Goal: Information Seeking & Learning: Learn about a topic

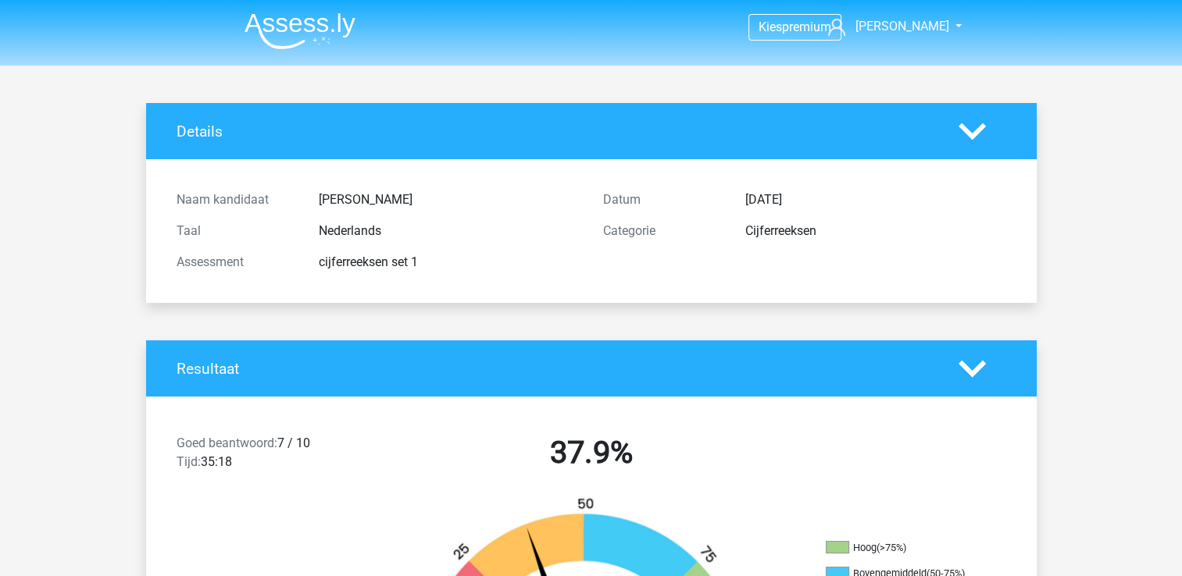
click at [315, 20] on img at bounding box center [299, 30] width 111 height 37
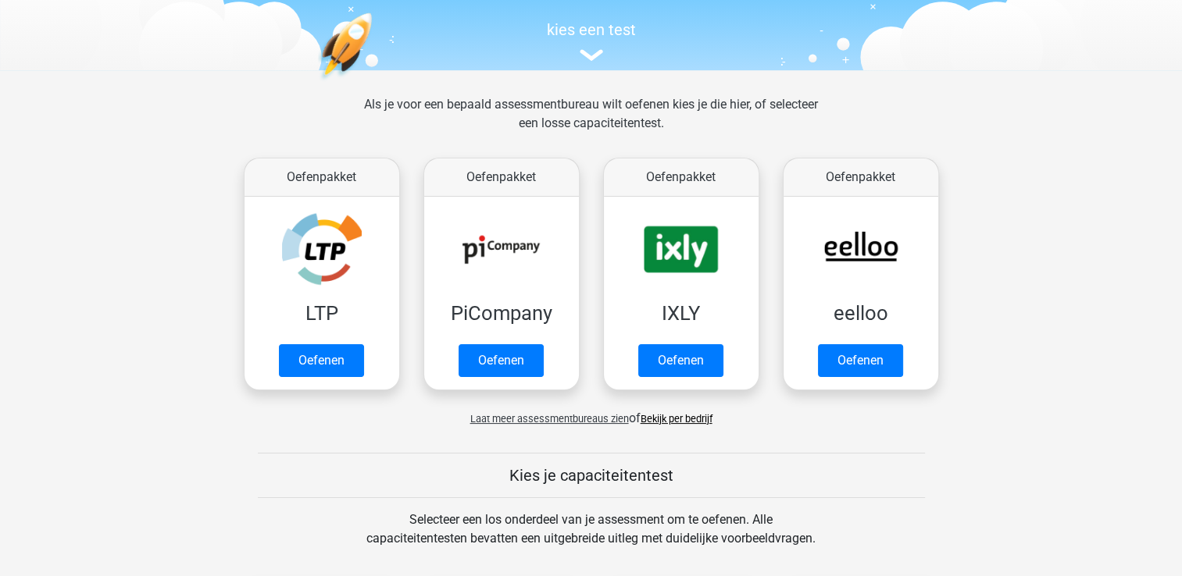
scroll to position [153, 0]
click at [873, 373] on link "Oefenen" at bounding box center [859, 365] width 89 height 34
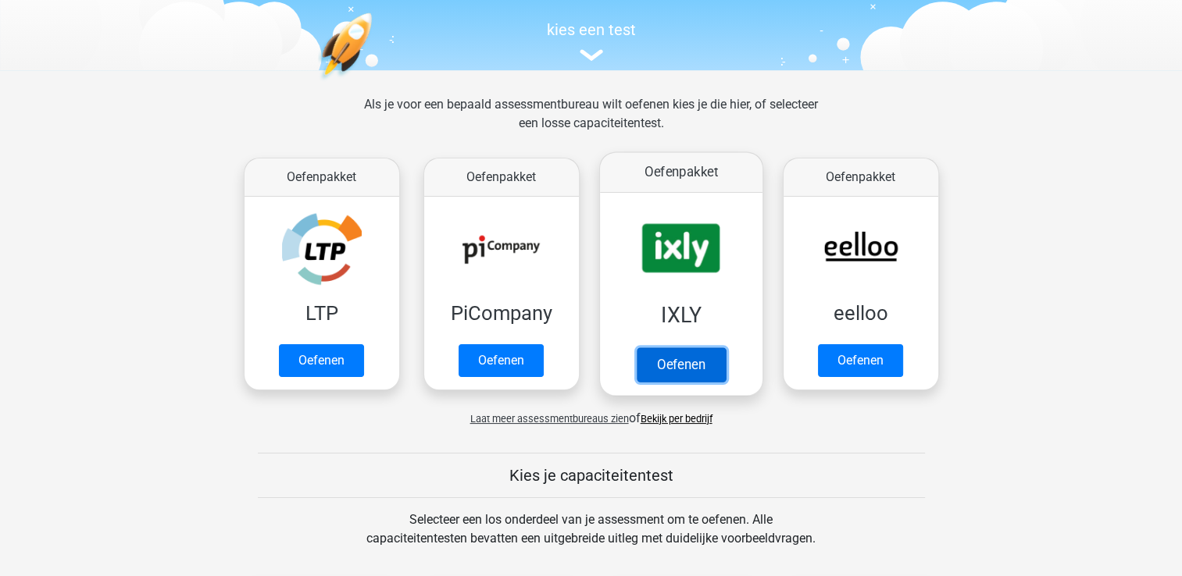
click at [672, 362] on link "Oefenen" at bounding box center [680, 365] width 89 height 34
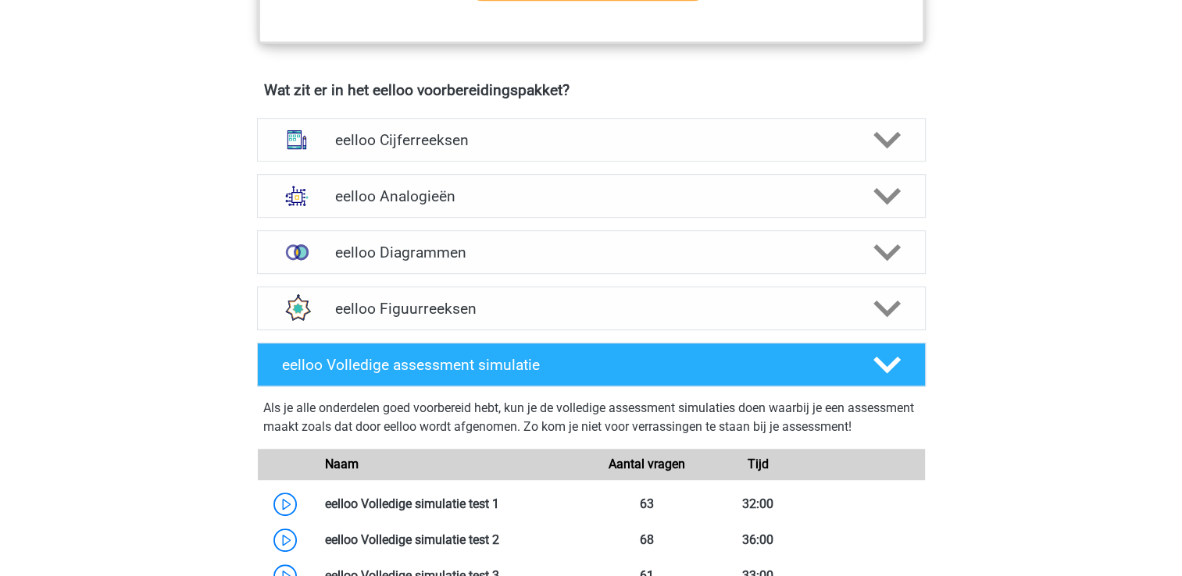
scroll to position [909, 0]
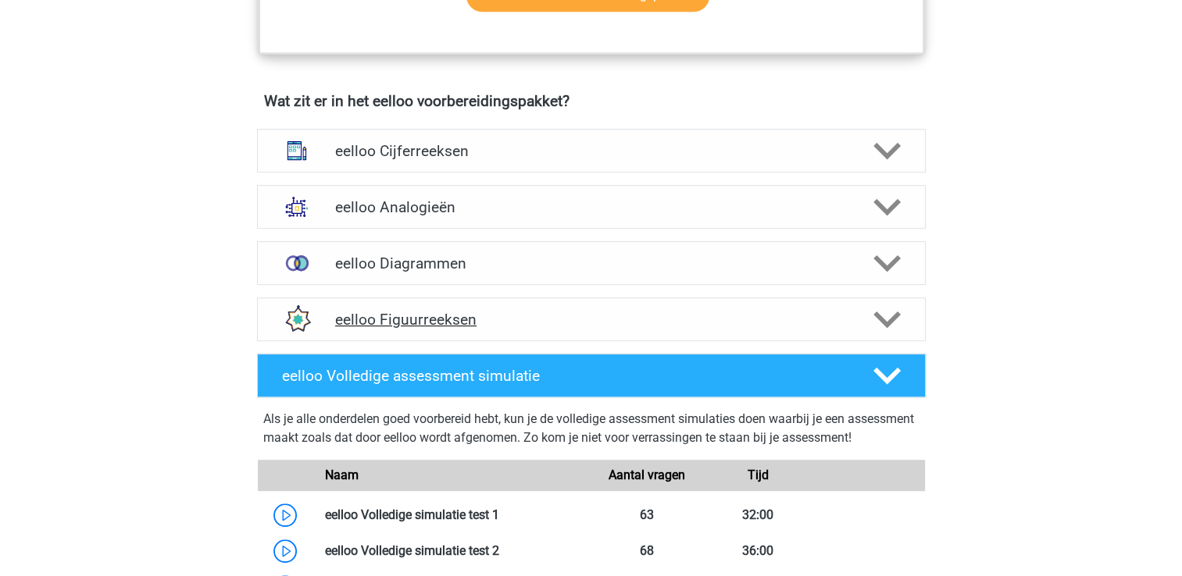
click at [478, 322] on h4 "eelloo Figuurreeksen" at bounding box center [591, 320] width 512 height 18
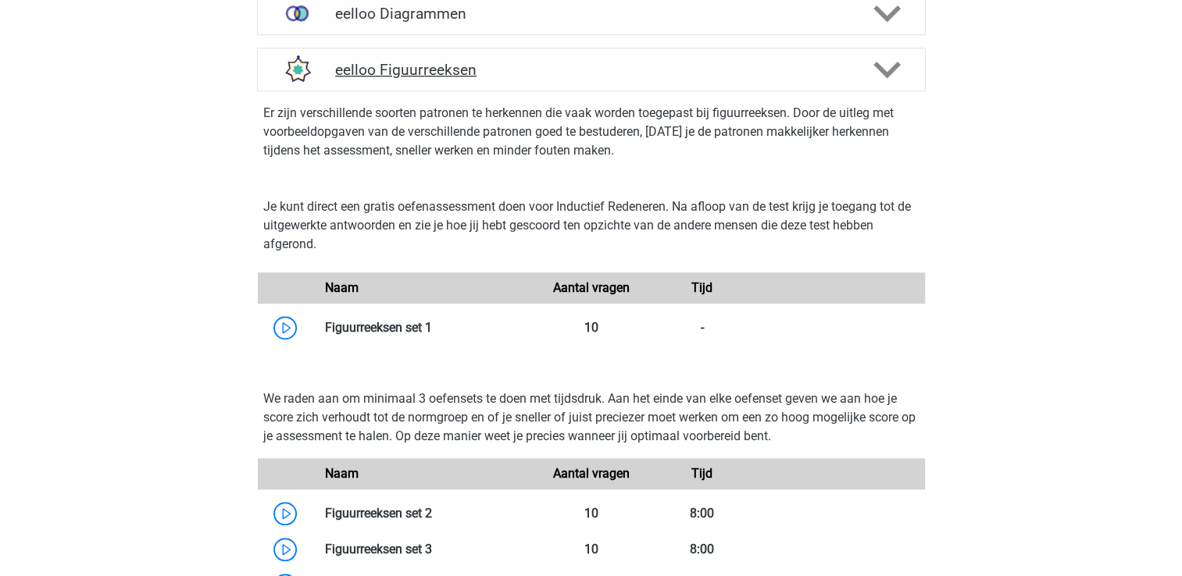
scroll to position [1221, 0]
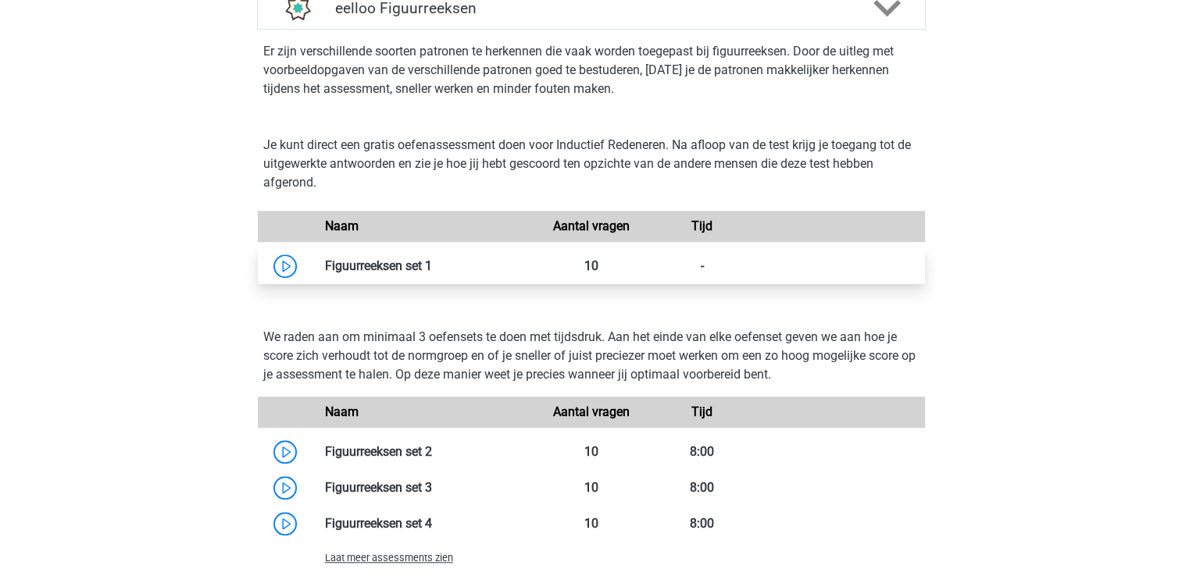
drag, startPoint x: 291, startPoint y: 280, endPoint x: 281, endPoint y: 277, distance: 10.4
click at [432, 273] on link at bounding box center [432, 266] width 0 height 15
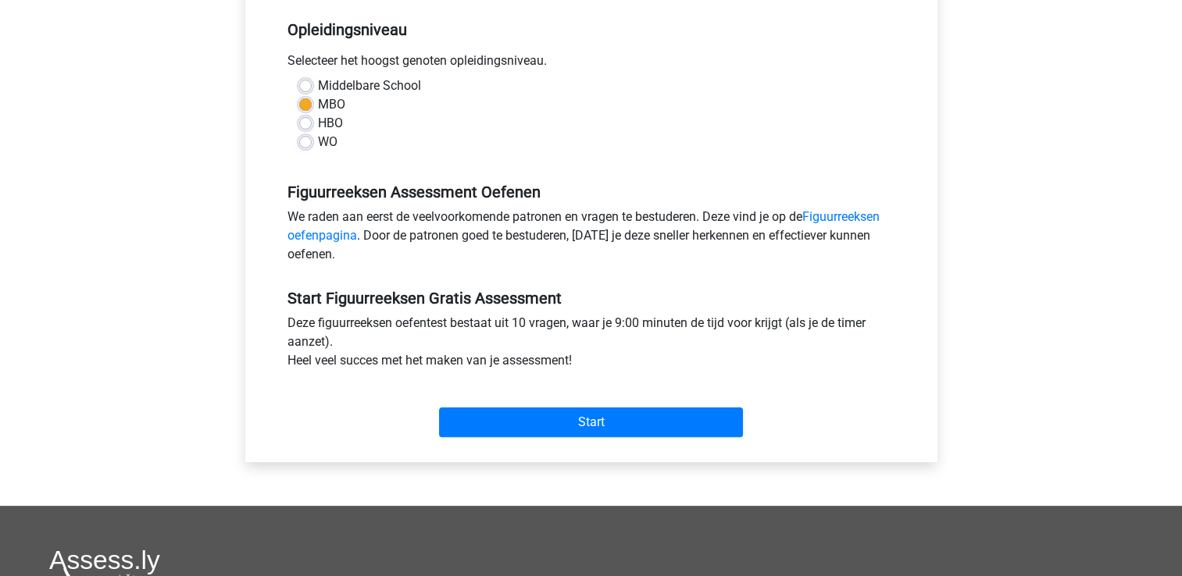
scroll to position [347, 0]
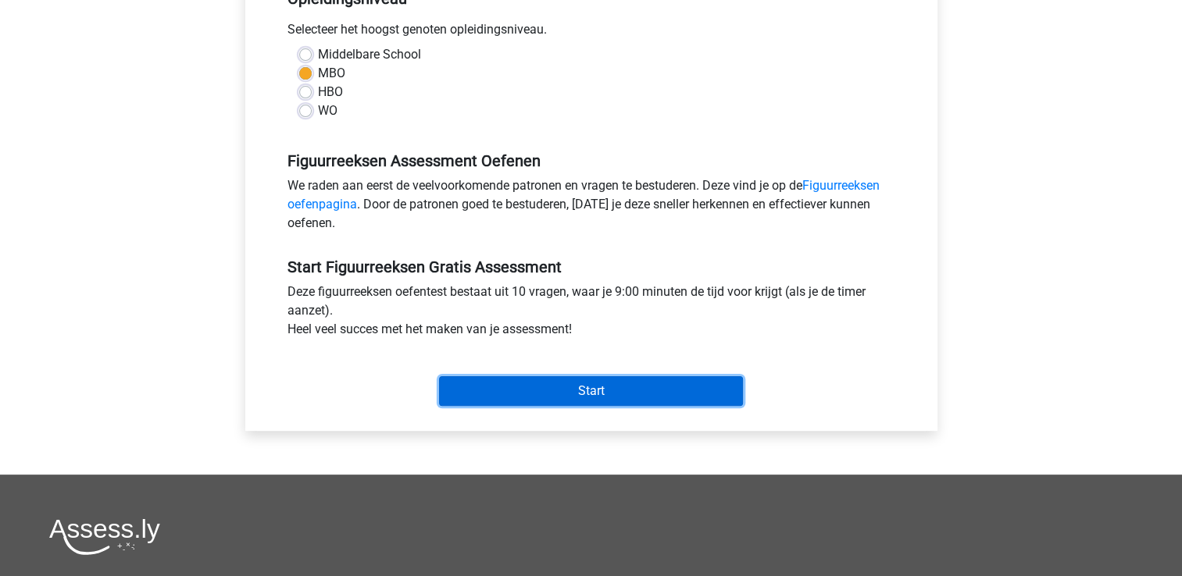
click at [465, 391] on input "Start" at bounding box center [591, 391] width 304 height 30
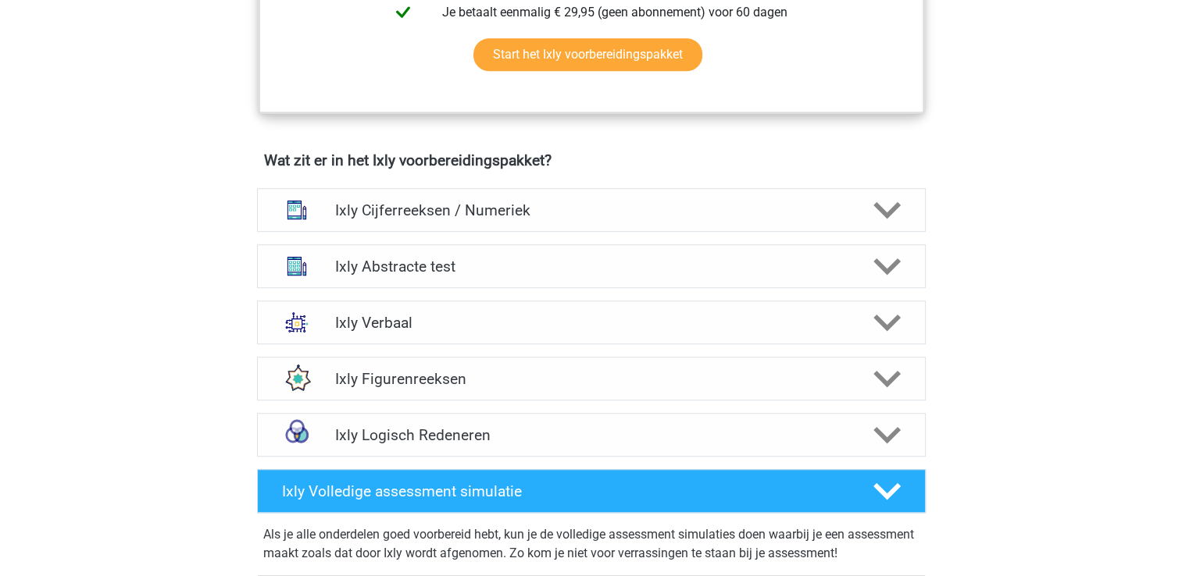
scroll to position [911, 0]
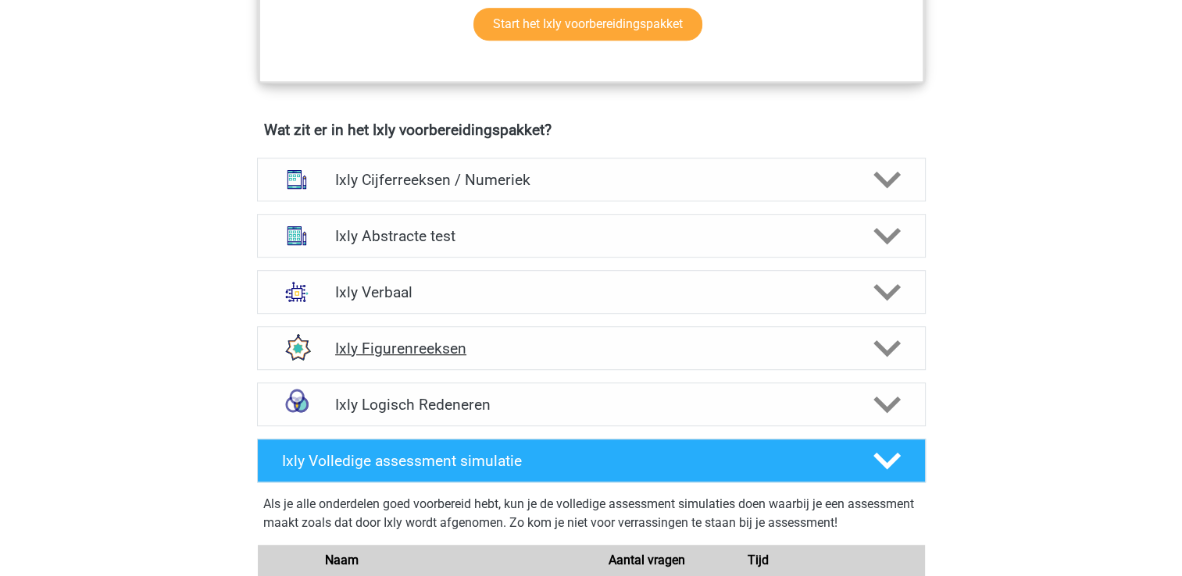
click at [444, 340] on h4 "Ixly Figurenreeksen" at bounding box center [591, 349] width 512 height 18
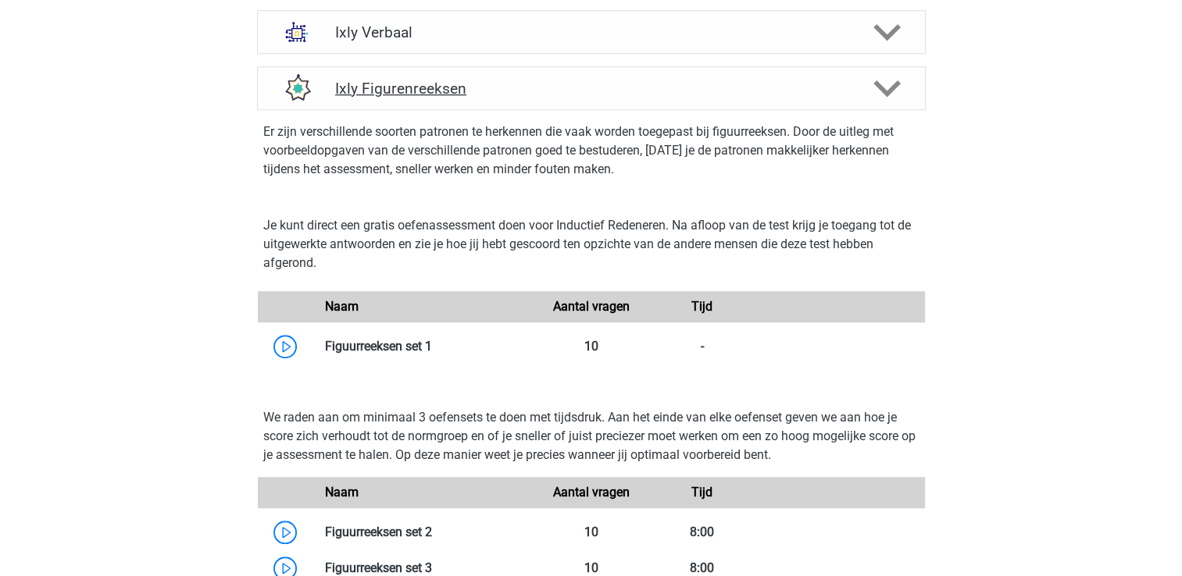
scroll to position [1186, 0]
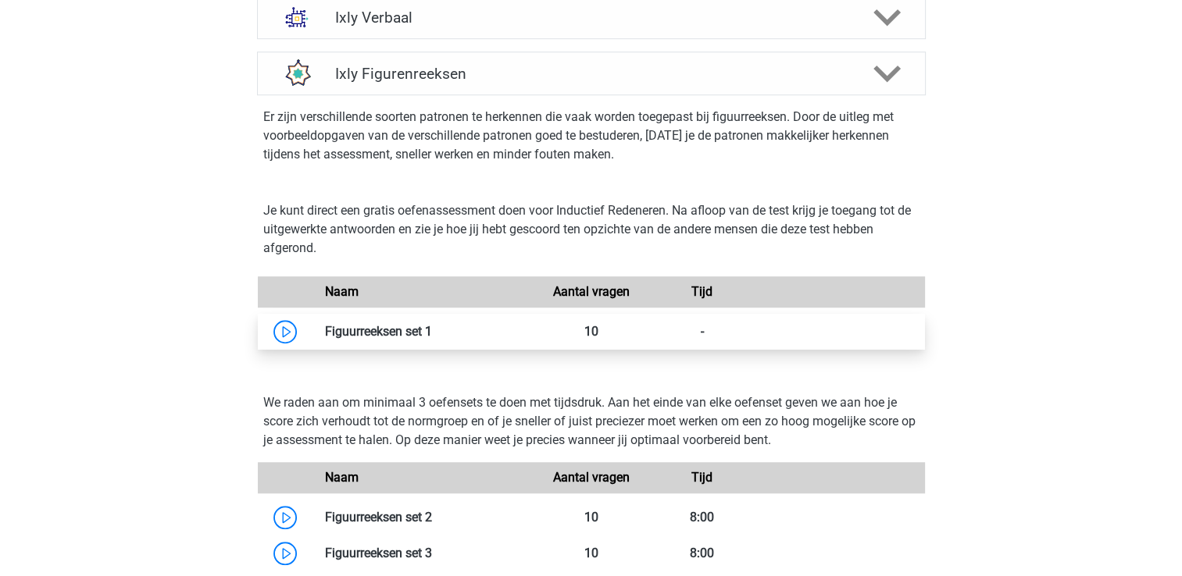
click at [432, 331] on link at bounding box center [432, 331] width 0 height 15
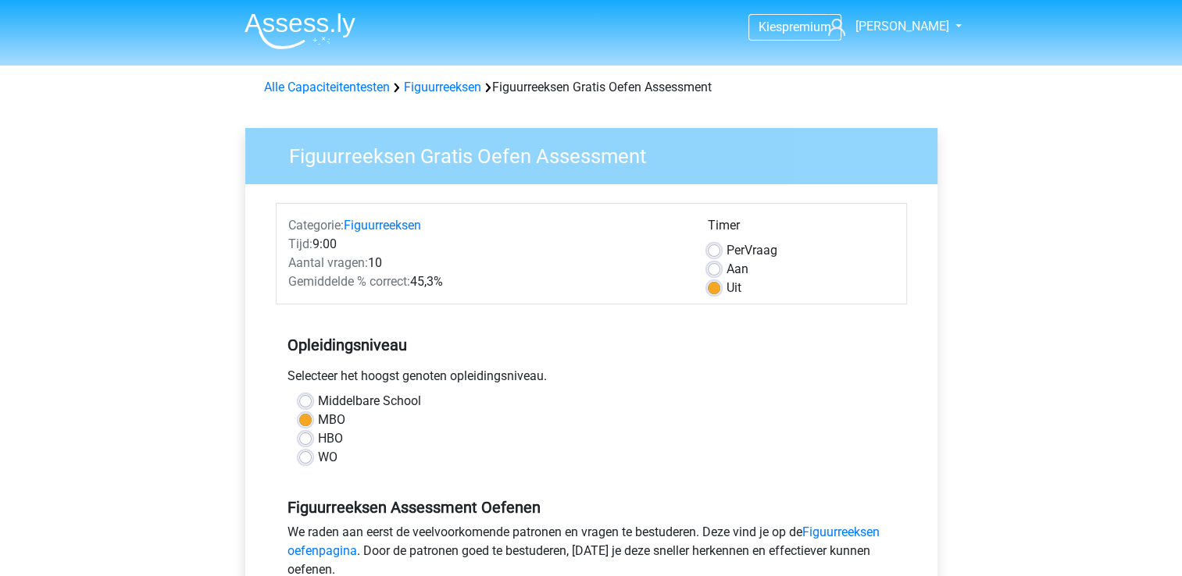
scroll to position [343, 0]
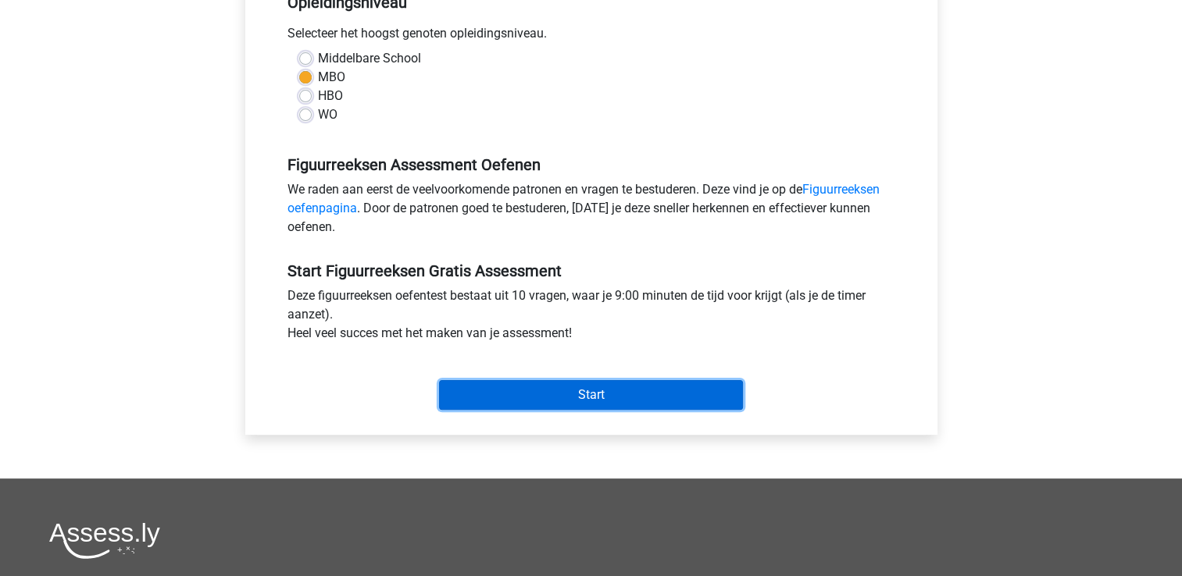
click at [554, 398] on input "Start" at bounding box center [591, 395] width 304 height 30
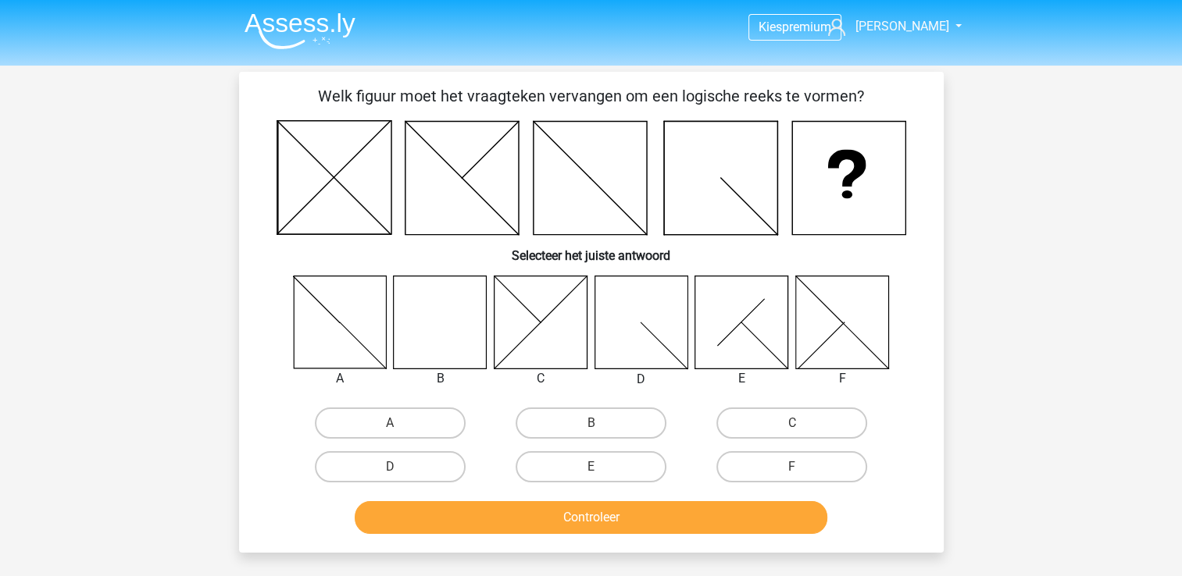
click at [406, 301] on icon at bounding box center [440, 322] width 93 height 93
click at [582, 417] on label "B" at bounding box center [590, 423] width 151 height 31
click at [590, 423] on input "B" at bounding box center [595, 428] width 10 height 10
radio input "true"
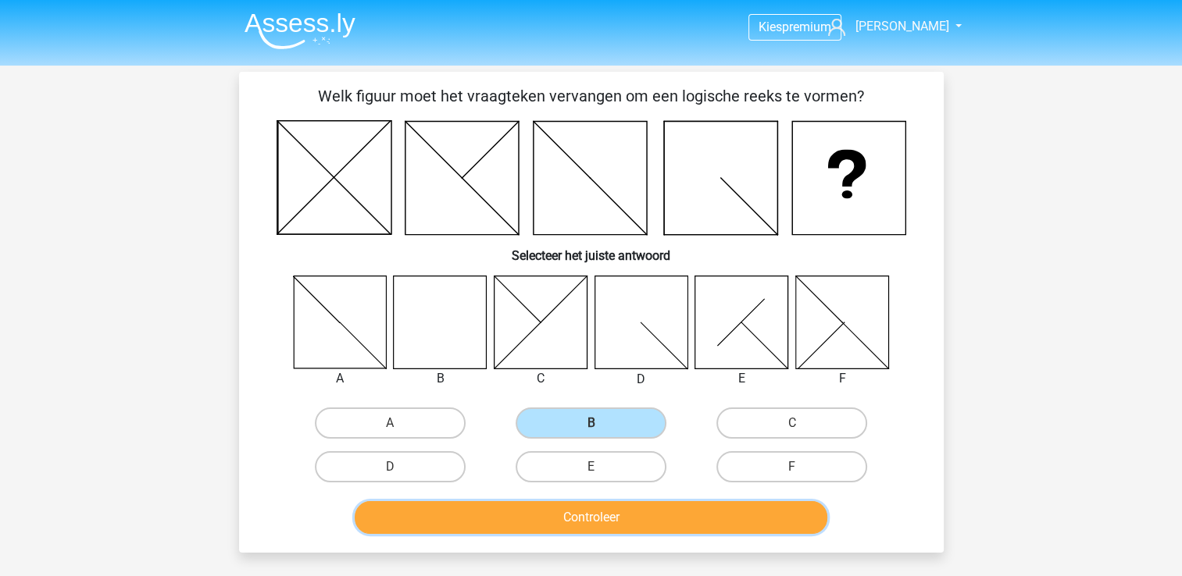
click at [577, 517] on button "Controleer" at bounding box center [591, 517] width 473 height 33
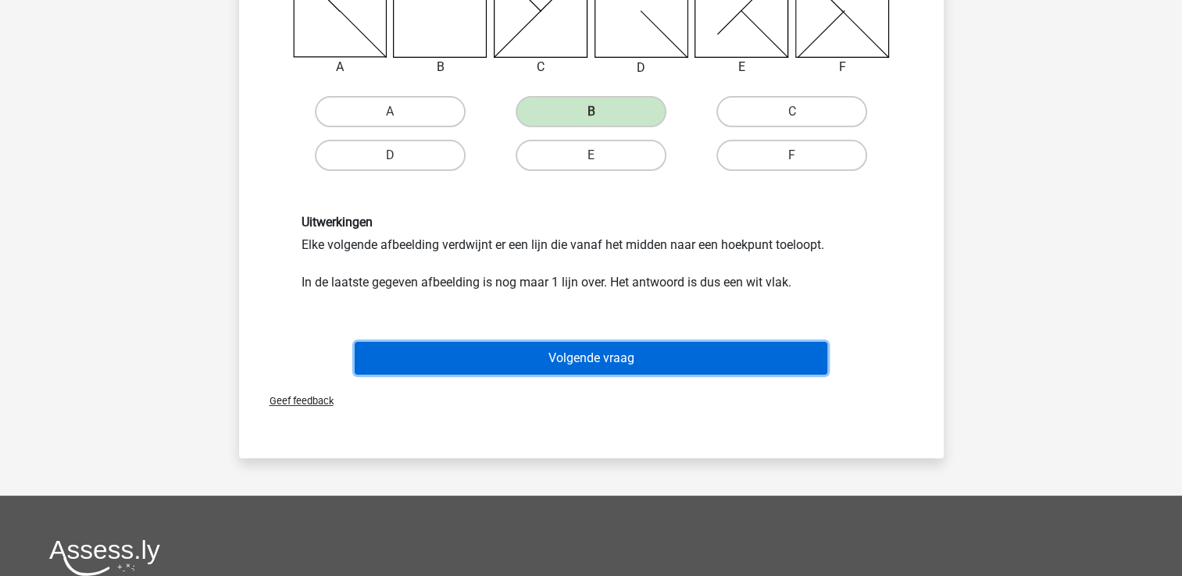
click at [569, 352] on button "Volgende vraag" at bounding box center [591, 358] width 473 height 33
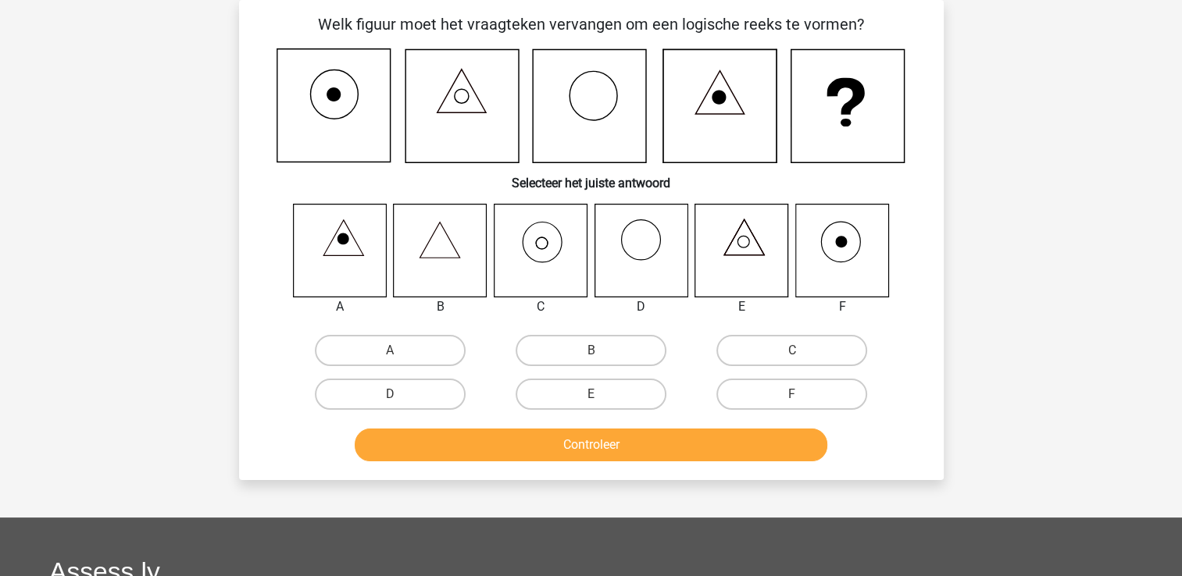
scroll to position [52, 0]
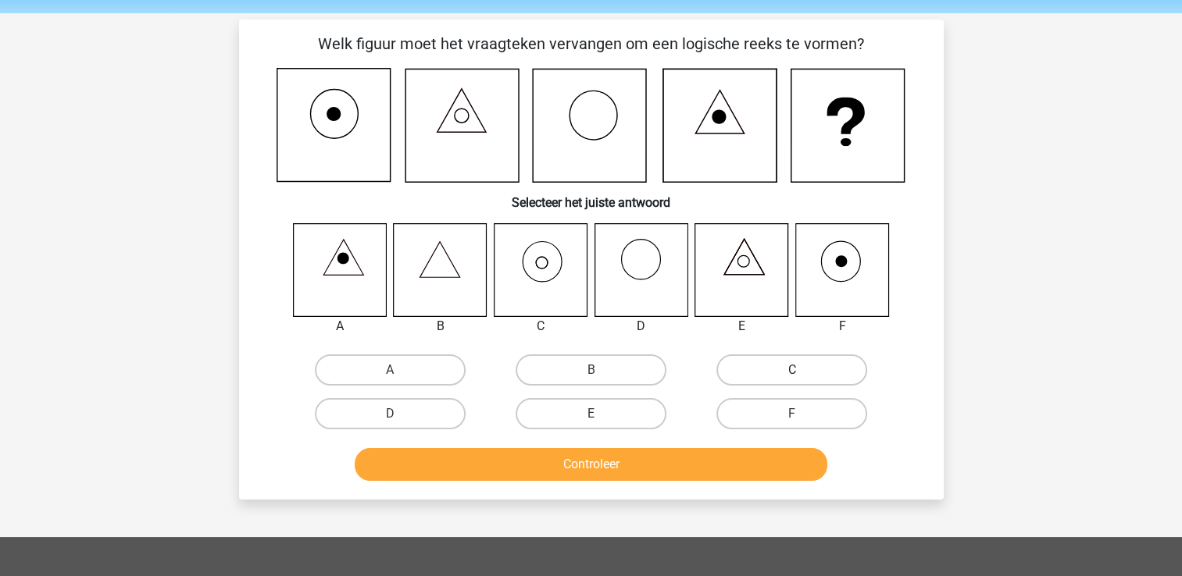
click at [794, 365] on label "C" at bounding box center [791, 370] width 151 height 31
click at [794, 370] on input "C" at bounding box center [797, 375] width 10 height 10
radio input "true"
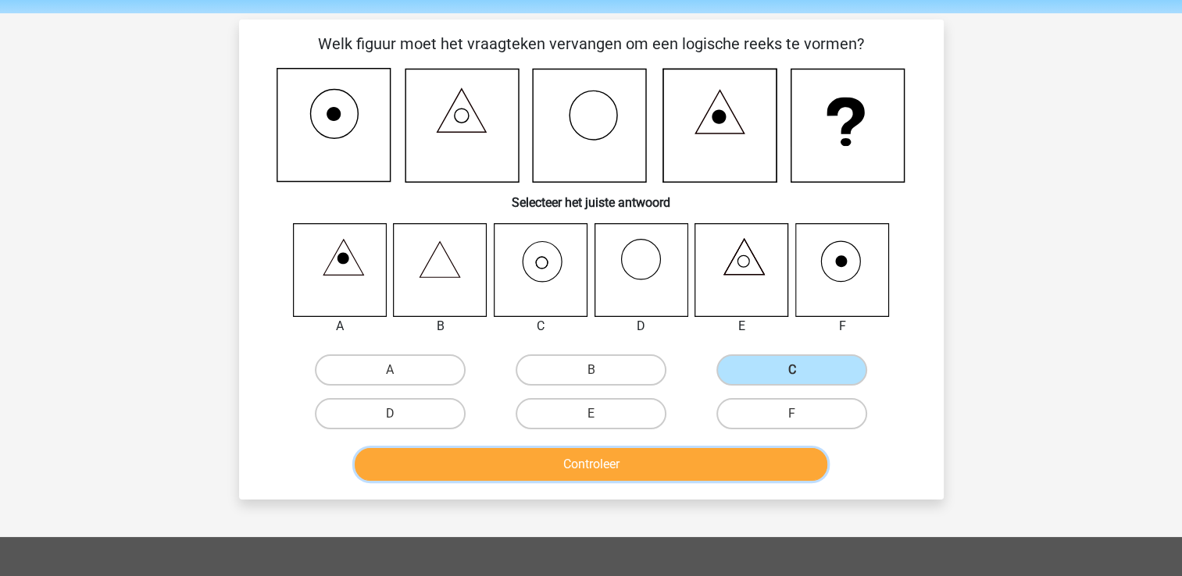
click at [703, 458] on button "Controleer" at bounding box center [591, 464] width 473 height 33
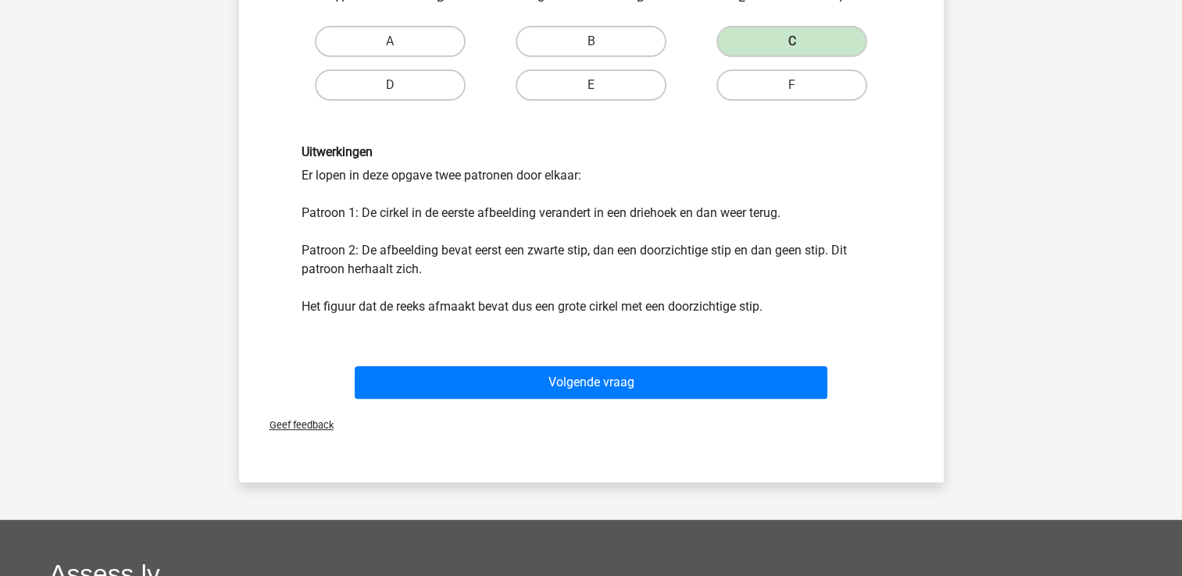
scroll to position [438, 0]
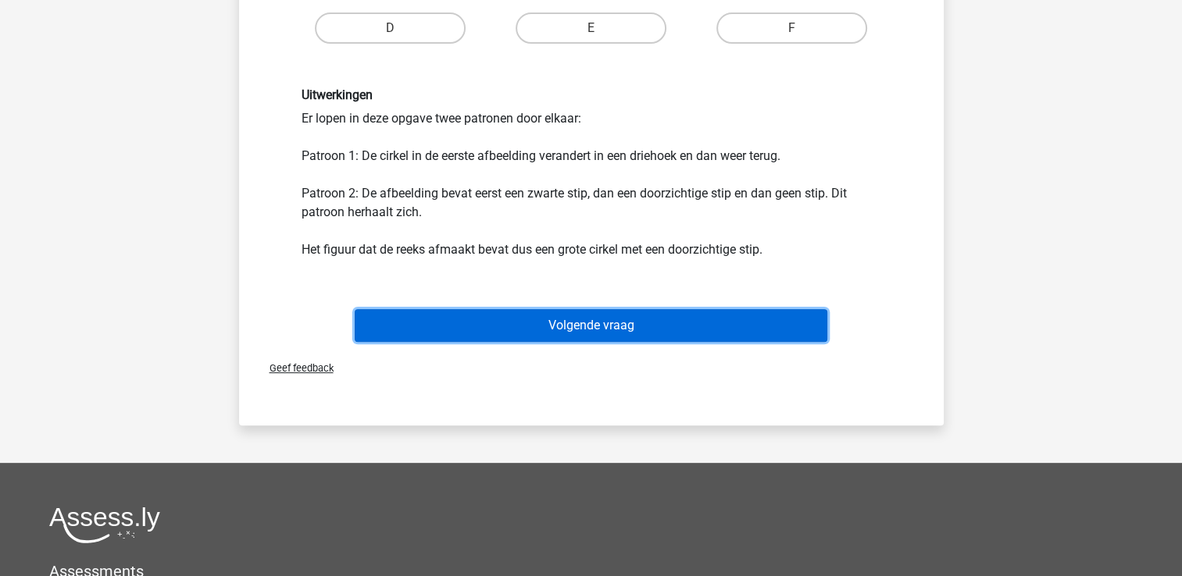
click at [652, 326] on button "Volgende vraag" at bounding box center [591, 325] width 473 height 33
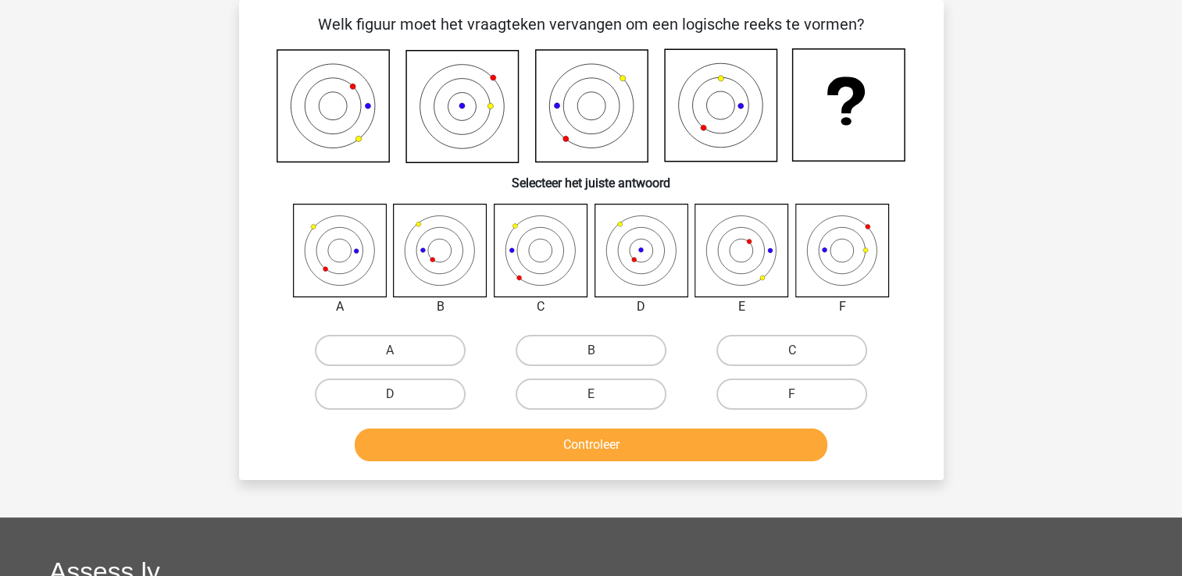
scroll to position [0, 0]
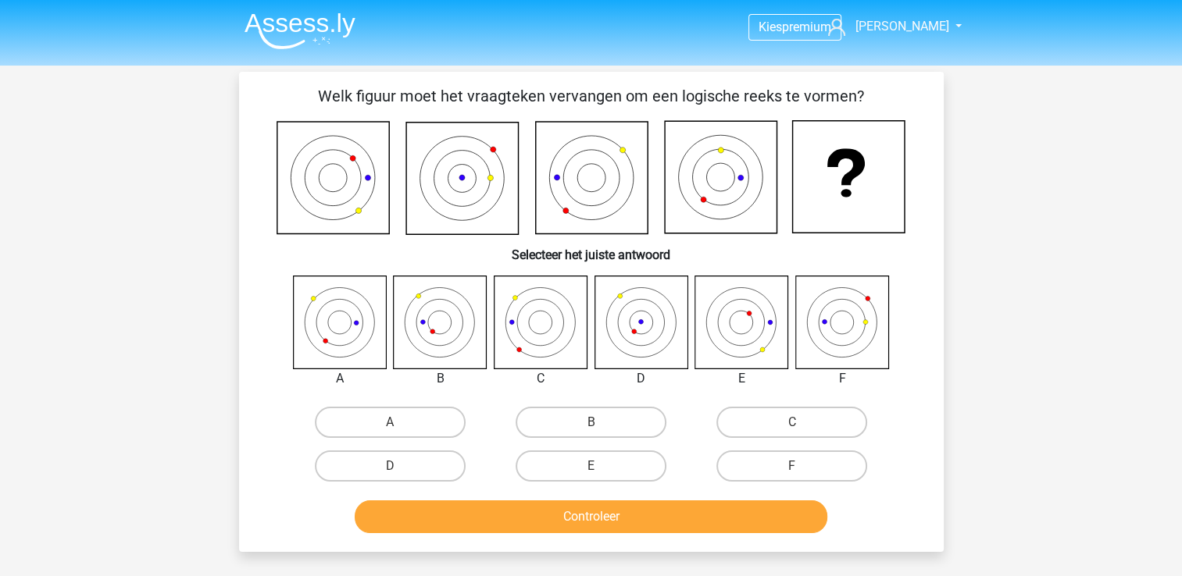
click at [278, 29] on img at bounding box center [299, 30] width 111 height 37
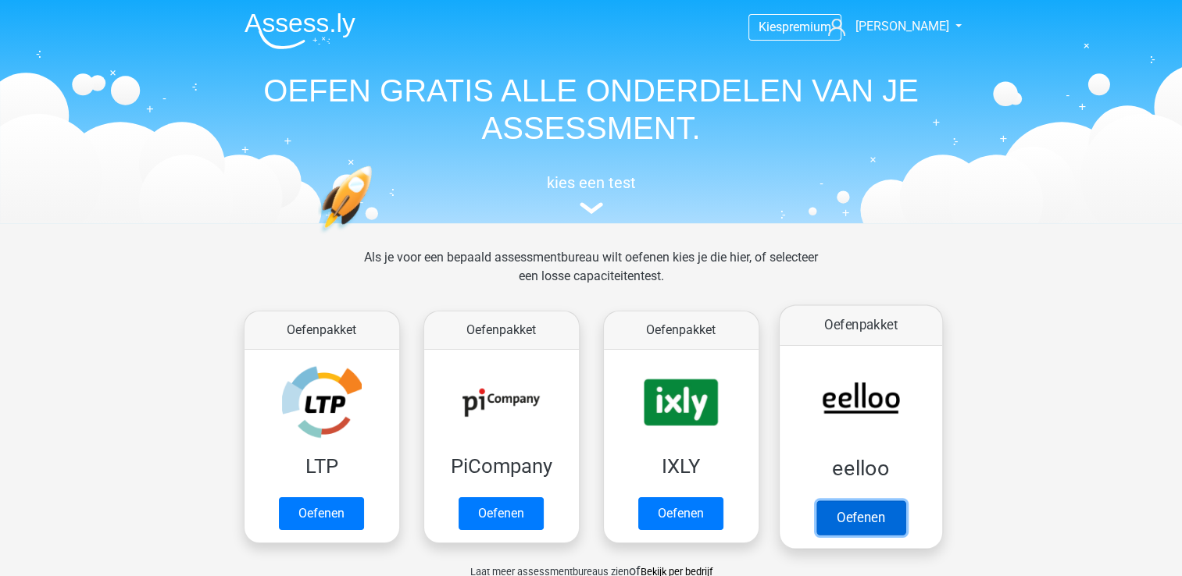
click at [840, 511] on link "Oefenen" at bounding box center [859, 518] width 89 height 34
click at [887, 518] on link "Oefenen" at bounding box center [859, 518] width 89 height 34
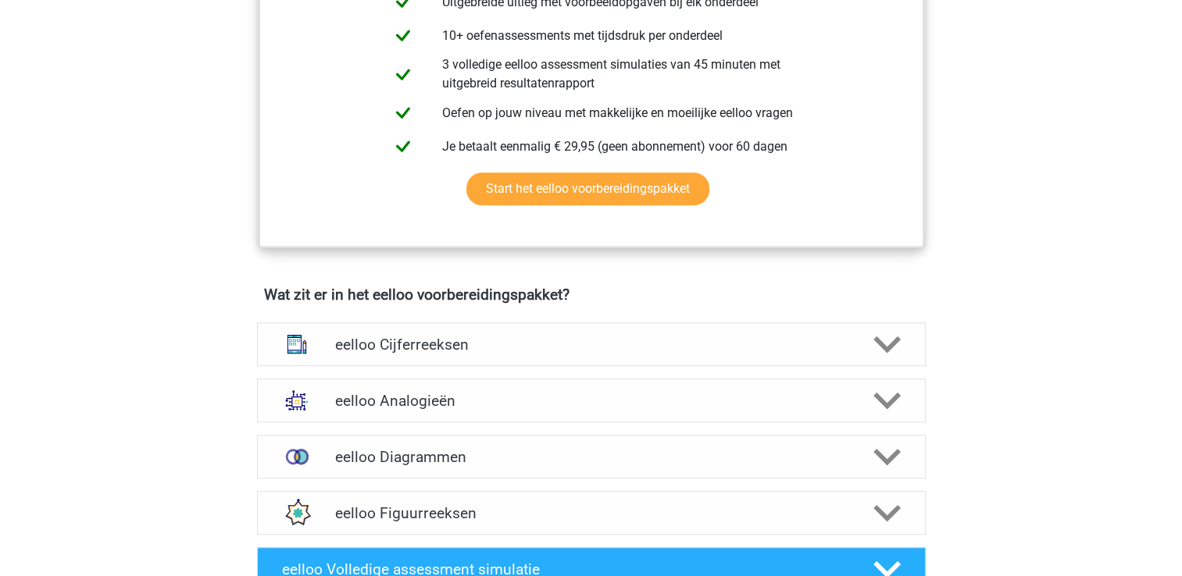
scroll to position [818, 0]
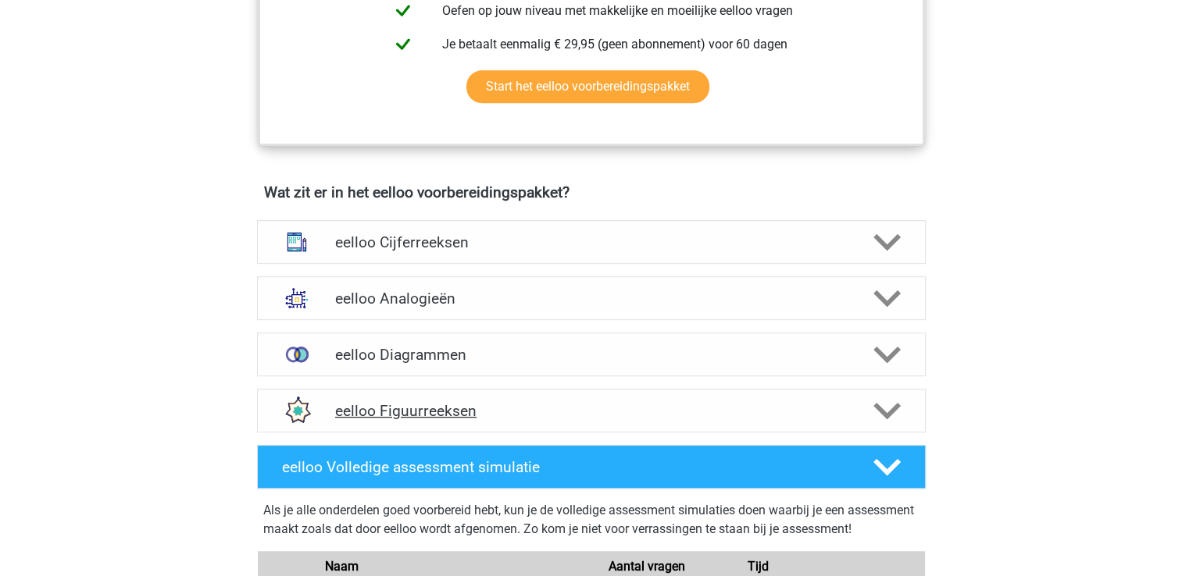
click at [433, 420] on h4 "eelloo Figuurreeksen" at bounding box center [591, 411] width 512 height 18
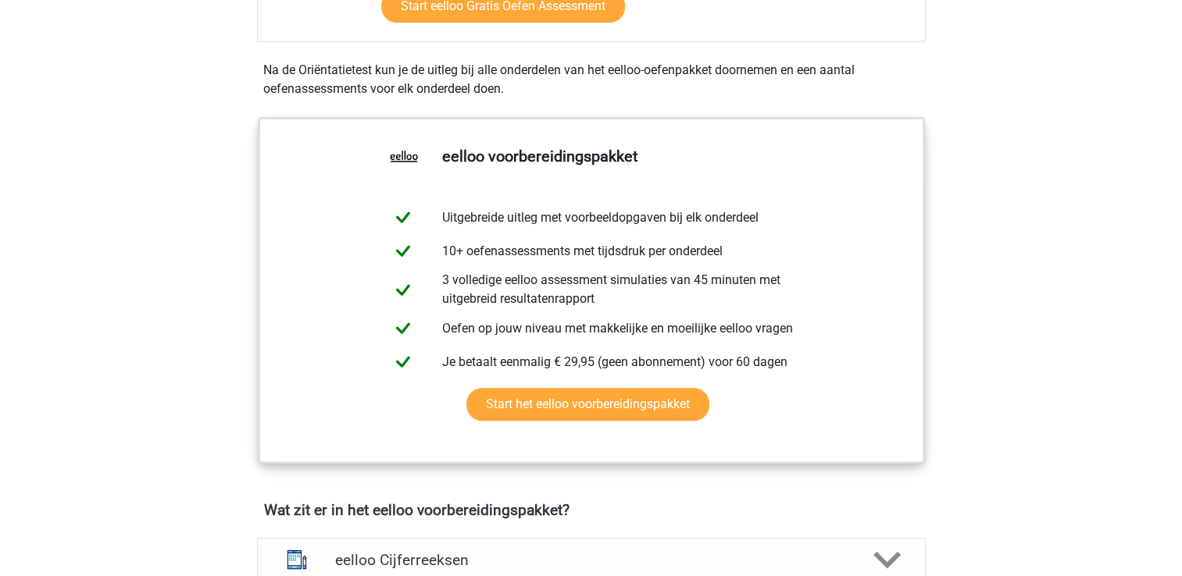
scroll to position [0, 0]
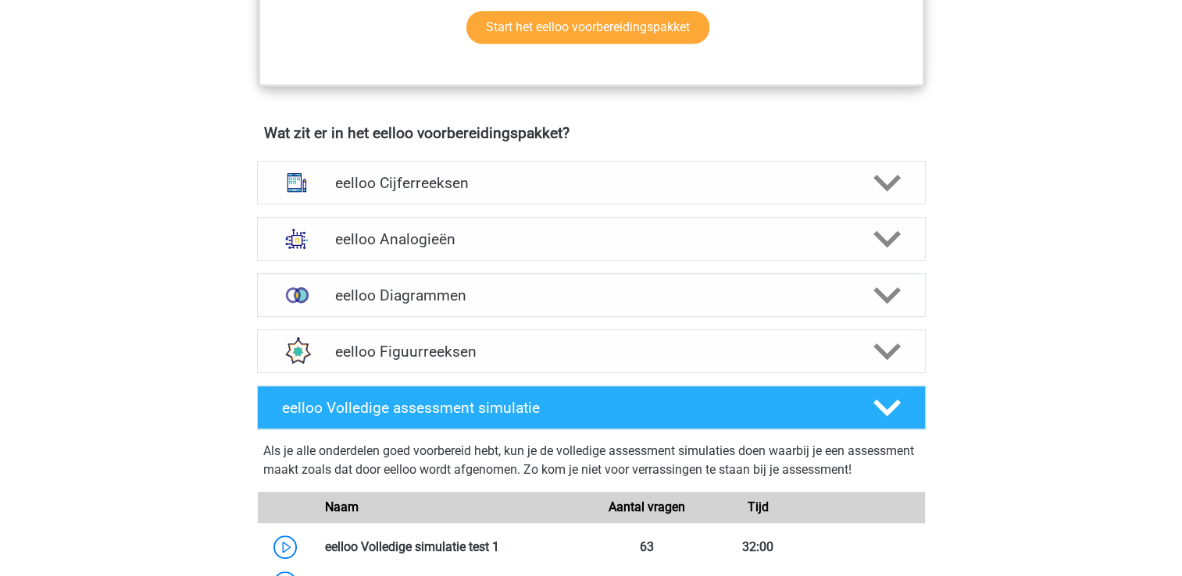
scroll to position [989, 0]
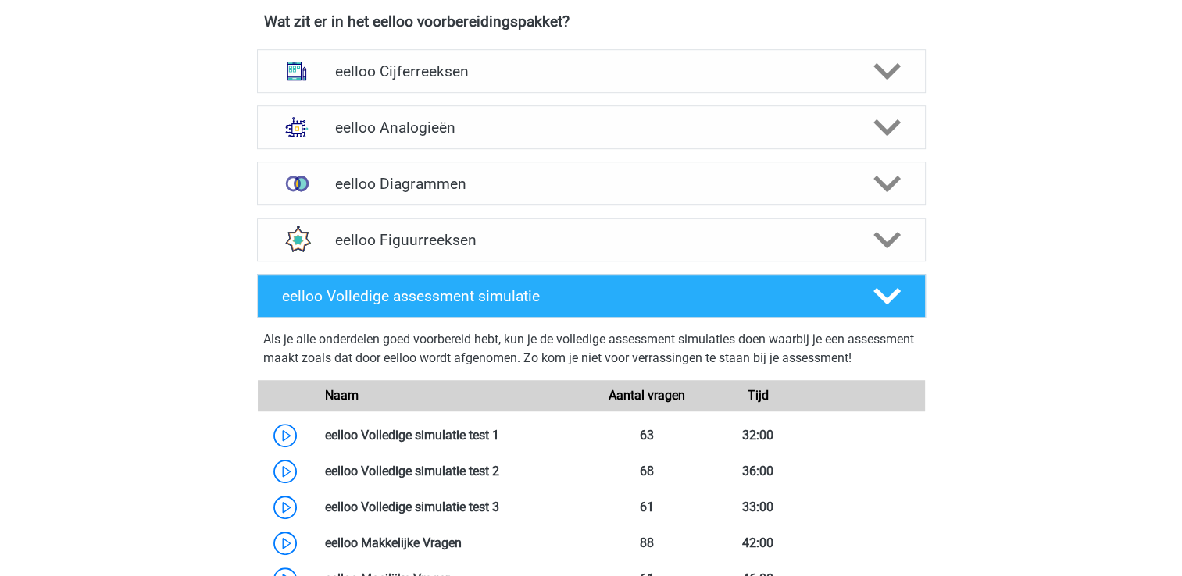
click at [544, 305] on h4 "eelloo Volledige assessment simulatie" at bounding box center [564, 296] width 565 height 18
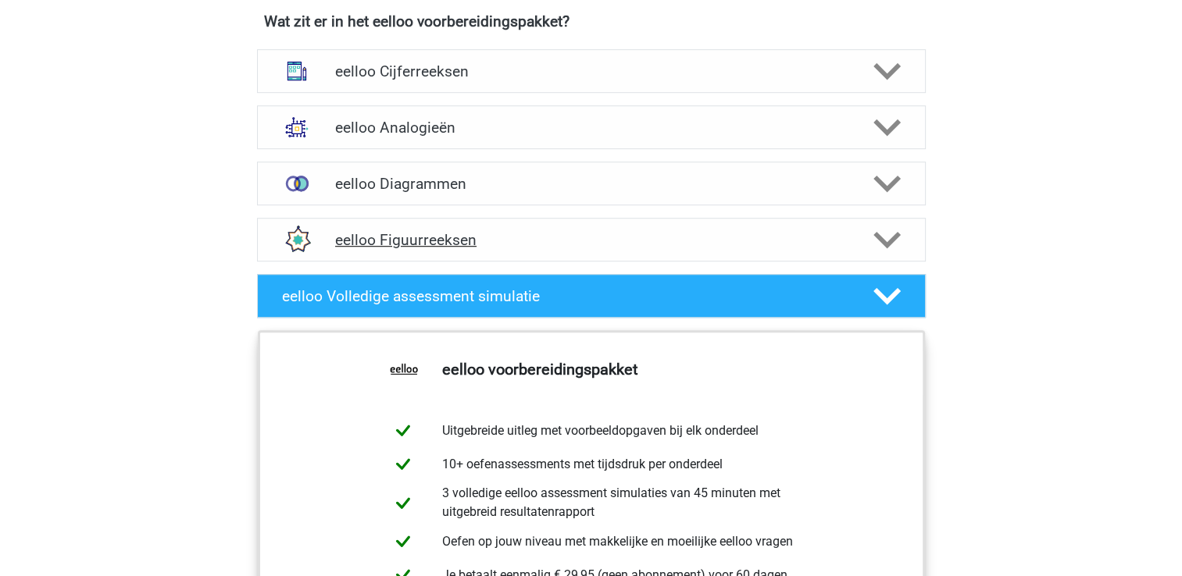
click at [473, 258] on div "eelloo Figuurreeksen" at bounding box center [591, 240] width 669 height 44
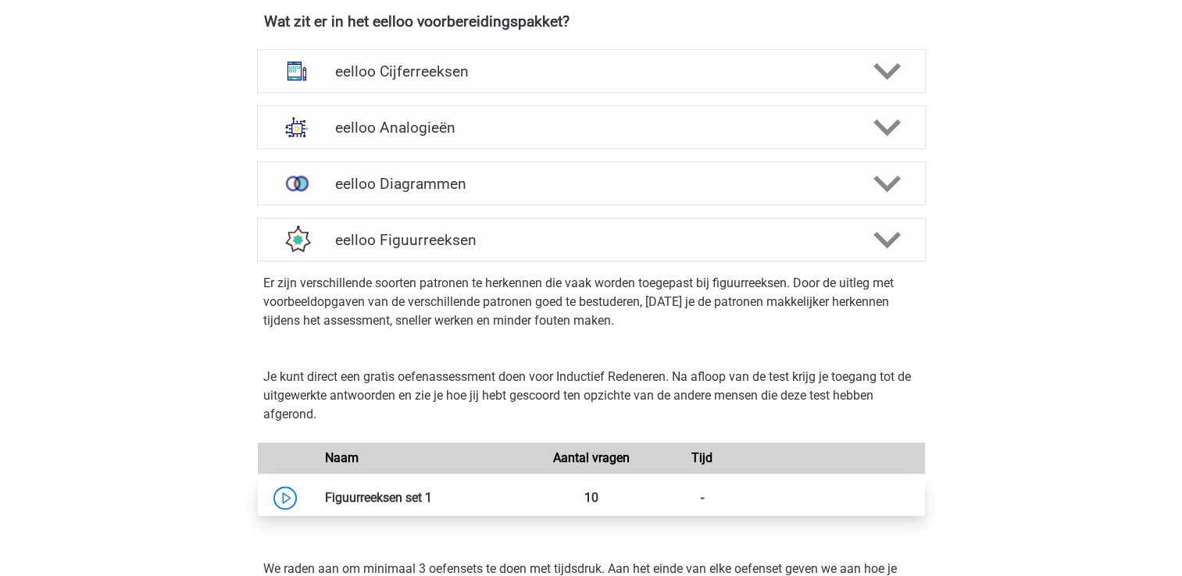
scroll to position [1129, 0]
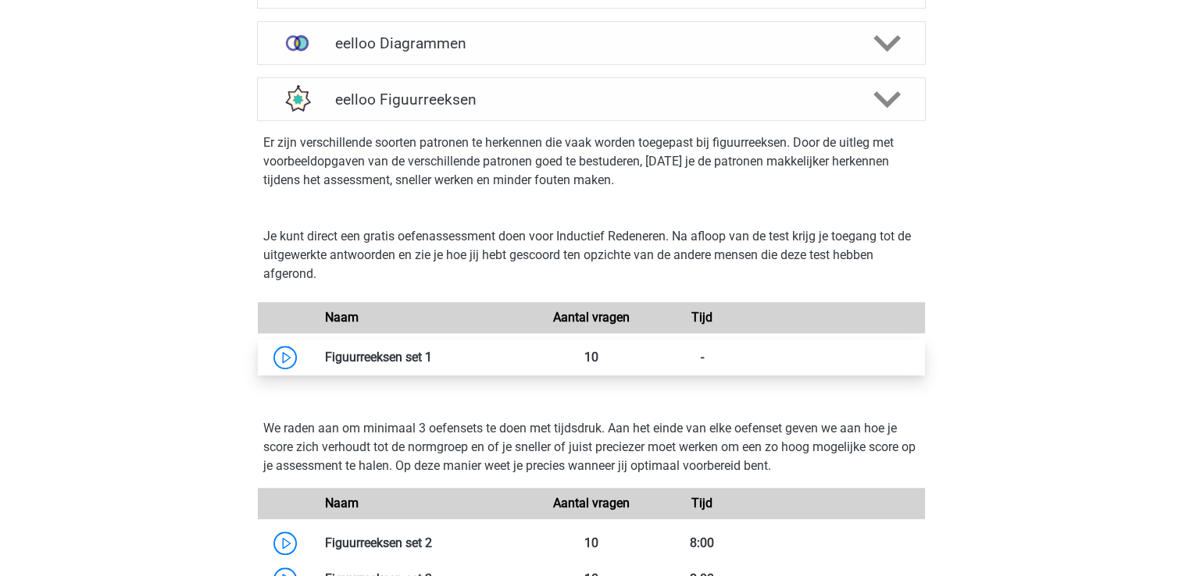
click at [432, 365] on link at bounding box center [432, 357] width 0 height 15
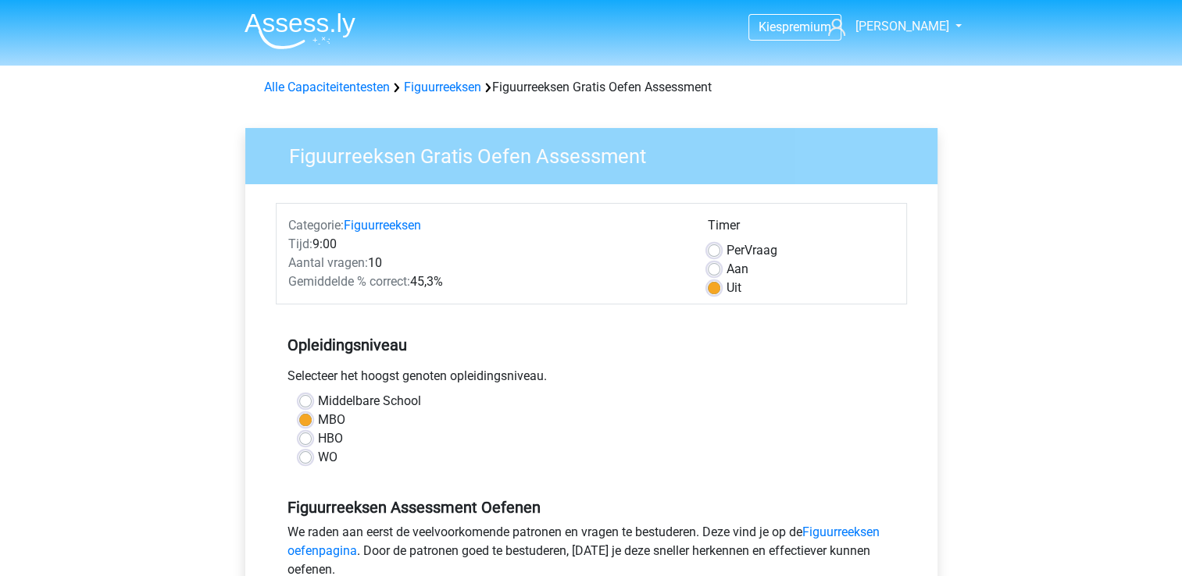
click at [318, 439] on label "HBO" at bounding box center [330, 439] width 25 height 19
click at [308, 439] on input "HBO" at bounding box center [305, 438] width 12 height 16
radio input "true"
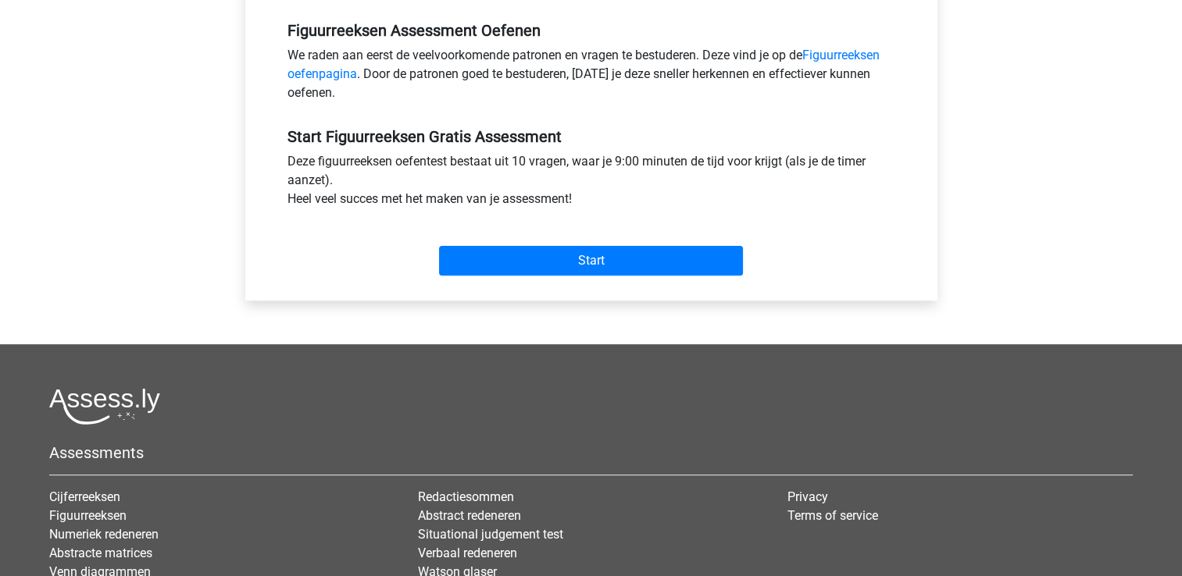
scroll to position [476, 0]
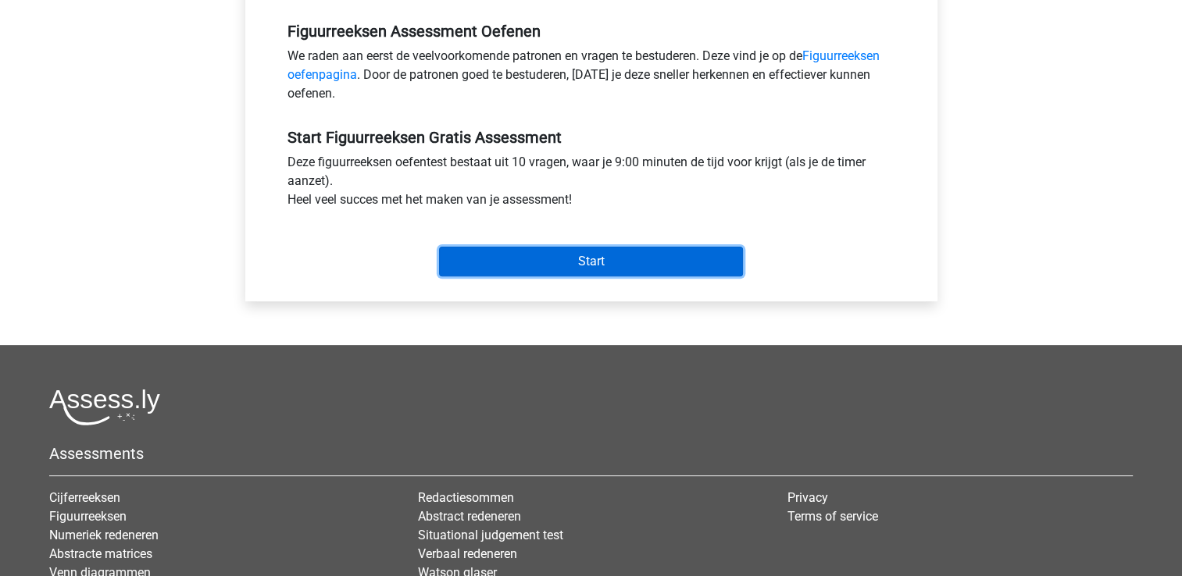
click at [608, 269] on input "Start" at bounding box center [591, 262] width 304 height 30
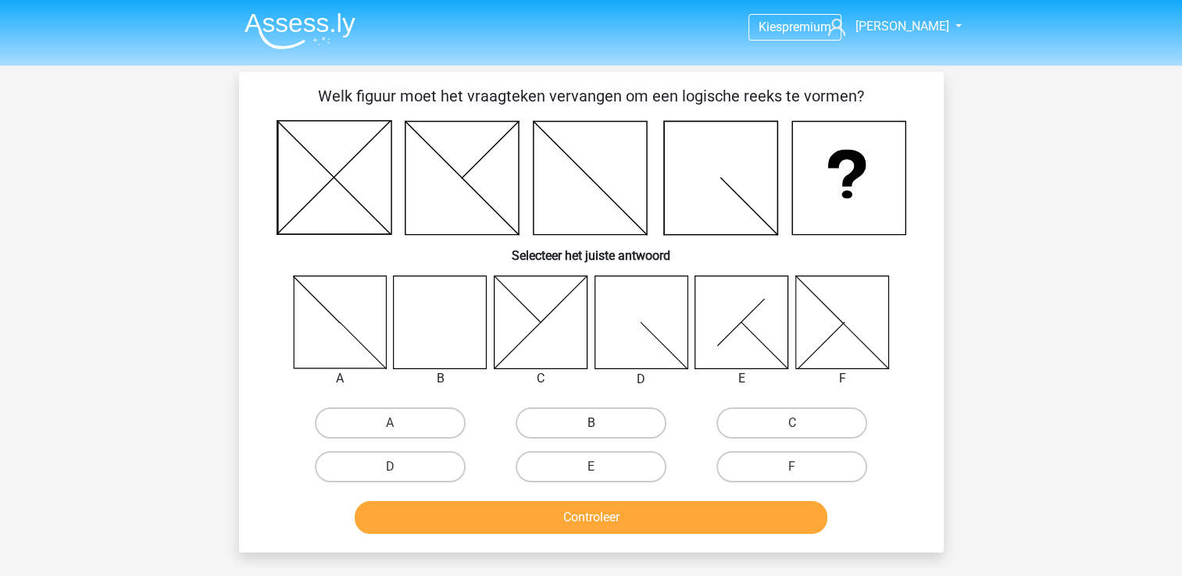
click at [649, 431] on label "B" at bounding box center [590, 423] width 151 height 31
click at [601, 431] on input "B" at bounding box center [595, 428] width 10 height 10
radio input "true"
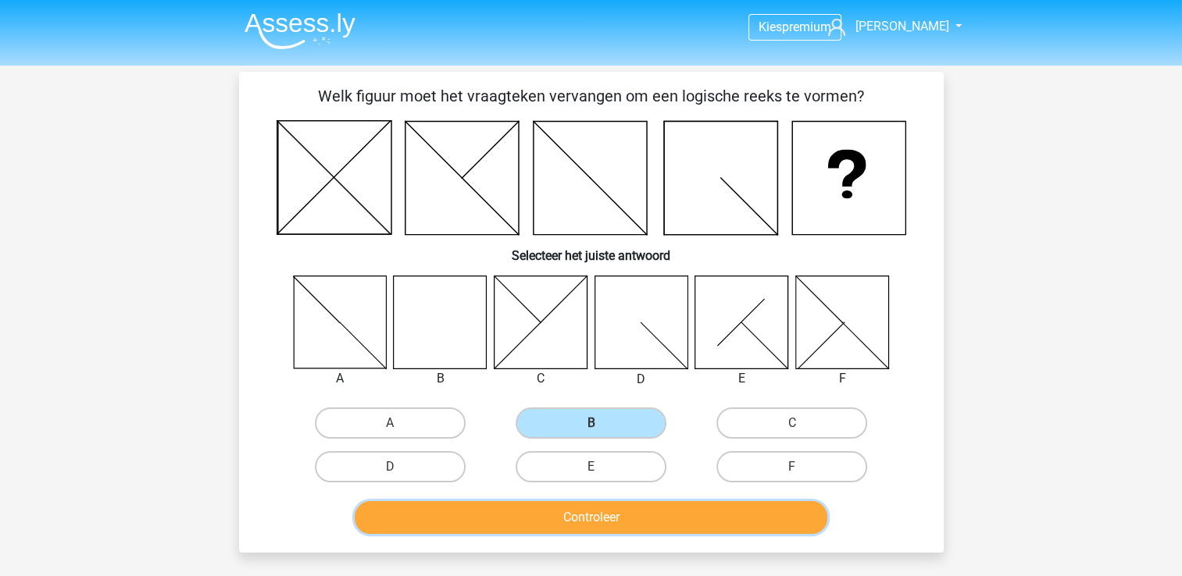
click at [623, 516] on button "Controleer" at bounding box center [591, 517] width 473 height 33
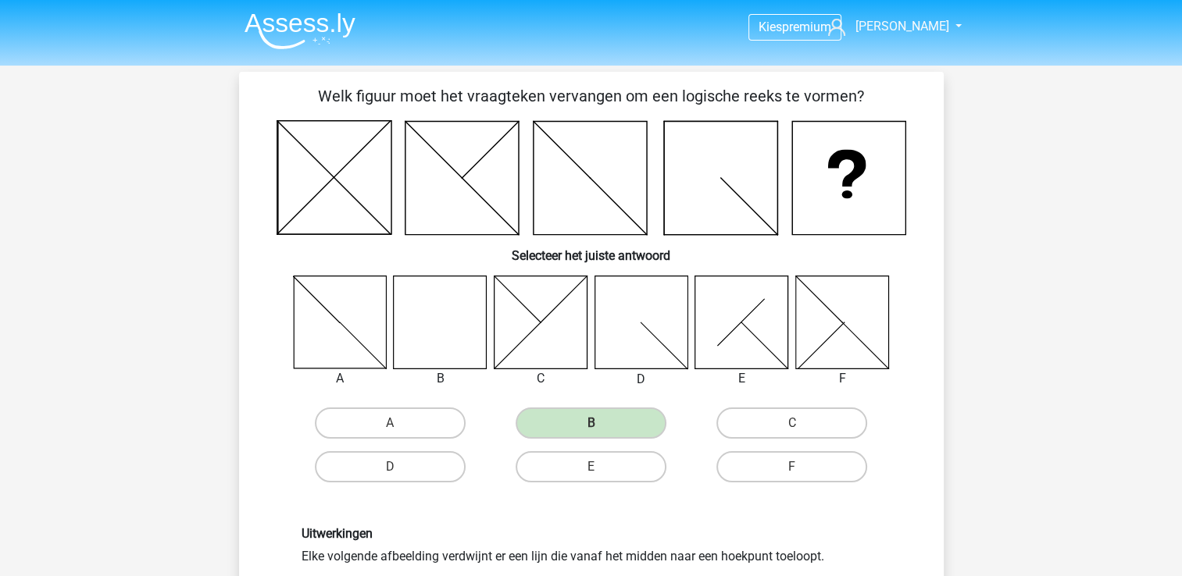
scroll to position [295, 0]
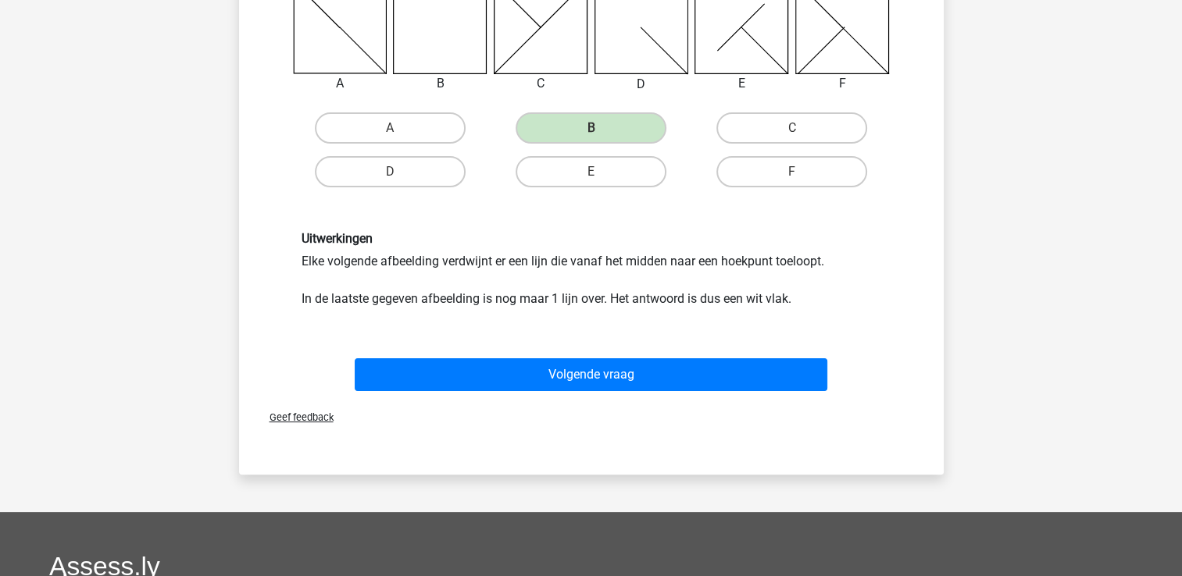
click at [747, 391] on div "Volgende vraag" at bounding box center [591, 377] width 603 height 39
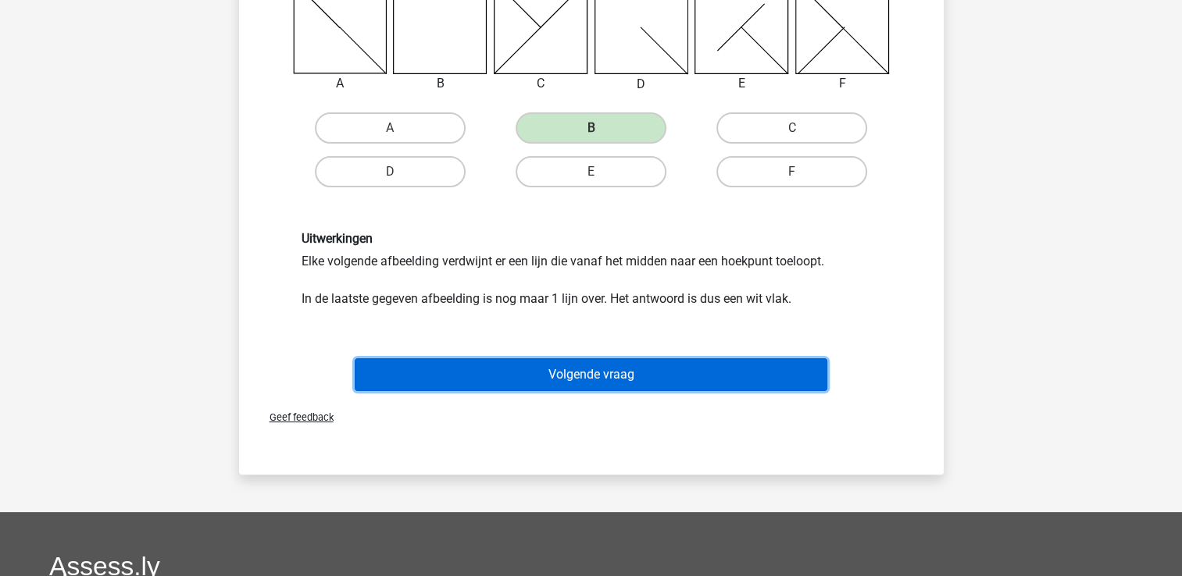
click at [737, 379] on button "Volgende vraag" at bounding box center [591, 374] width 473 height 33
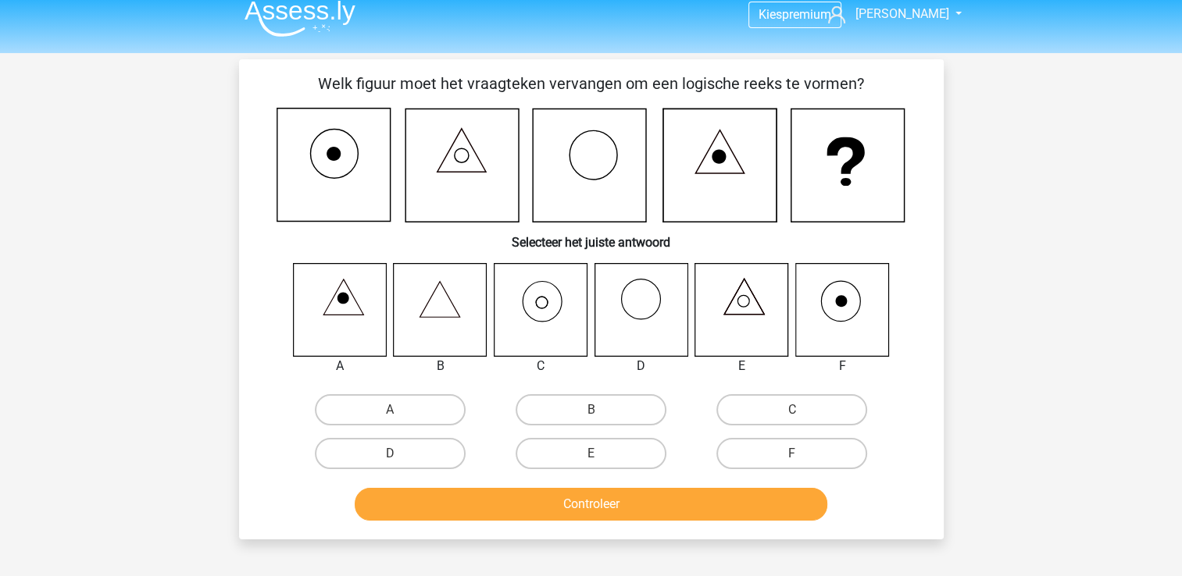
scroll to position [9, 0]
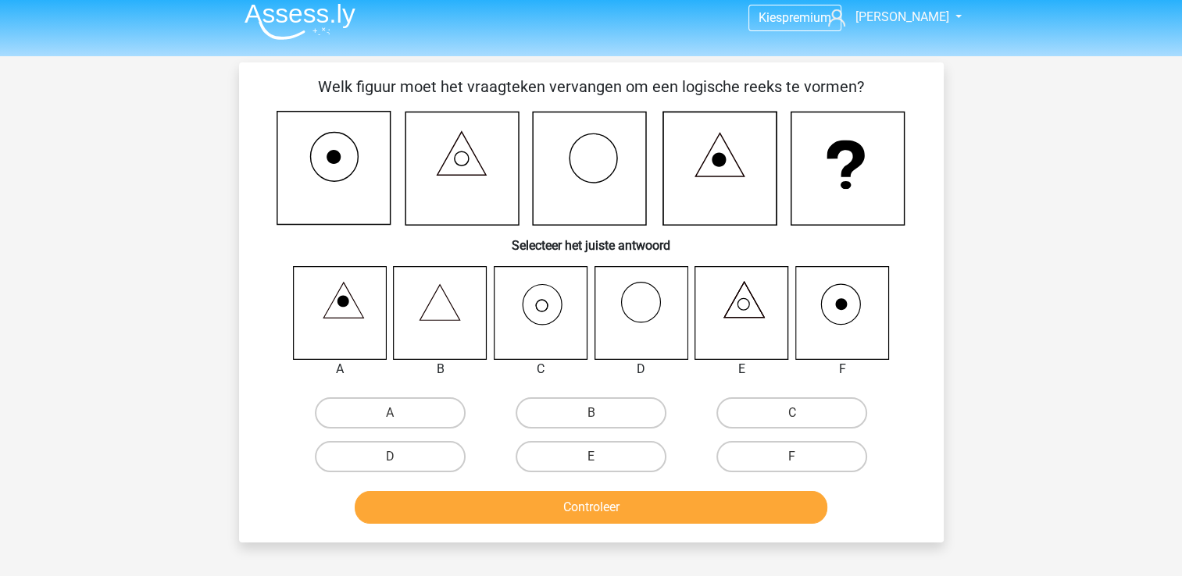
click at [521, 323] on icon at bounding box center [540, 312] width 93 height 93
click at [791, 403] on label "C" at bounding box center [791, 413] width 151 height 31
click at [792, 413] on input "C" at bounding box center [797, 418] width 10 height 10
radio input "true"
click at [679, 498] on button "Controleer" at bounding box center [591, 507] width 473 height 33
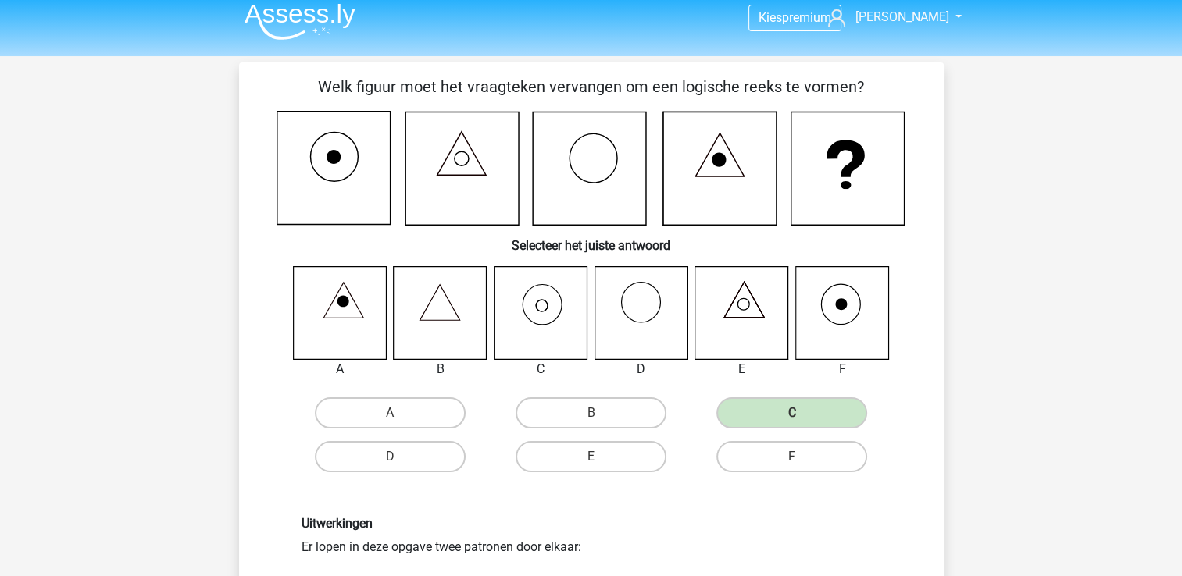
scroll to position [394, 0]
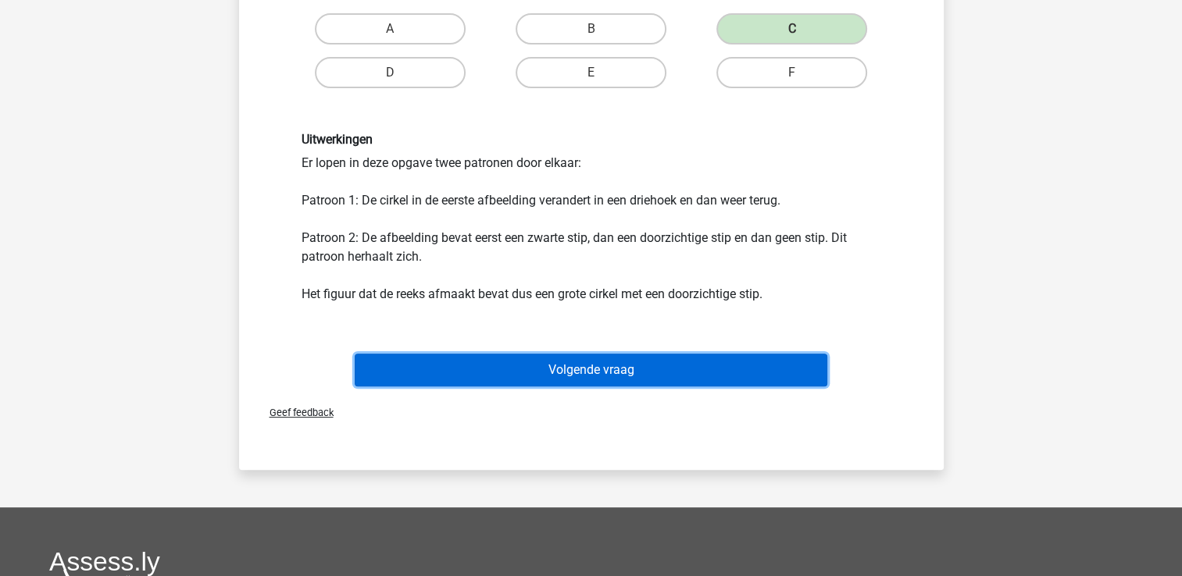
click at [647, 371] on button "Volgende vraag" at bounding box center [591, 370] width 473 height 33
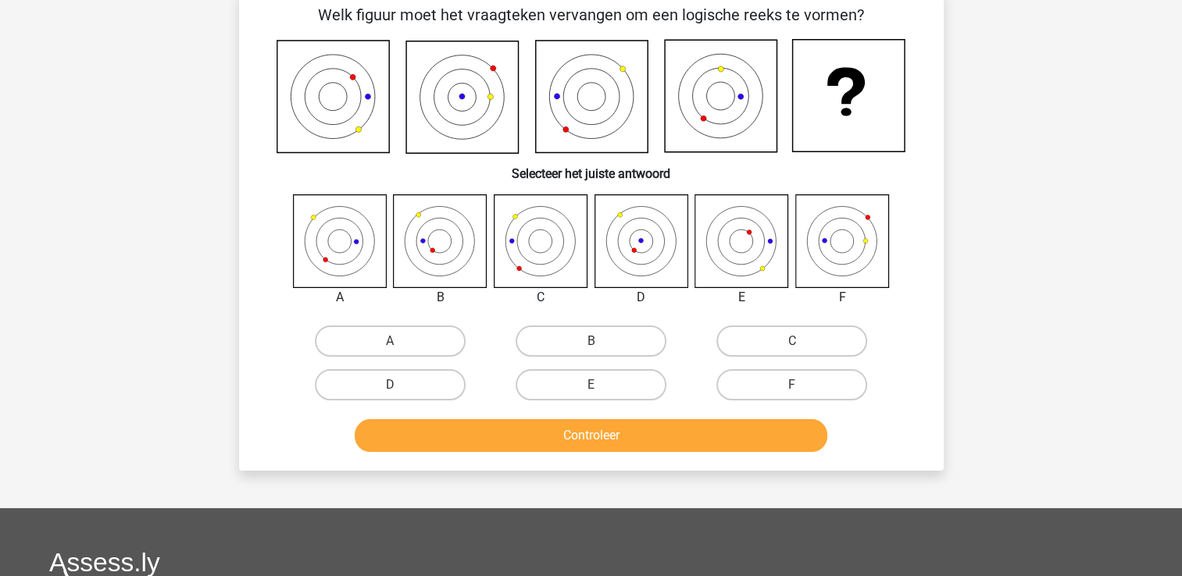
scroll to position [72, 0]
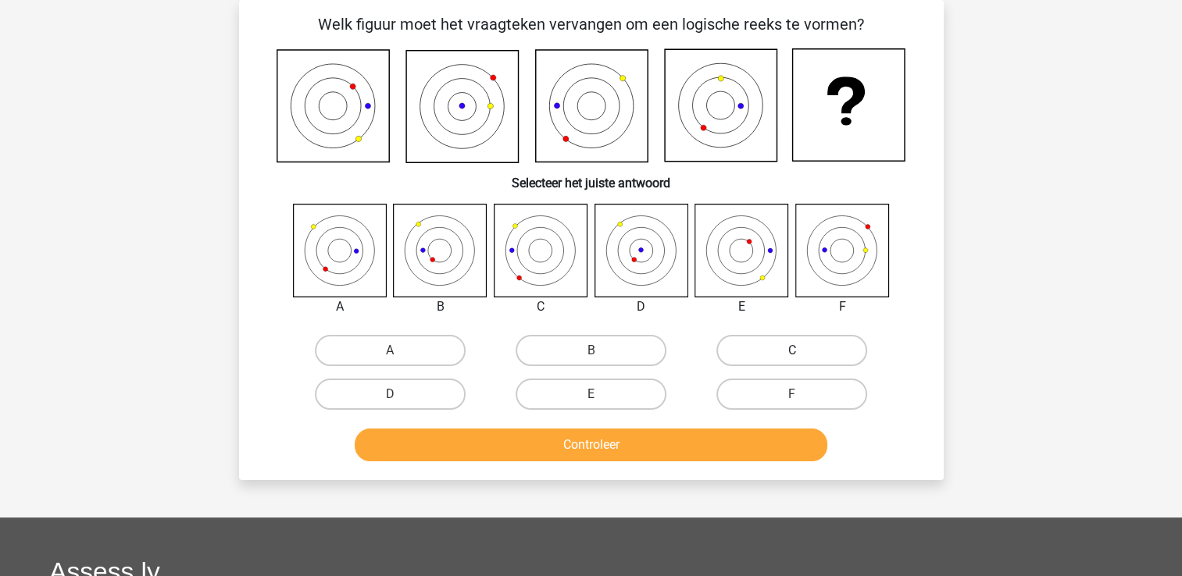
click at [776, 342] on label "C" at bounding box center [791, 350] width 151 height 31
click at [792, 351] on input "C" at bounding box center [797, 356] width 10 height 10
radio input "true"
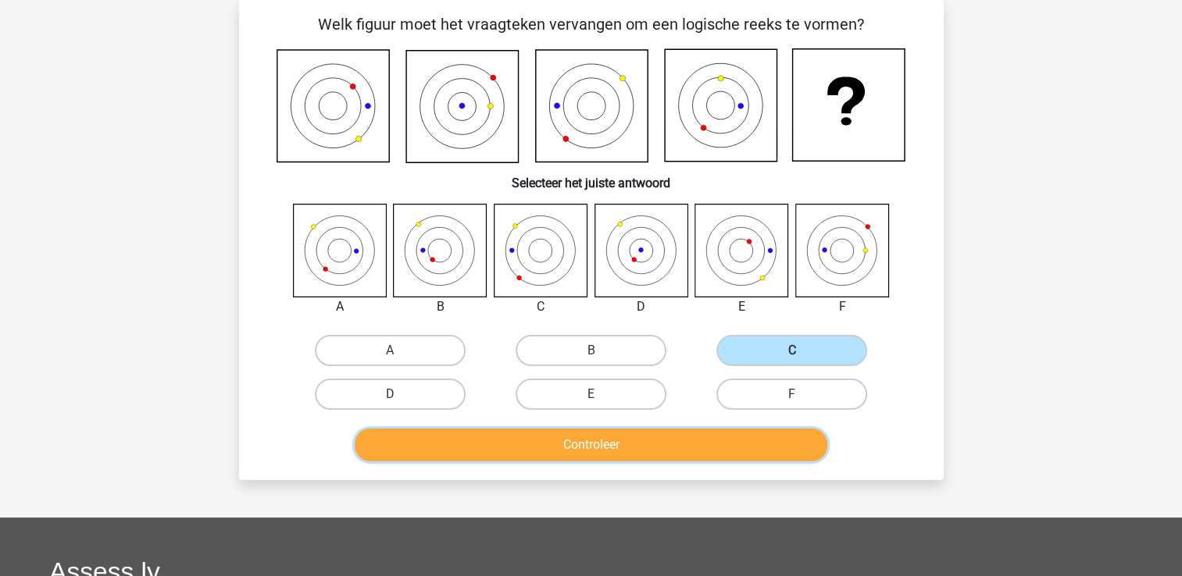
click at [699, 445] on button "Controleer" at bounding box center [591, 445] width 473 height 33
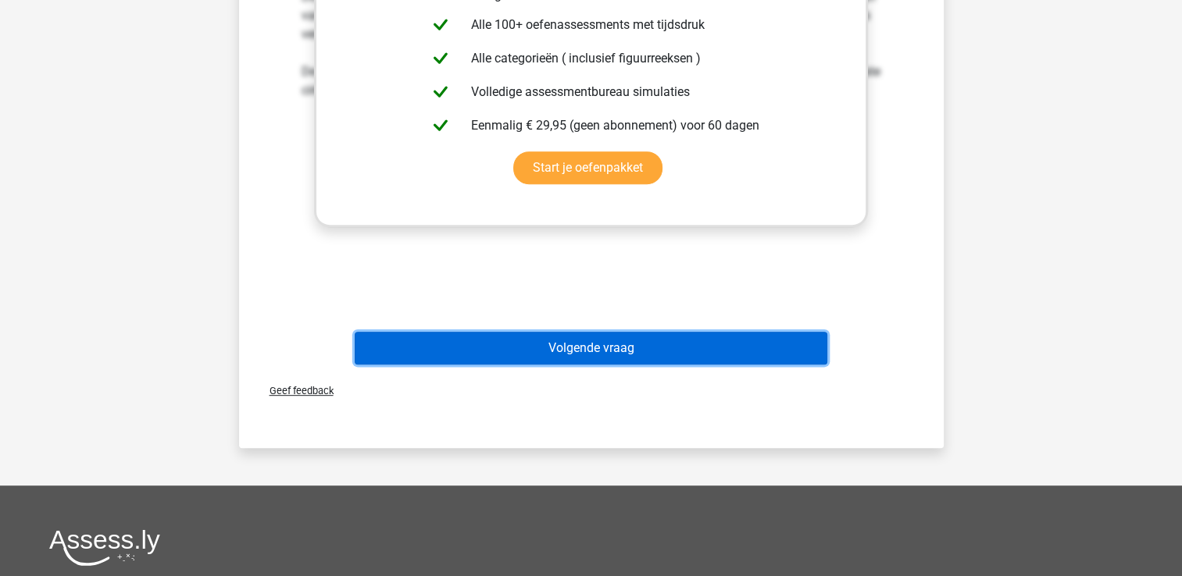
click at [612, 348] on button "Volgende vraag" at bounding box center [591, 348] width 473 height 33
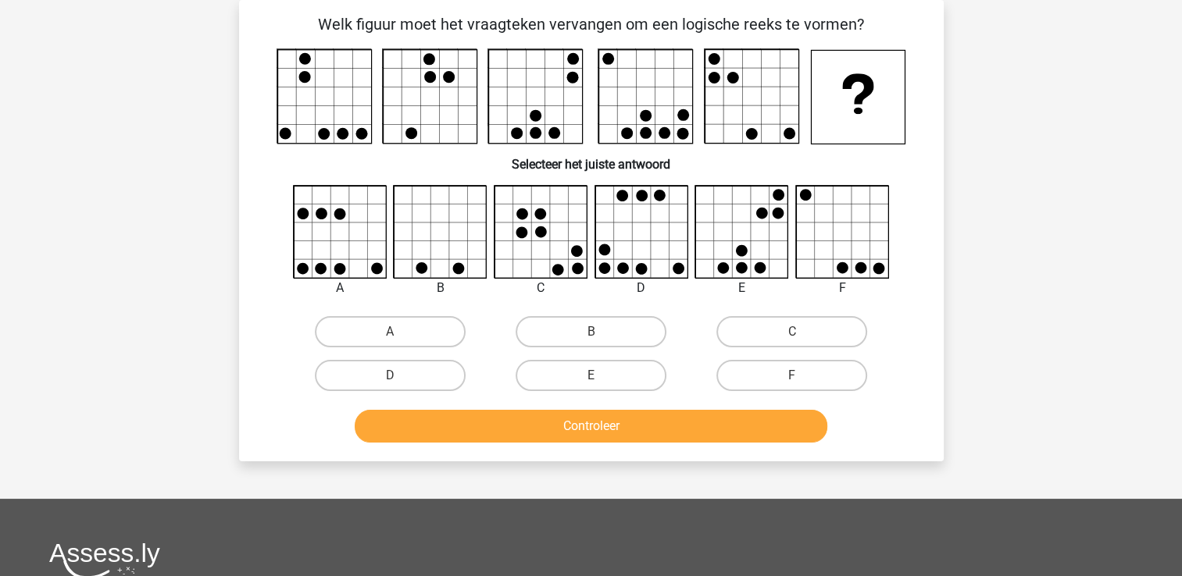
scroll to position [0, 0]
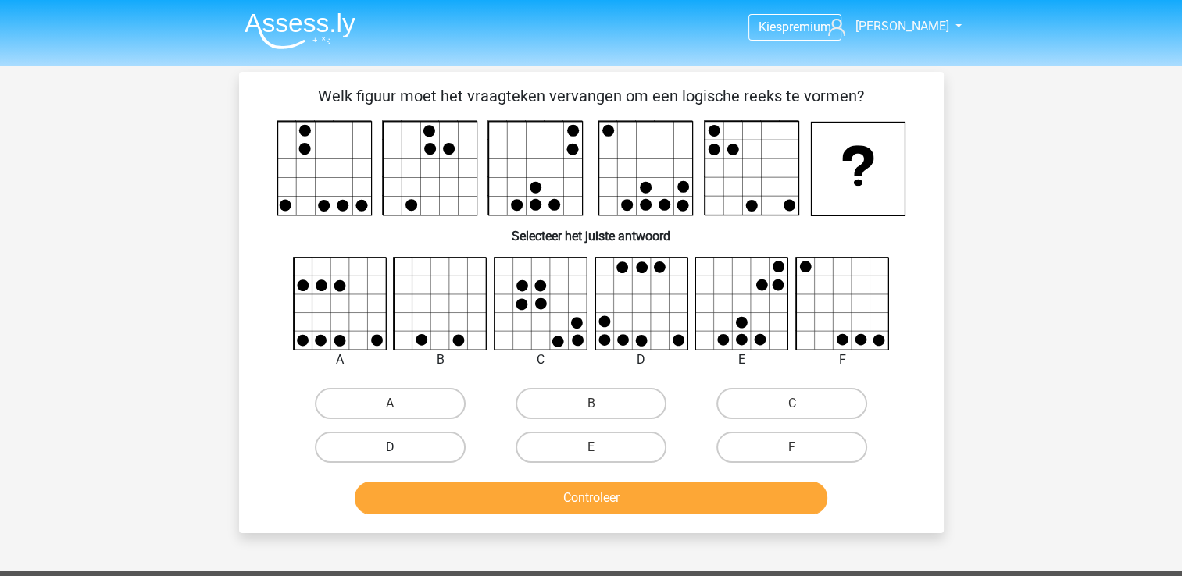
click at [440, 449] on label "D" at bounding box center [390, 447] width 151 height 31
click at [400, 449] on input "D" at bounding box center [395, 453] width 10 height 10
radio input "true"
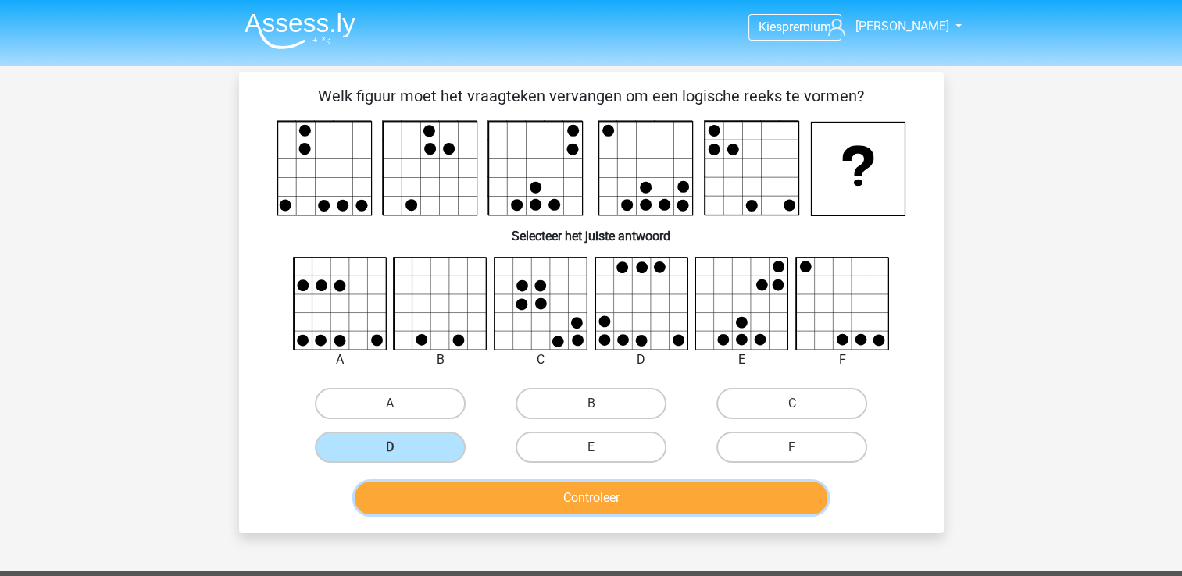
click at [572, 508] on button "Controleer" at bounding box center [591, 498] width 473 height 33
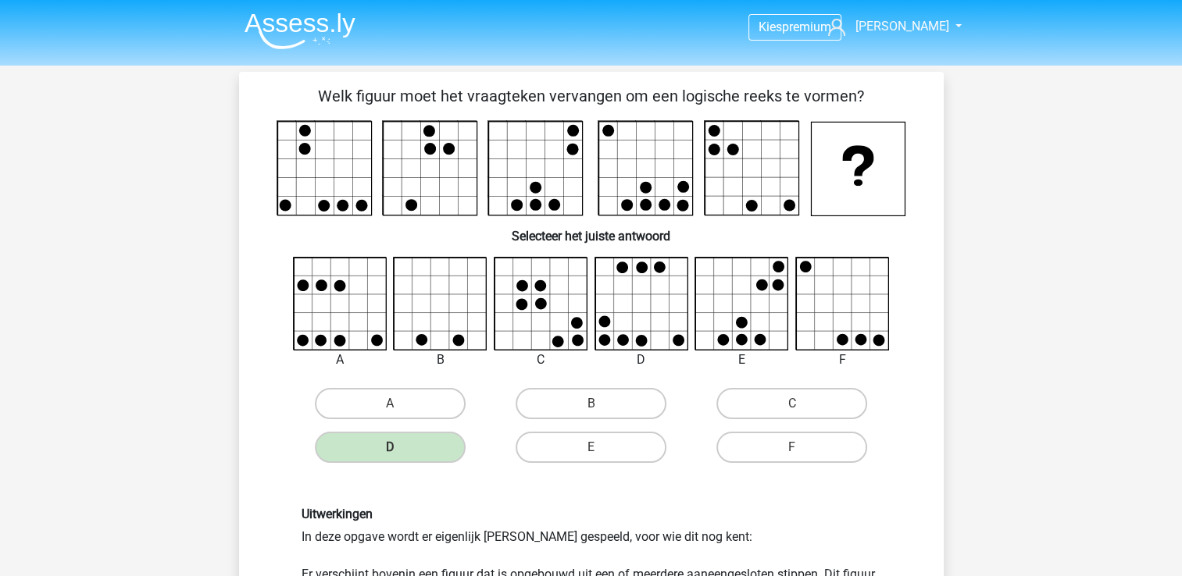
scroll to position [301, 0]
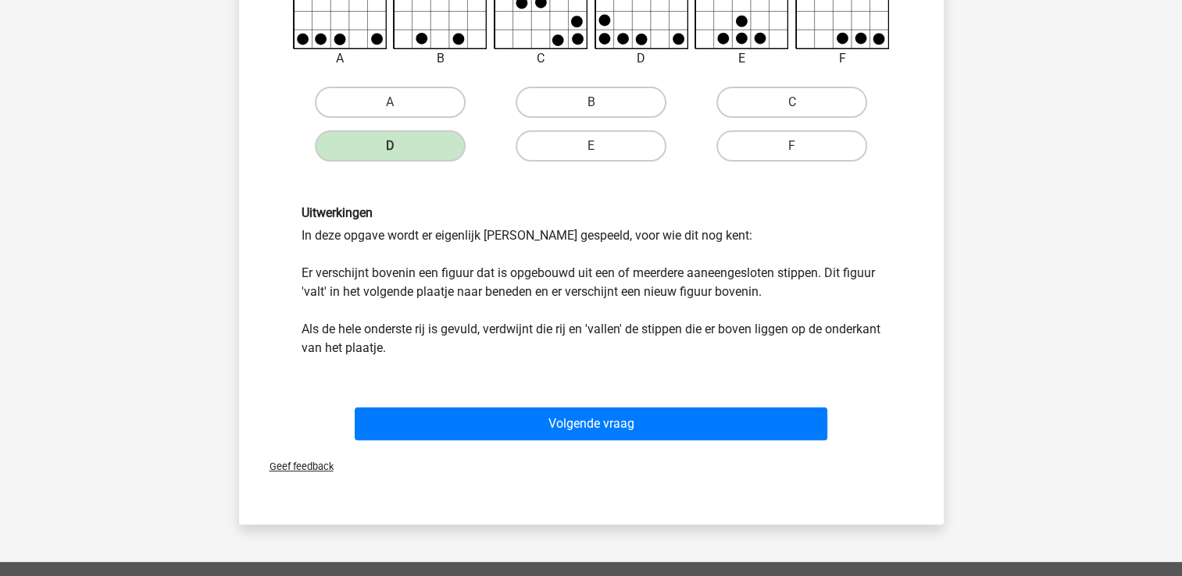
click at [595, 443] on div "Volgende vraag" at bounding box center [591, 427] width 603 height 39
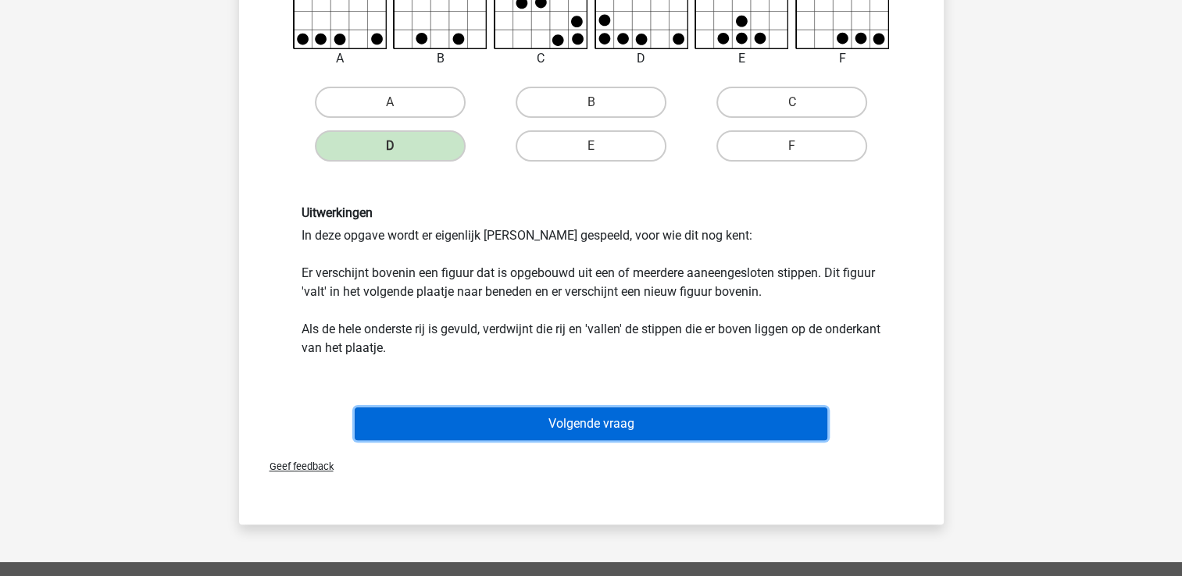
click at [596, 433] on button "Volgende vraag" at bounding box center [591, 424] width 473 height 33
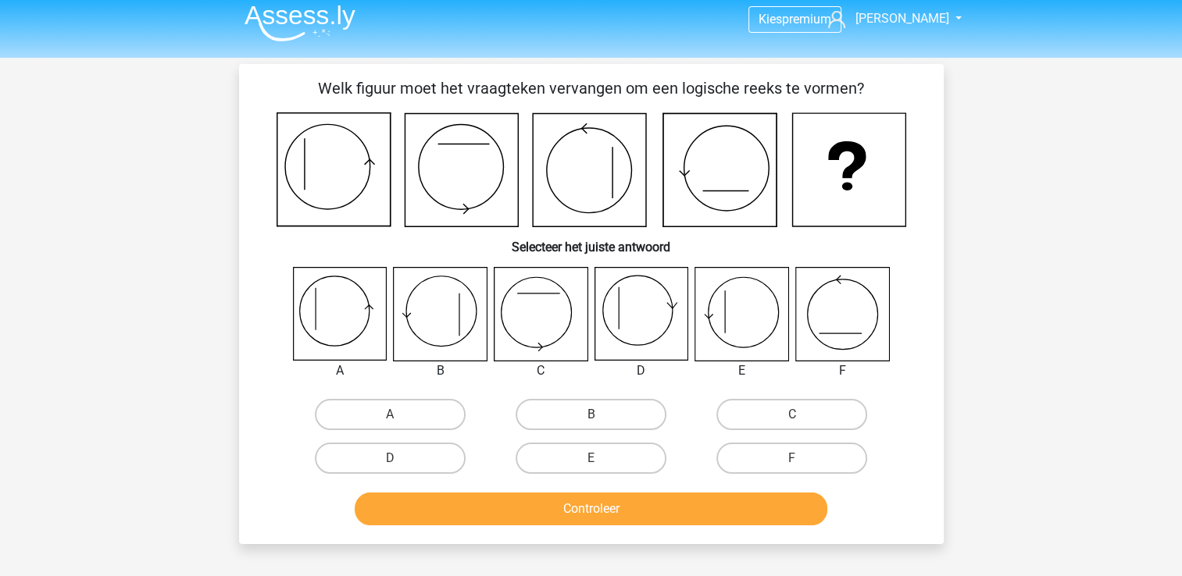
scroll to position [0, 0]
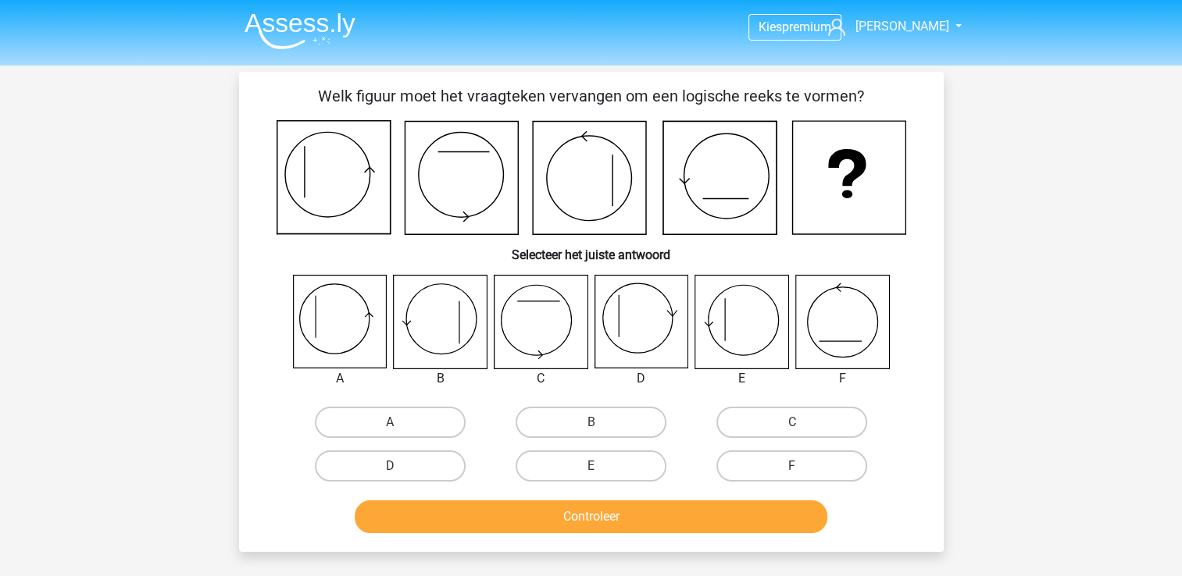
click at [309, 26] on img at bounding box center [299, 30] width 111 height 37
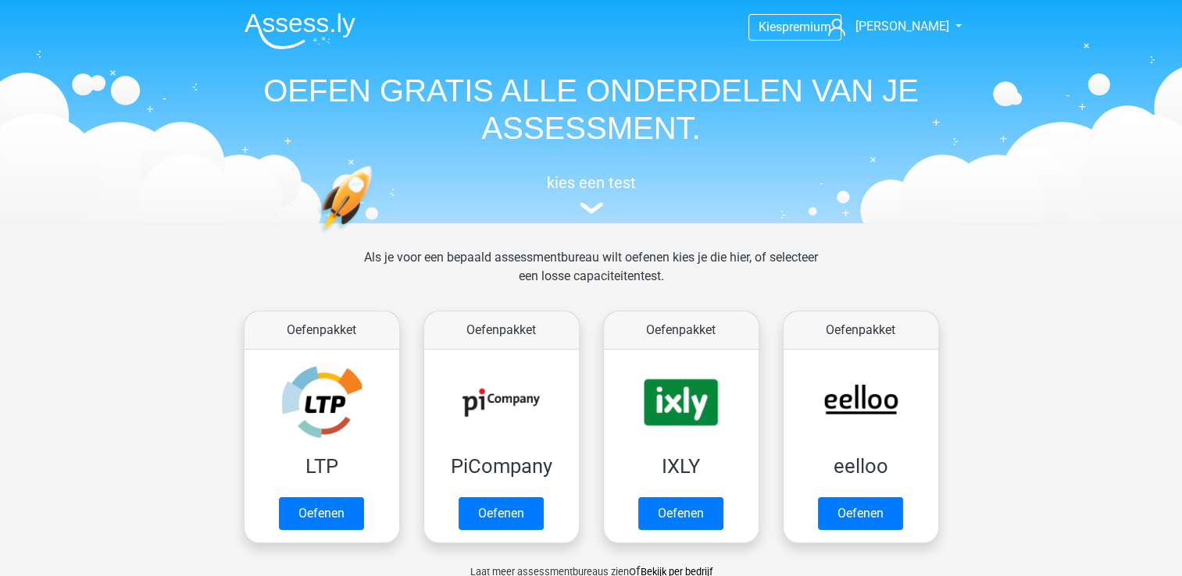
scroll to position [220, 0]
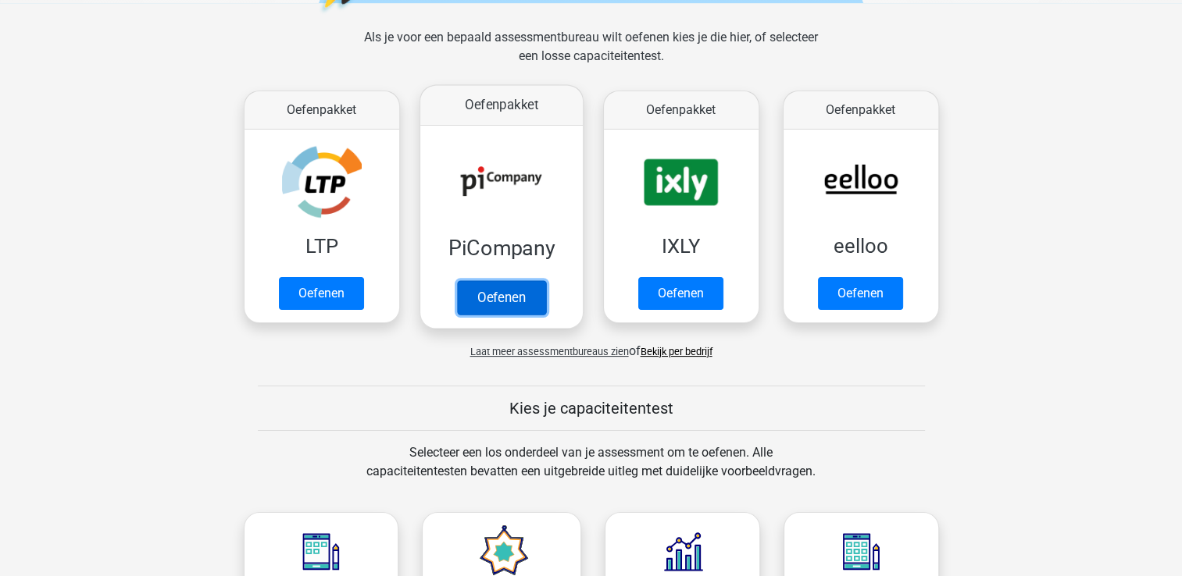
click at [480, 292] on link "Oefenen" at bounding box center [500, 297] width 89 height 34
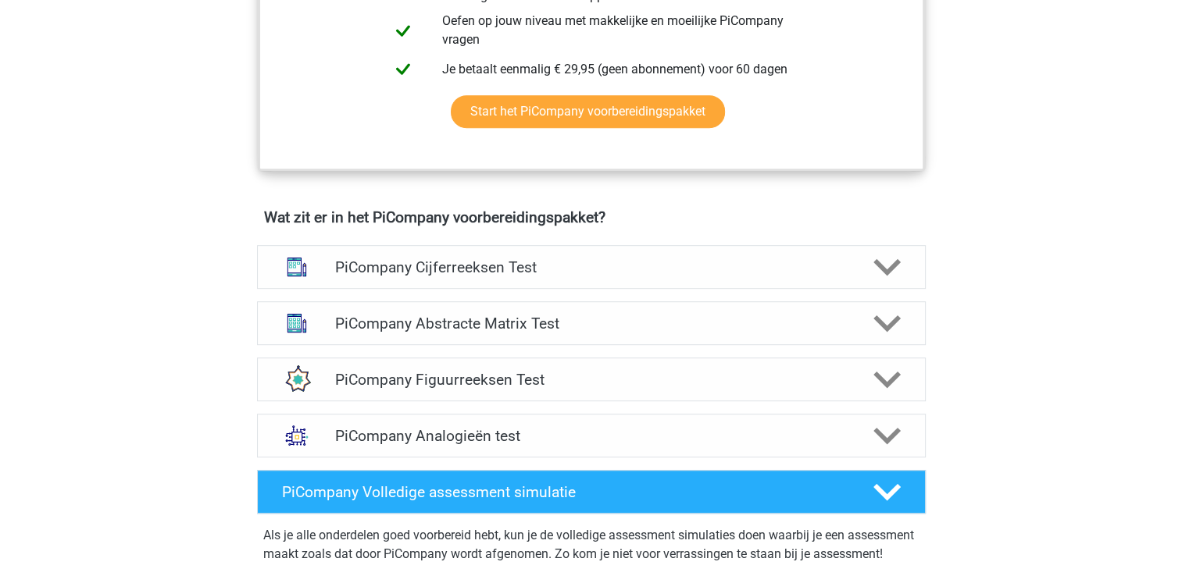
scroll to position [918, 0]
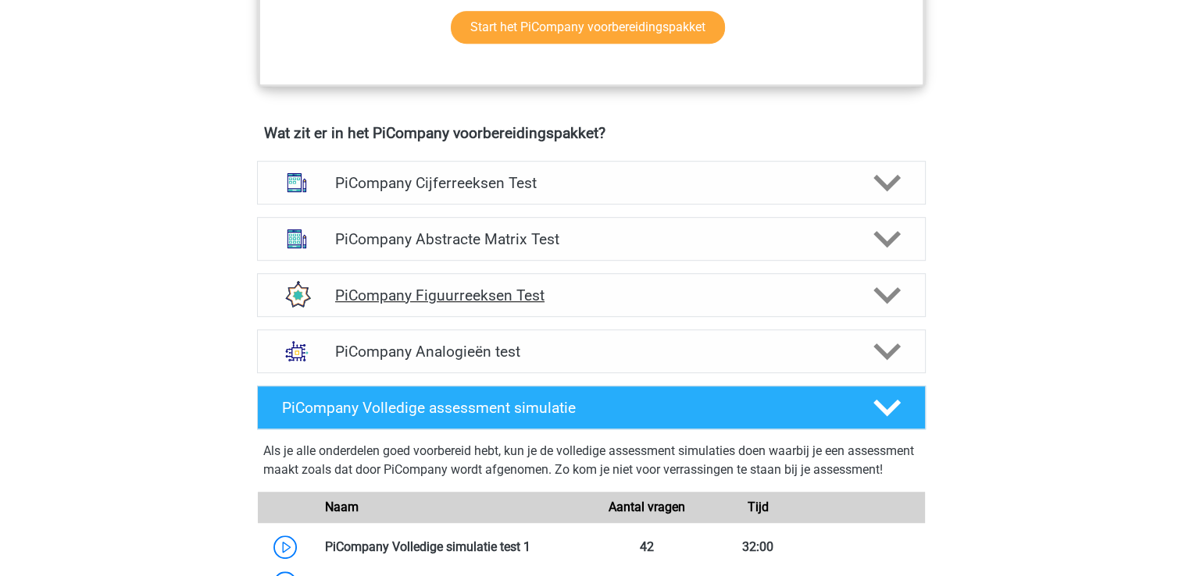
click at [456, 305] on h4 "PiCompany Figuurreeksen Test" at bounding box center [591, 296] width 512 height 18
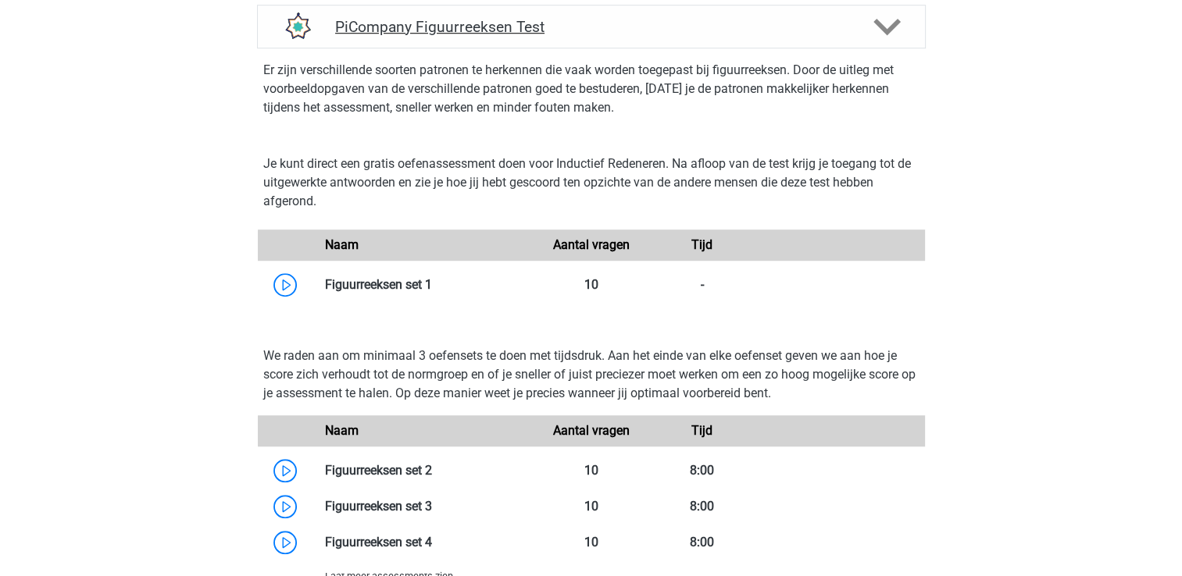
scroll to position [1250, 0]
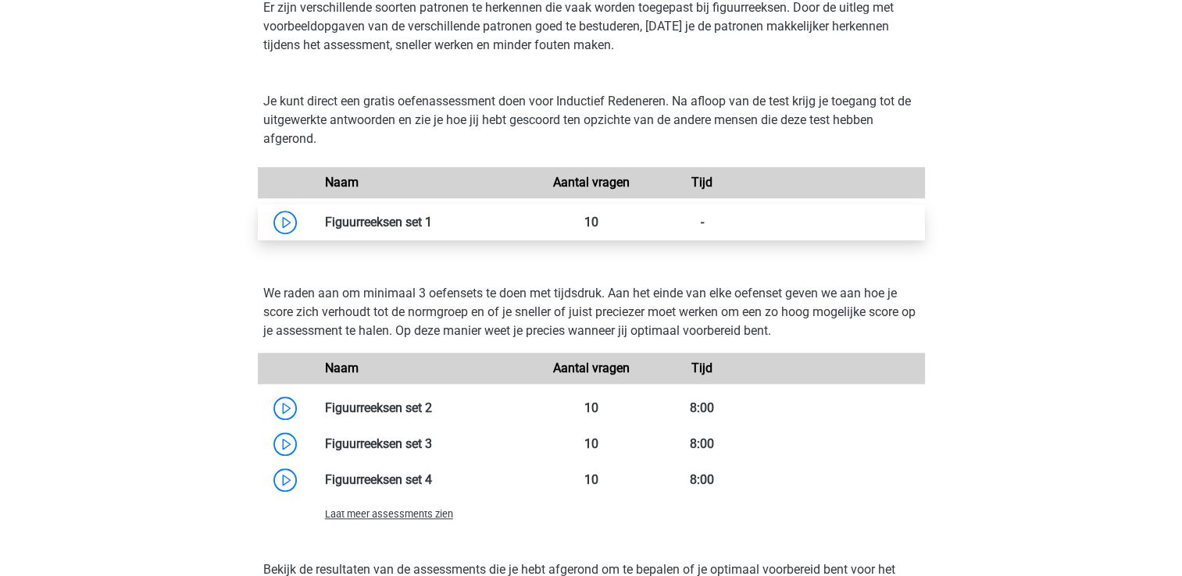
click at [432, 230] on link at bounding box center [432, 222] width 0 height 15
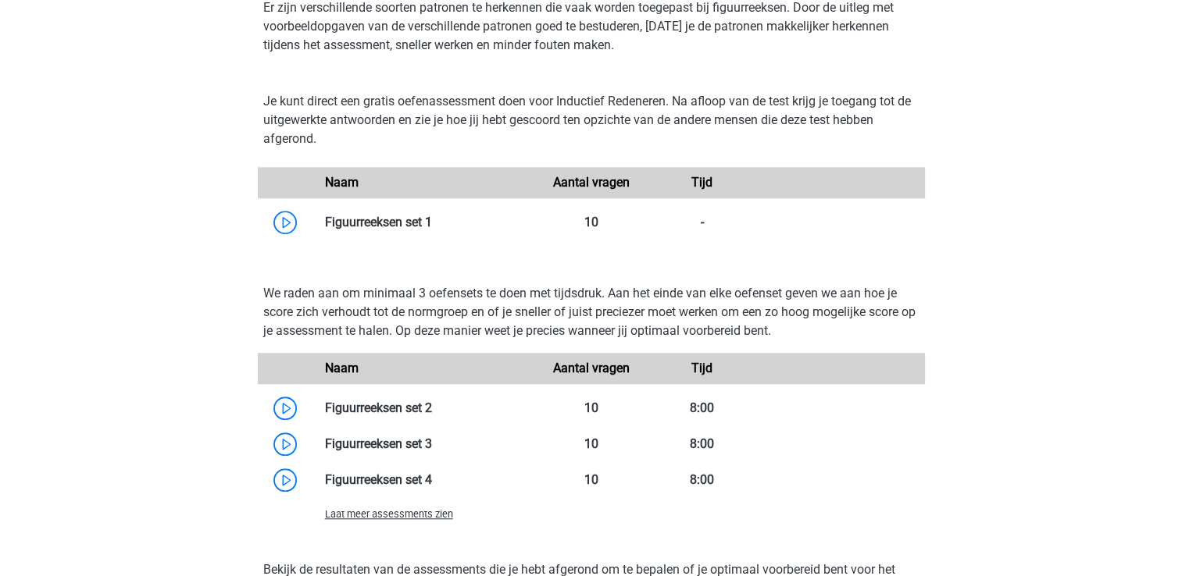
scroll to position [1337, 0]
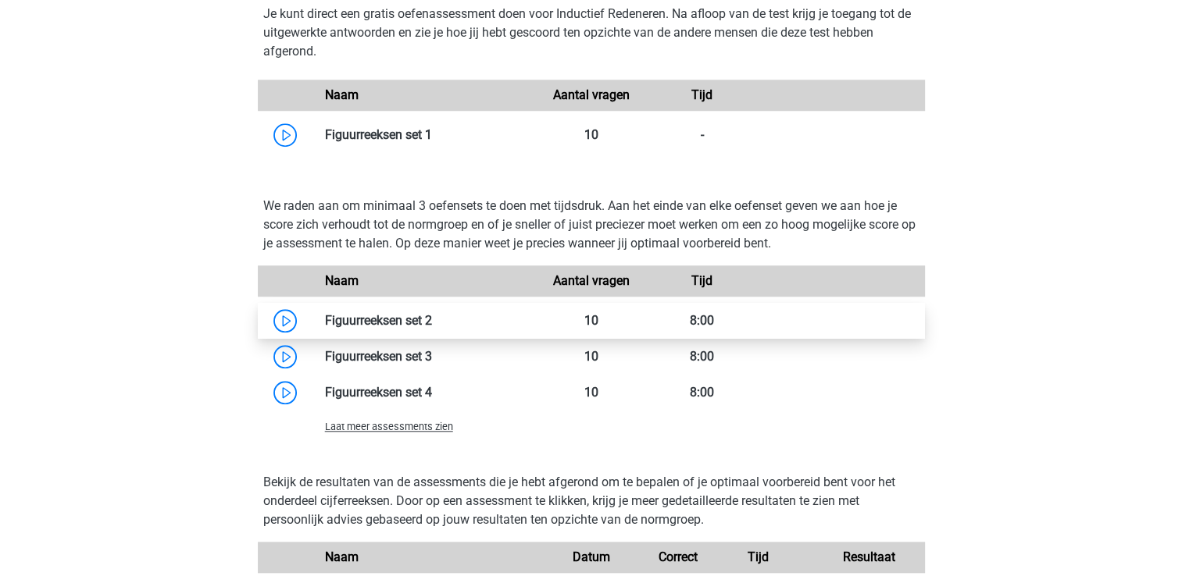
click at [432, 328] on link at bounding box center [432, 320] width 0 height 15
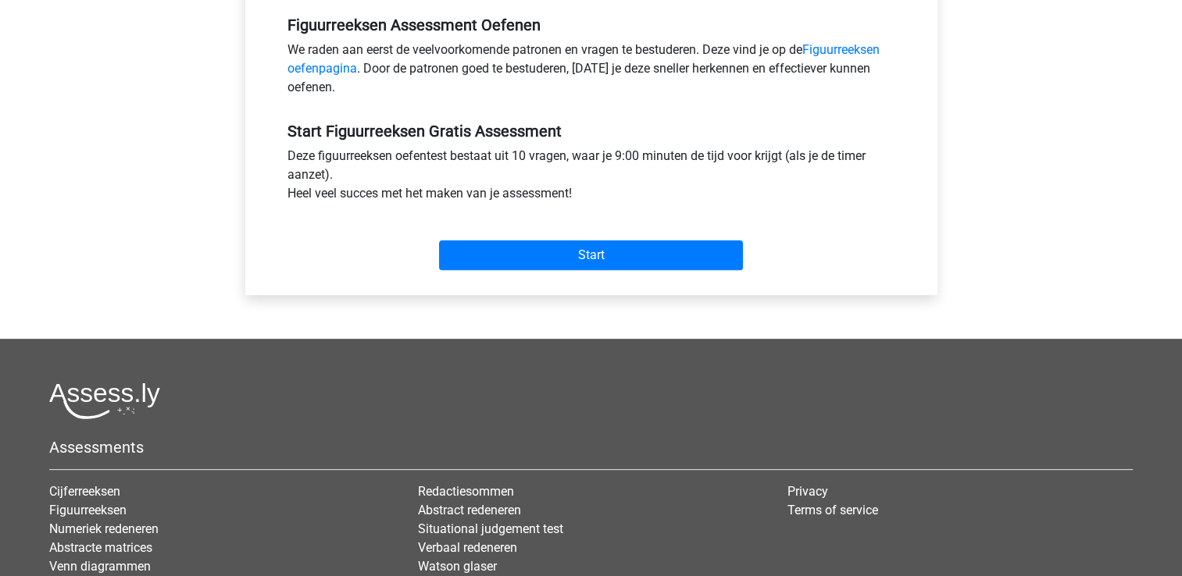
scroll to position [481, 0]
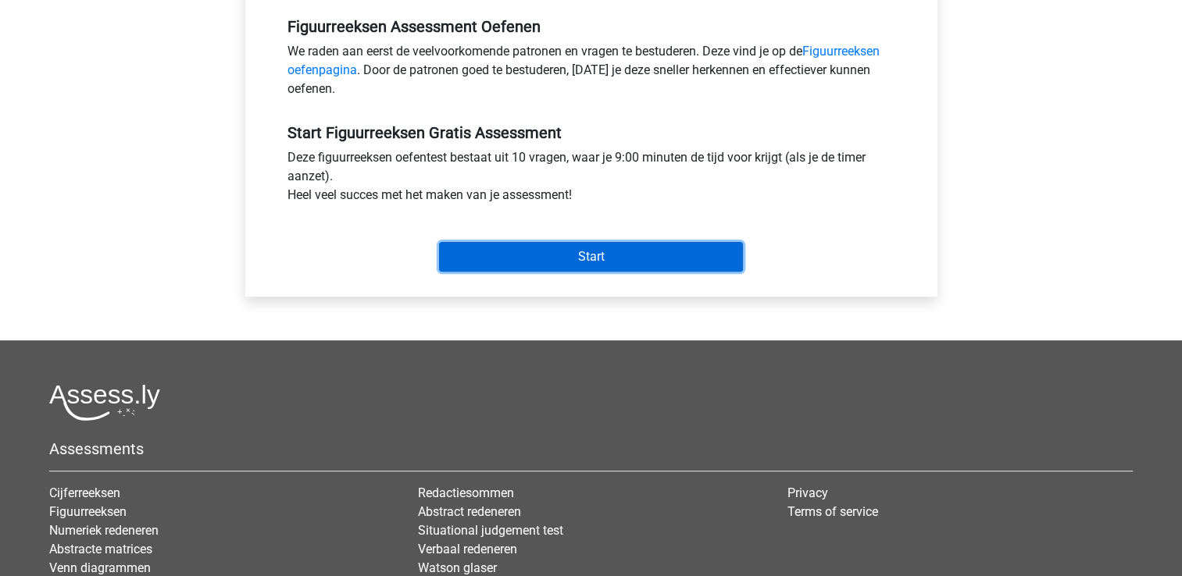
click at [591, 253] on input "Start" at bounding box center [591, 257] width 304 height 30
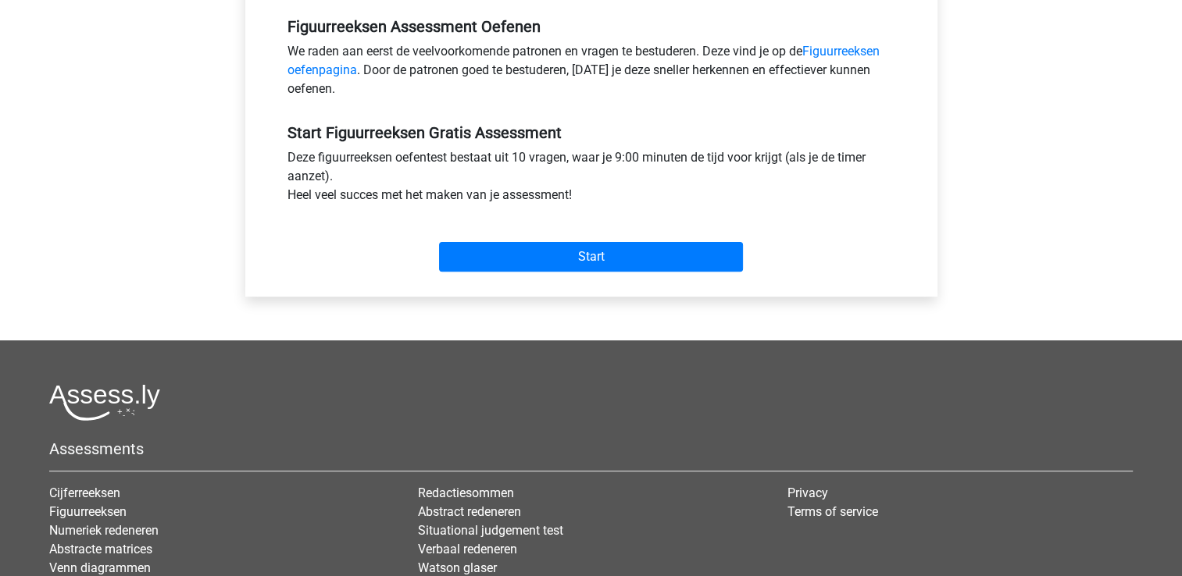
scroll to position [84, 0]
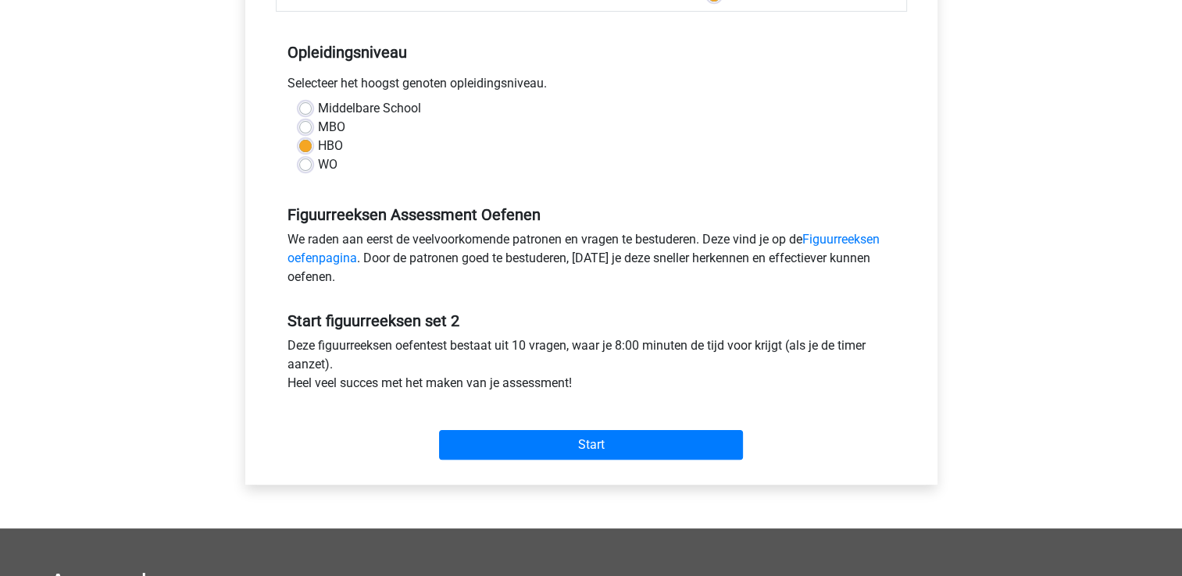
scroll to position [292, 0]
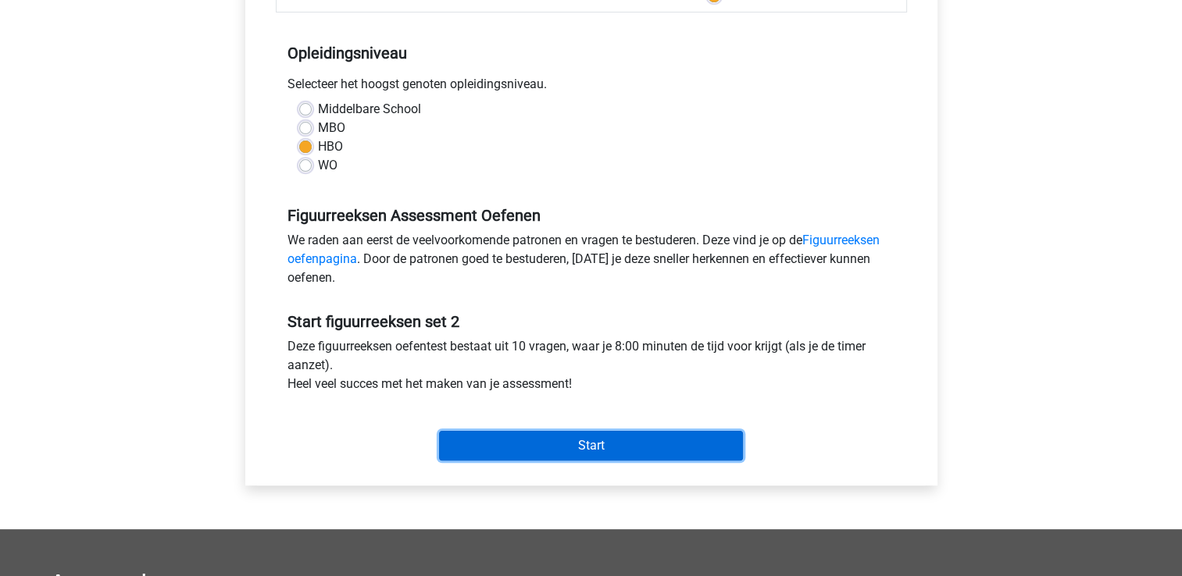
click at [573, 451] on input "Start" at bounding box center [591, 446] width 304 height 30
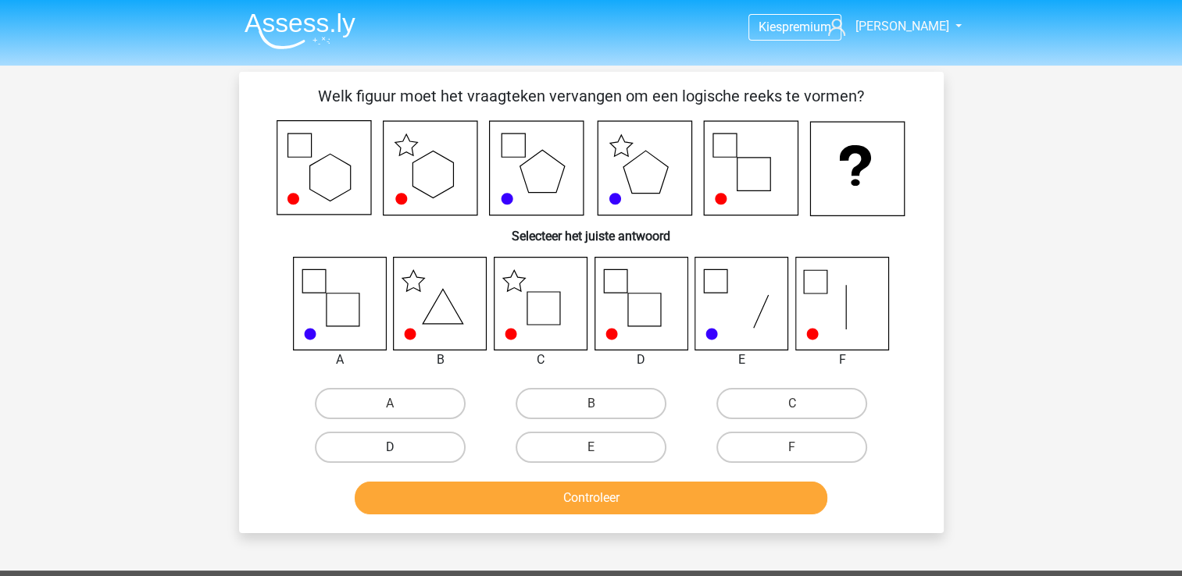
click at [416, 452] on label "D" at bounding box center [390, 447] width 151 height 31
click at [400, 452] on input "D" at bounding box center [395, 453] width 10 height 10
radio input "true"
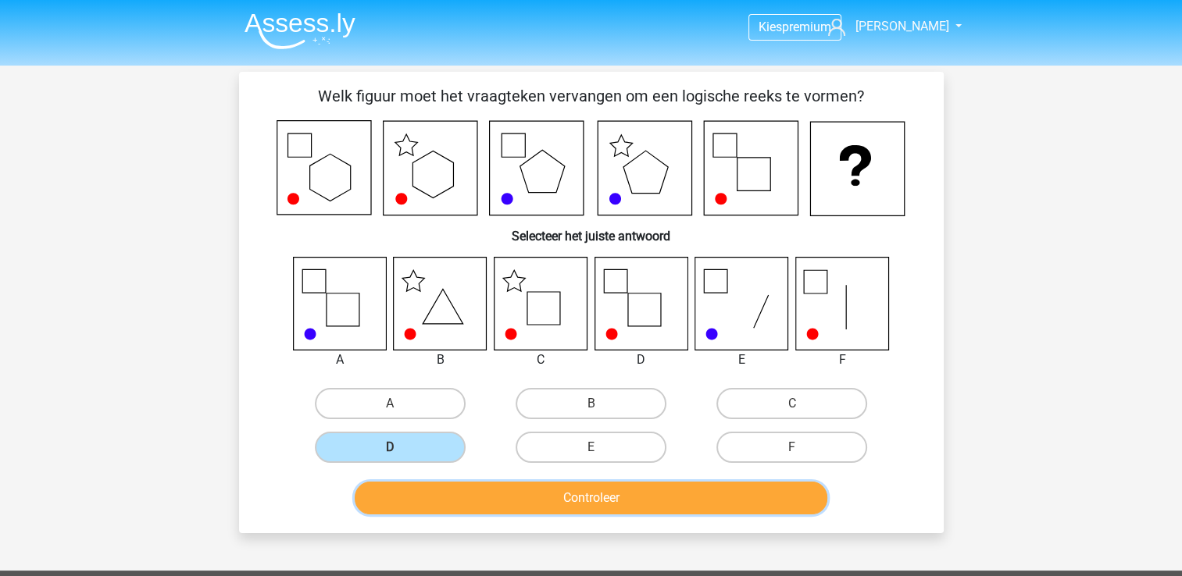
click at [475, 483] on button "Controleer" at bounding box center [591, 498] width 473 height 33
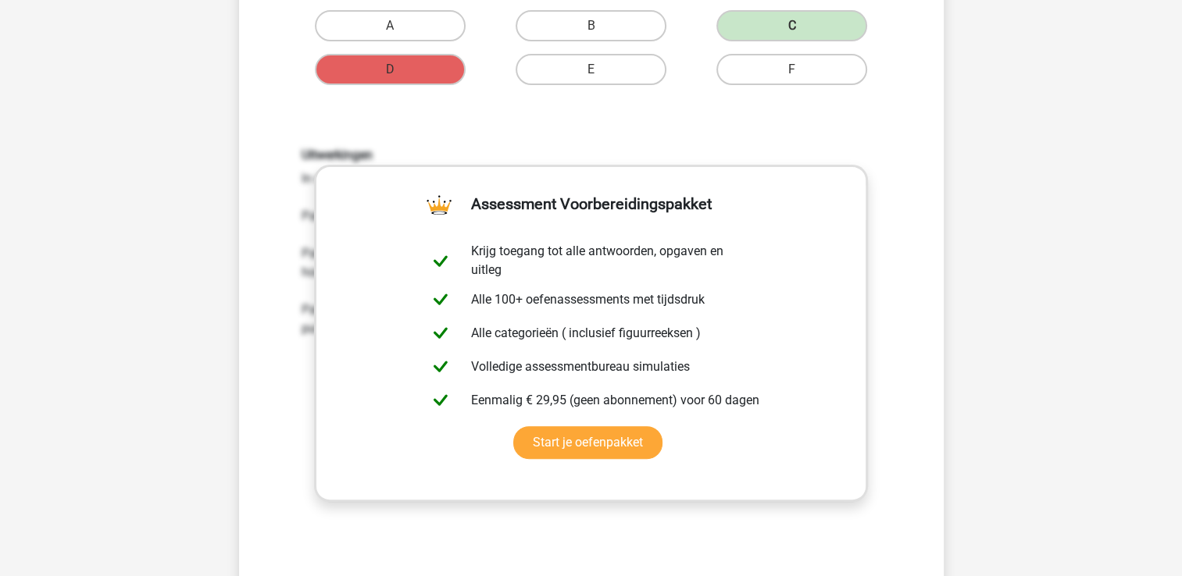
scroll to position [459, 0]
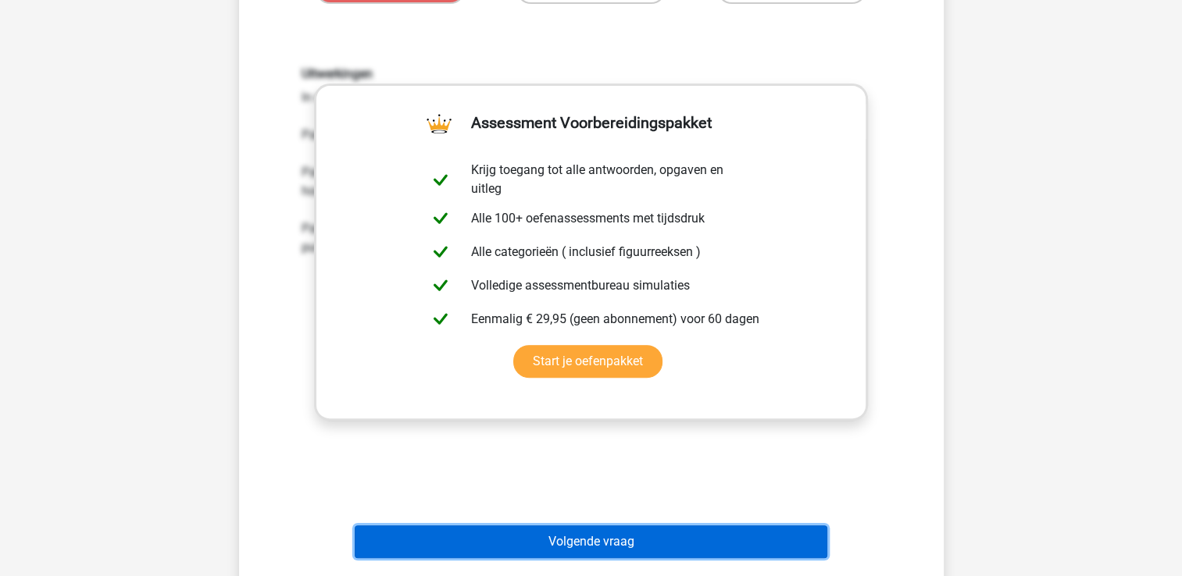
click at [640, 533] on button "Volgende vraag" at bounding box center [591, 542] width 473 height 33
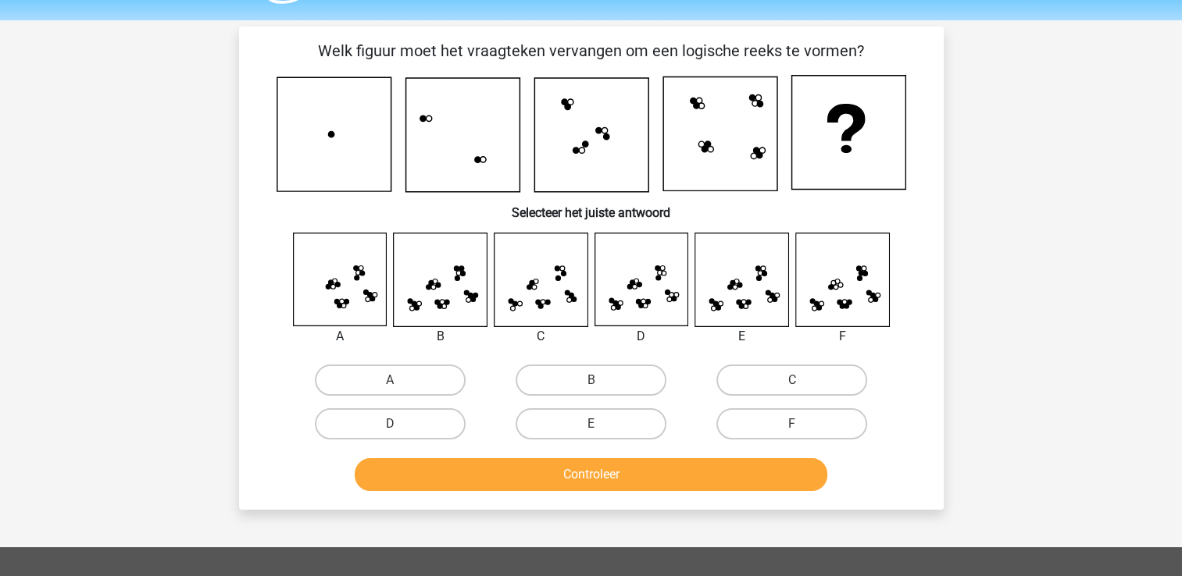
scroll to position [44, 0]
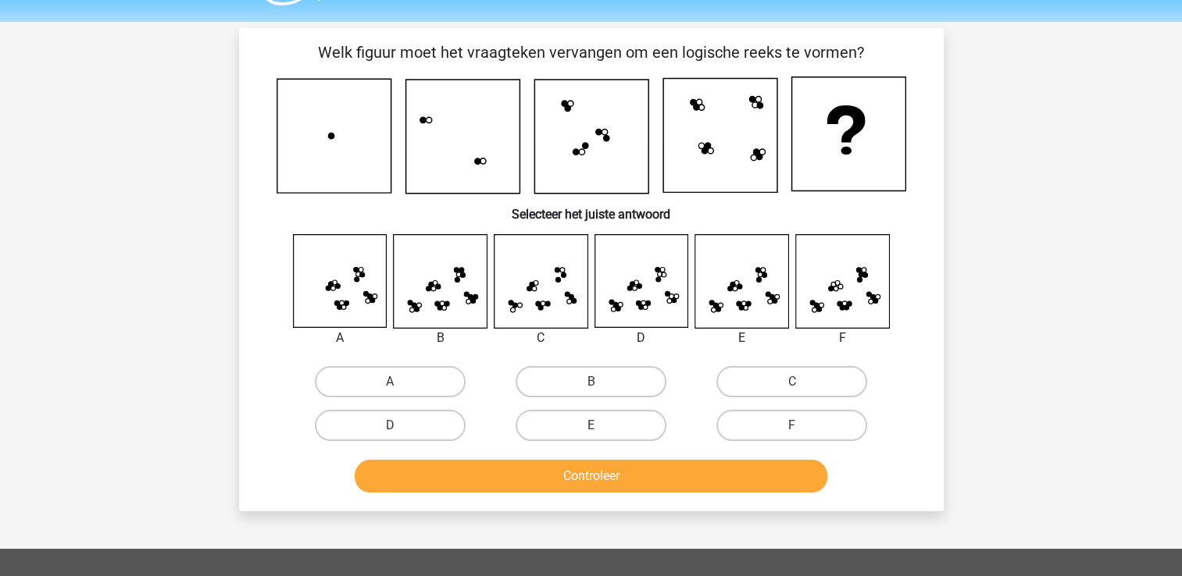
click at [599, 426] on input "E" at bounding box center [595, 431] width 10 height 10
radio input "true"
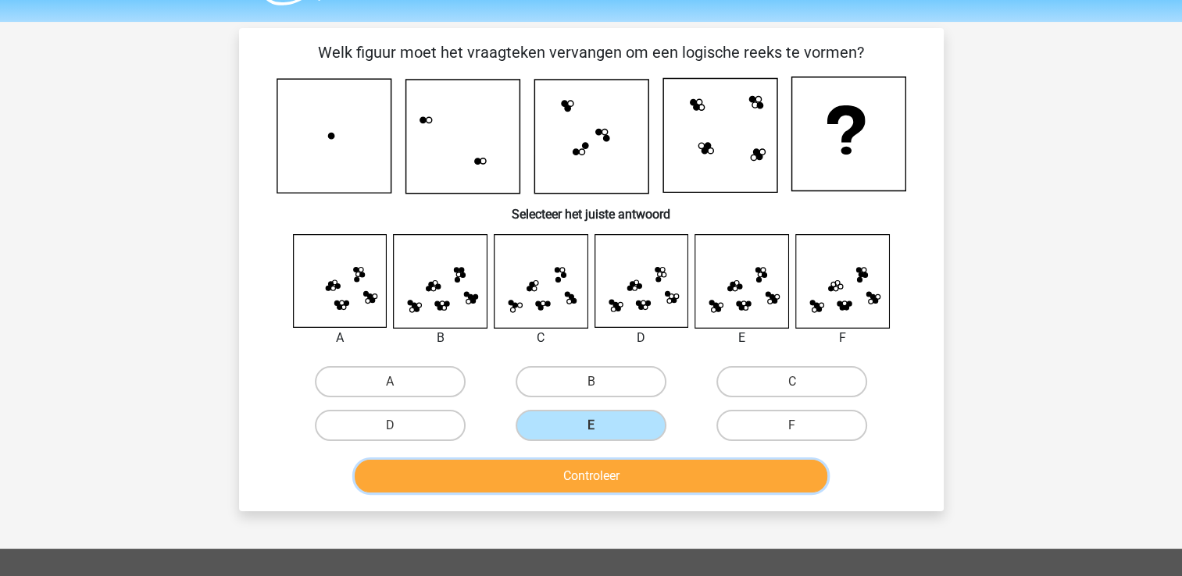
click at [594, 474] on button "Controleer" at bounding box center [591, 476] width 473 height 33
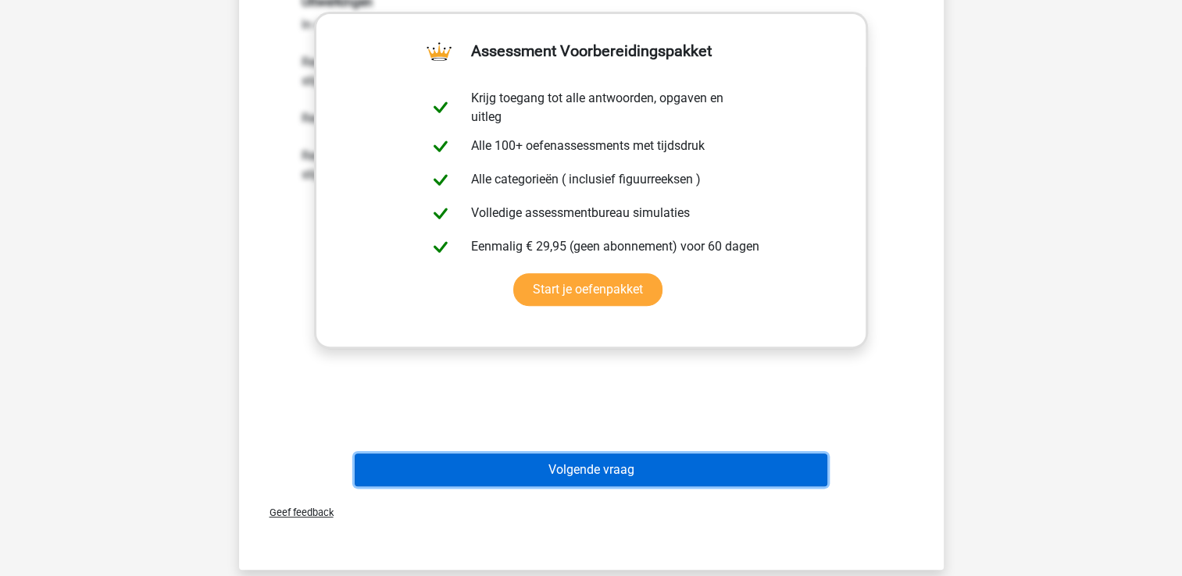
click at [778, 479] on button "Volgende vraag" at bounding box center [591, 470] width 473 height 33
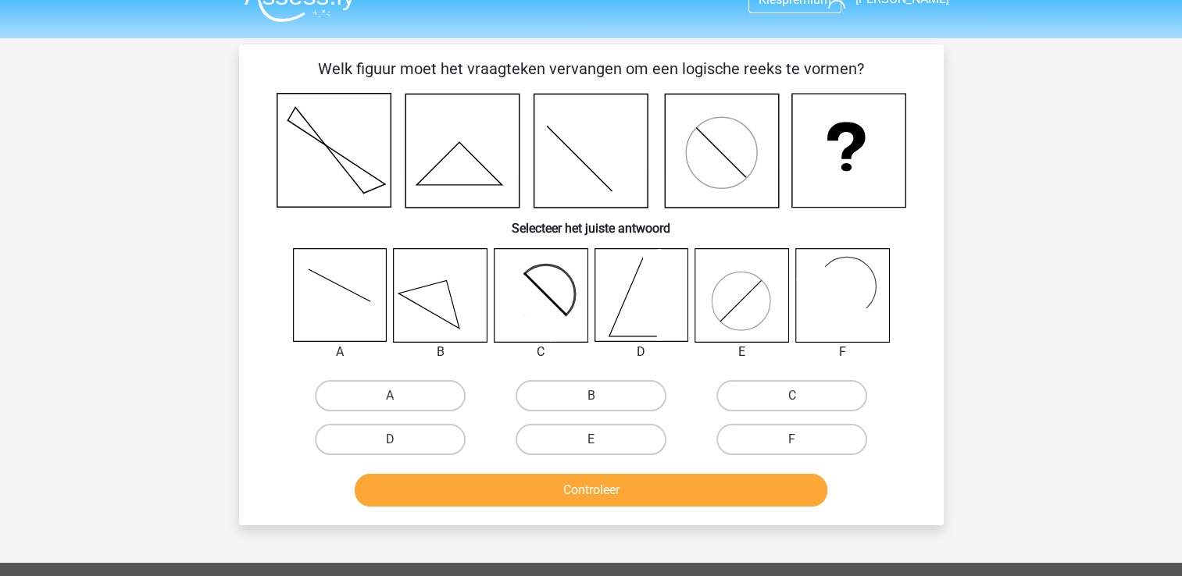
scroll to position [26, 0]
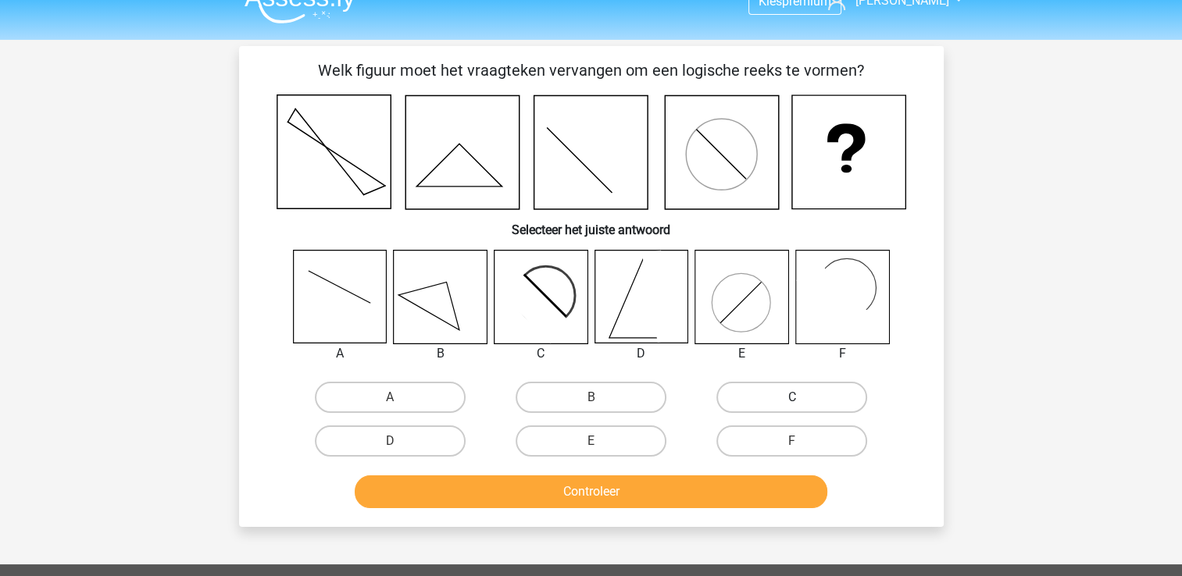
click at [761, 405] on label "C" at bounding box center [791, 397] width 151 height 31
click at [792, 405] on input "C" at bounding box center [797, 403] width 10 height 10
radio input "true"
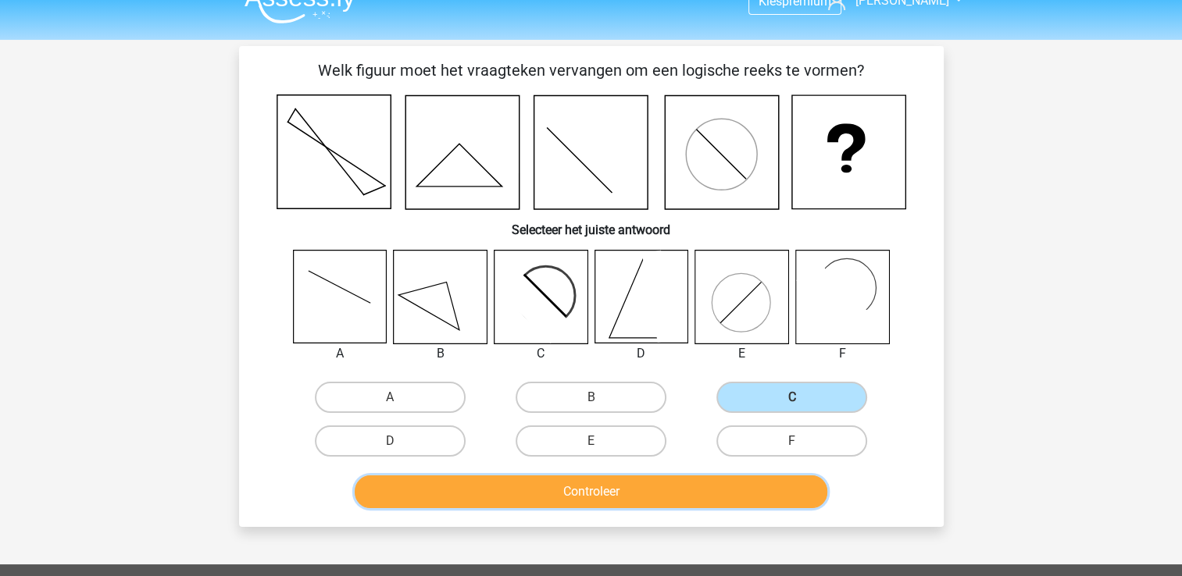
click at [683, 481] on button "Controleer" at bounding box center [591, 492] width 473 height 33
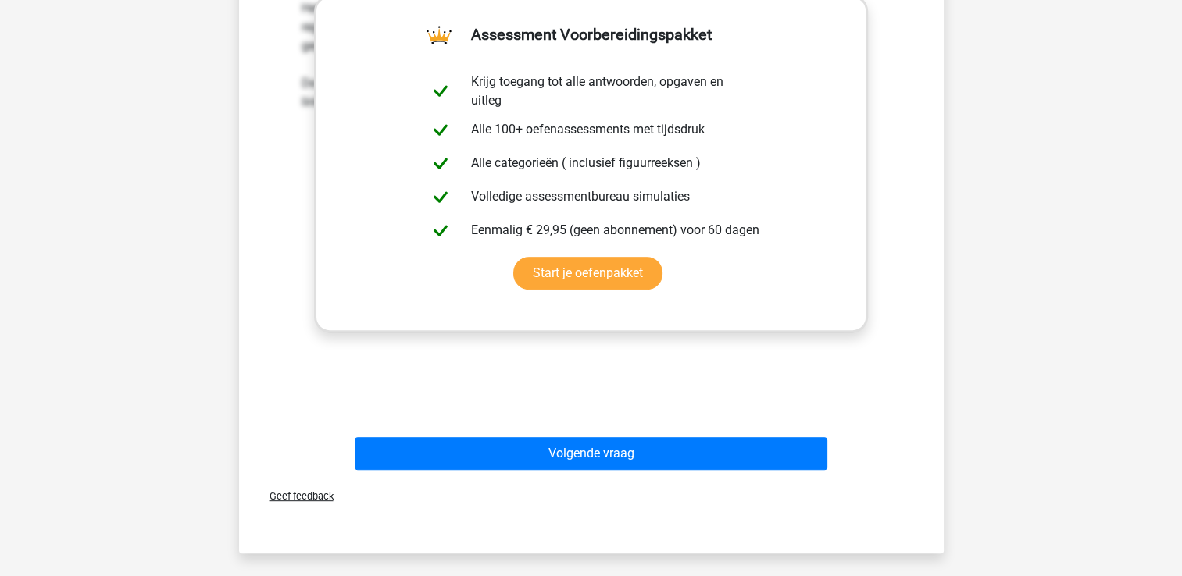
scroll to position [574, 0]
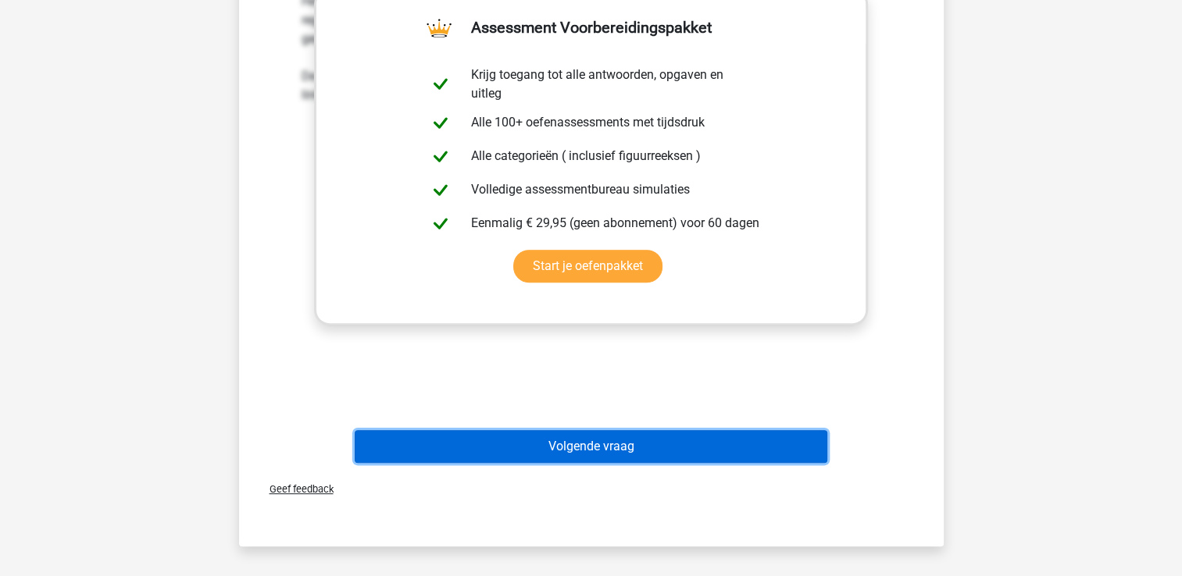
click at [772, 444] on button "Volgende vraag" at bounding box center [591, 446] width 473 height 33
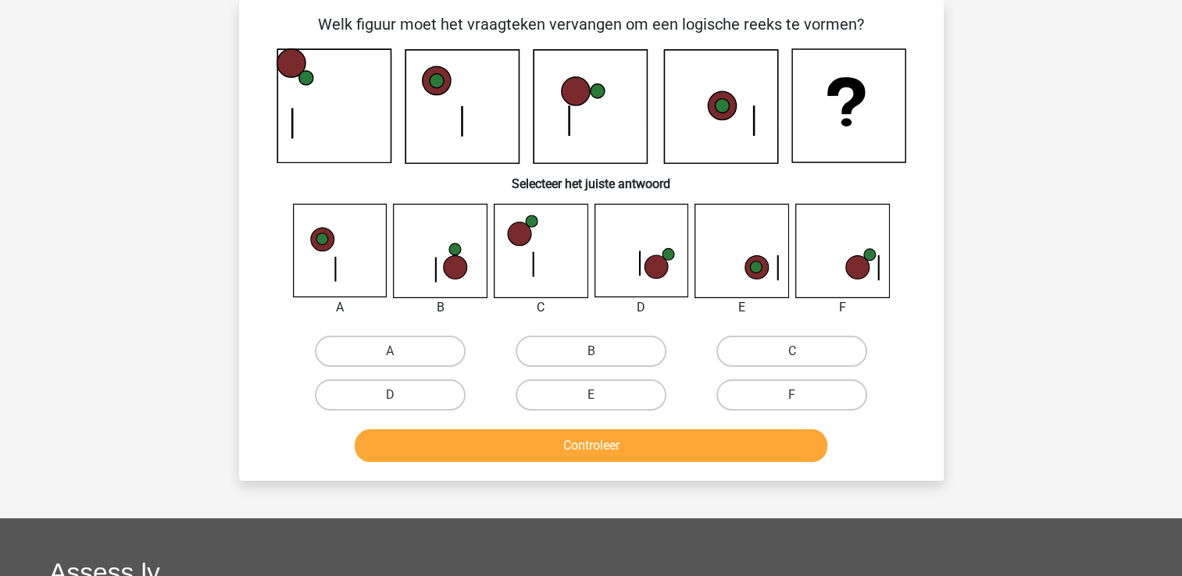
scroll to position [0, 0]
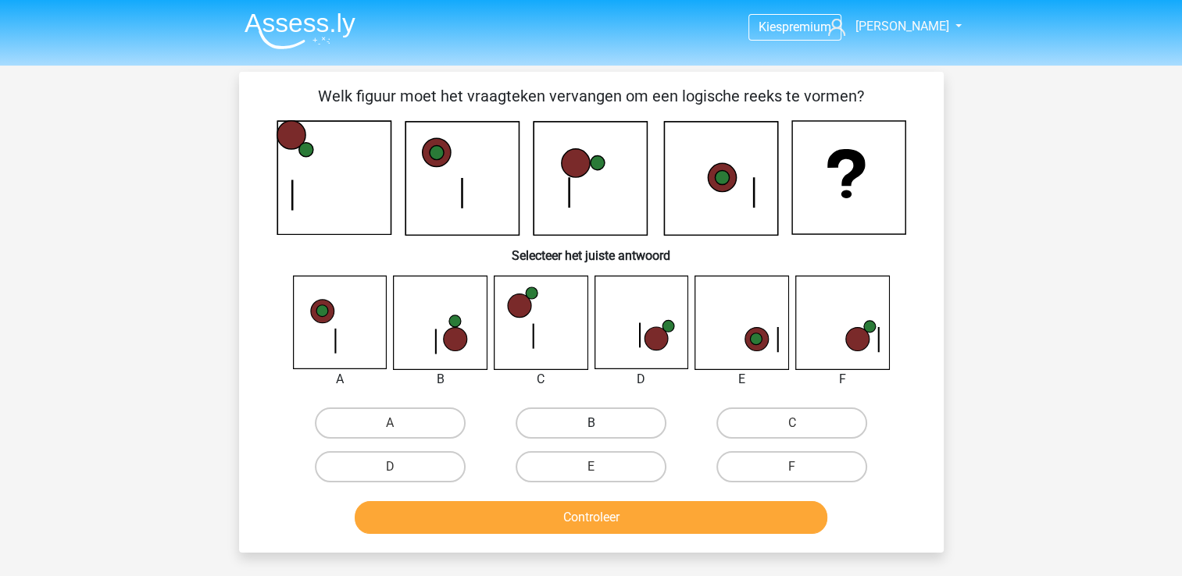
click at [572, 433] on label "B" at bounding box center [590, 423] width 151 height 31
click at [590, 433] on input "B" at bounding box center [595, 428] width 10 height 10
radio input "true"
click at [409, 460] on label "D" at bounding box center [390, 466] width 151 height 31
click at [400, 467] on input "D" at bounding box center [395, 472] width 10 height 10
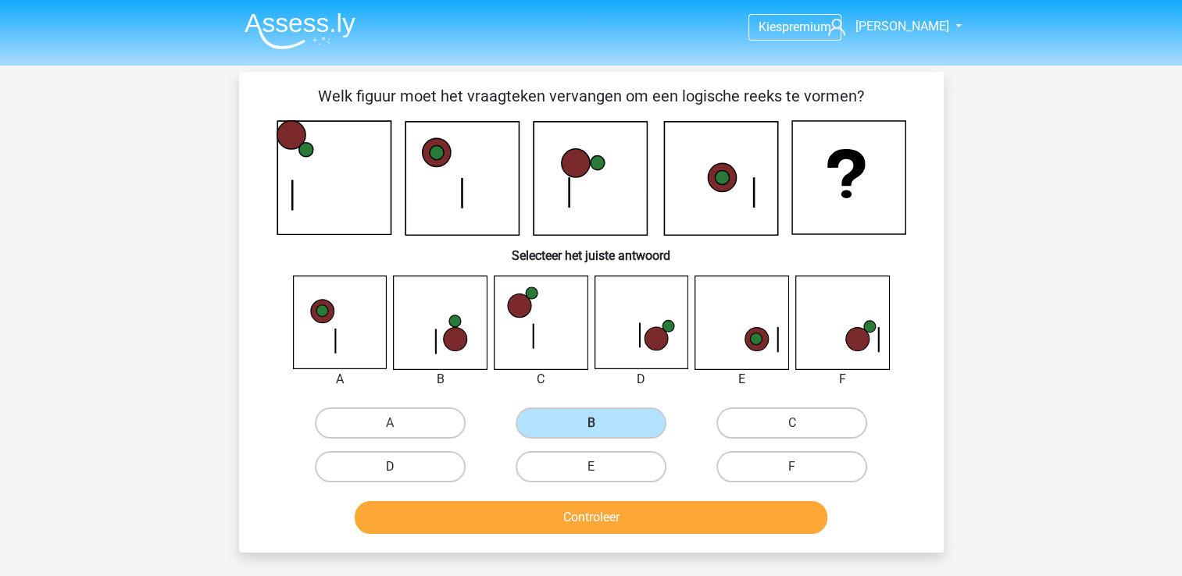
radio input "true"
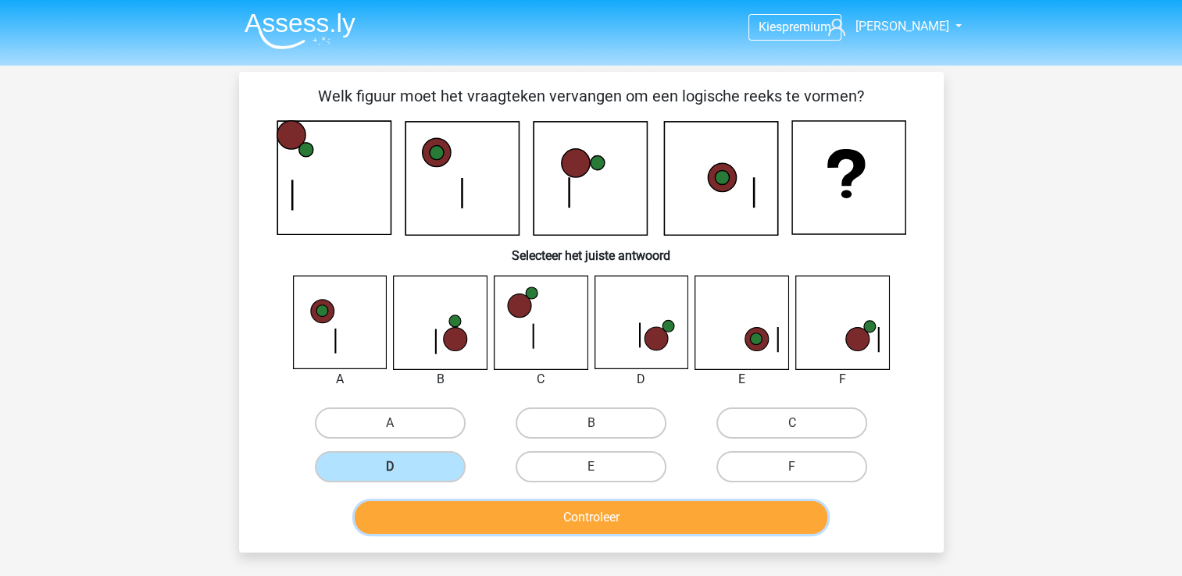
click at [657, 522] on button "Controleer" at bounding box center [591, 517] width 473 height 33
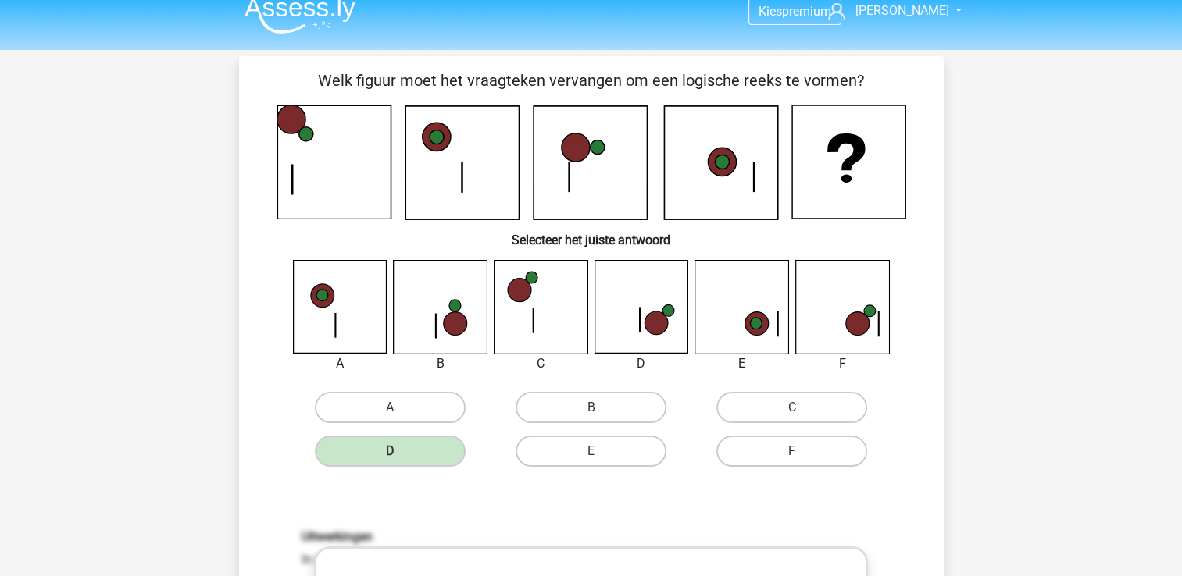
scroll to position [2, 0]
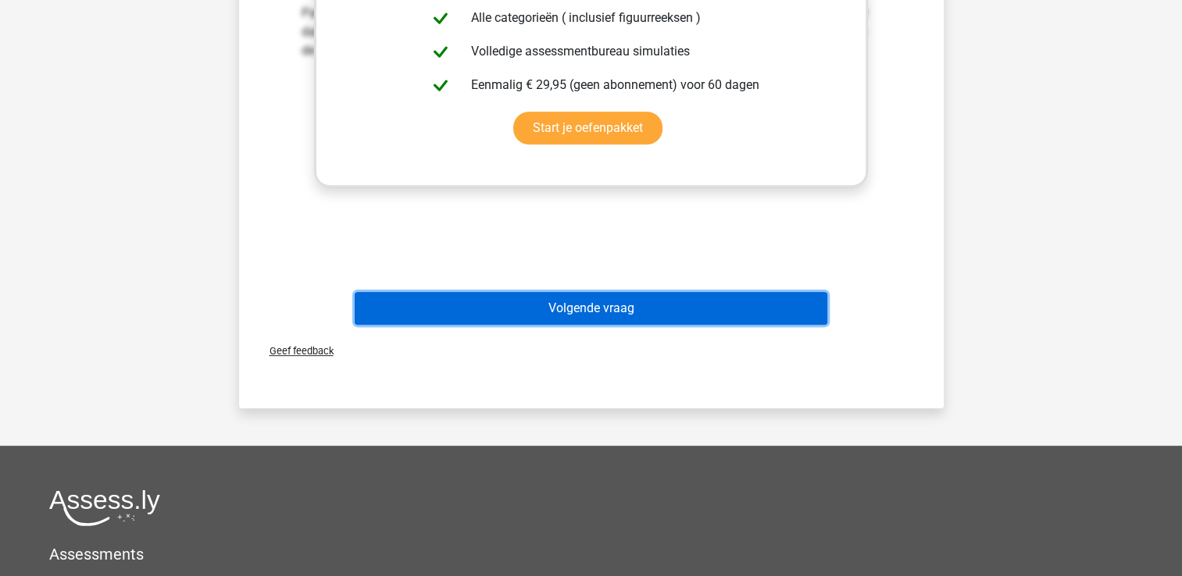
click at [678, 305] on button "Volgende vraag" at bounding box center [591, 308] width 473 height 33
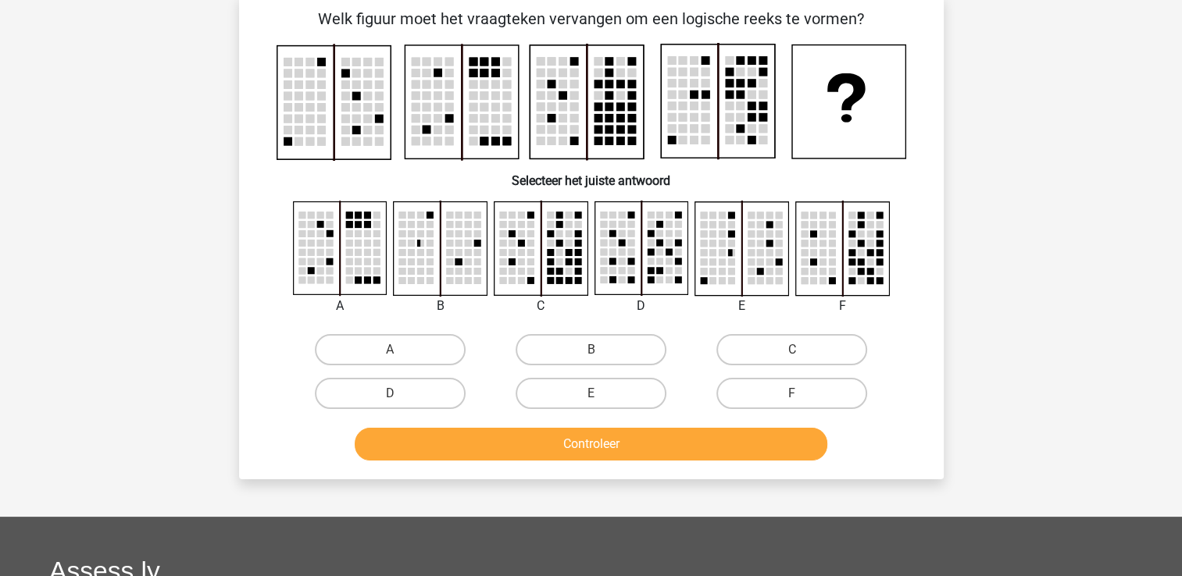
scroll to position [0, 0]
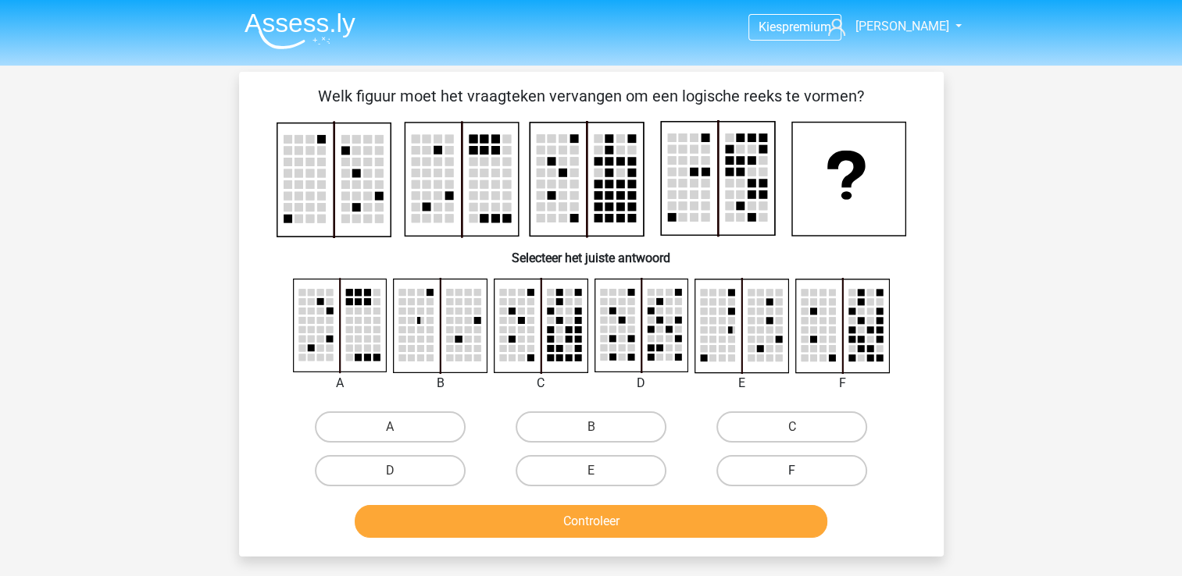
click at [823, 473] on label "F" at bounding box center [791, 470] width 151 height 31
click at [802, 473] on input "F" at bounding box center [797, 476] width 10 height 10
radio input "true"
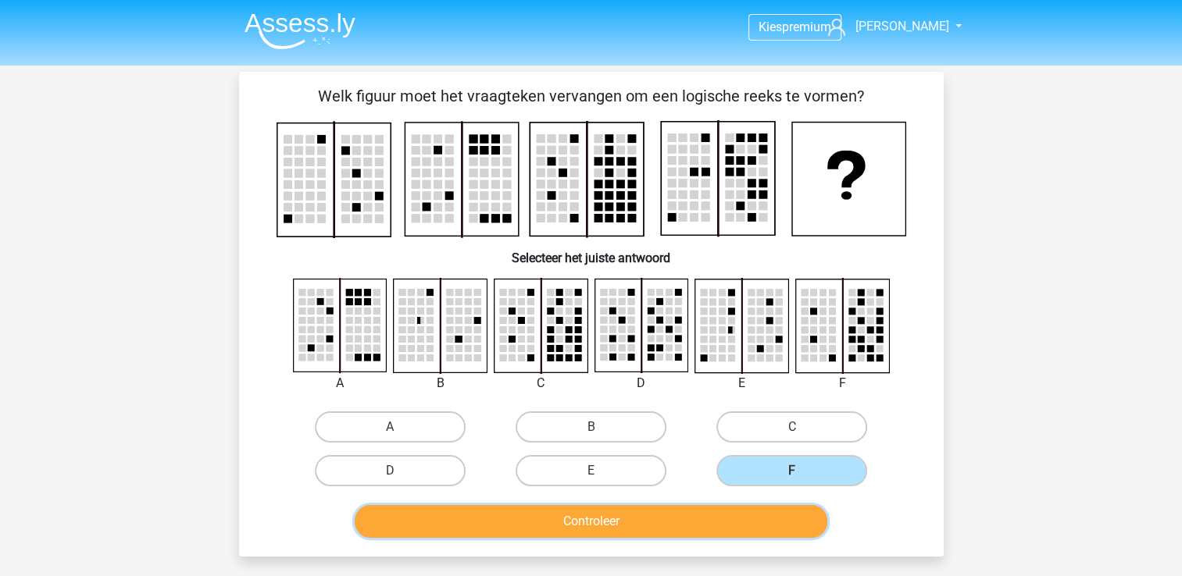
click at [751, 531] on button "Controleer" at bounding box center [591, 521] width 473 height 33
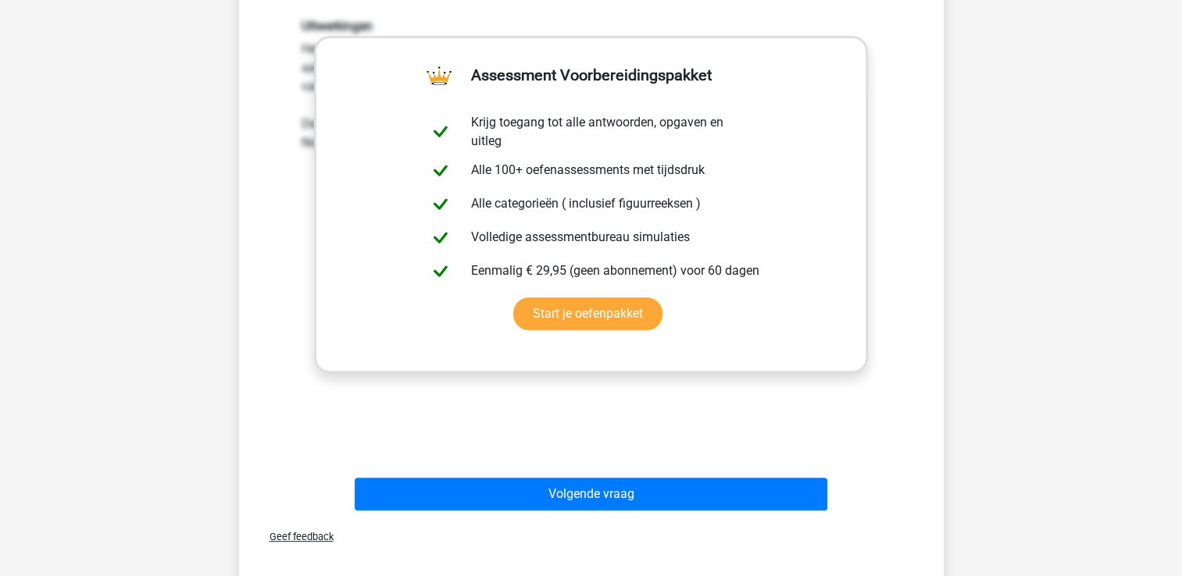
scroll to position [530, 0]
click at [1104, 305] on div "Kies premium [PERSON_NAME] [EMAIL_ADDRESS][DOMAIN_NAME]" at bounding box center [591, 257] width 1182 height 1575
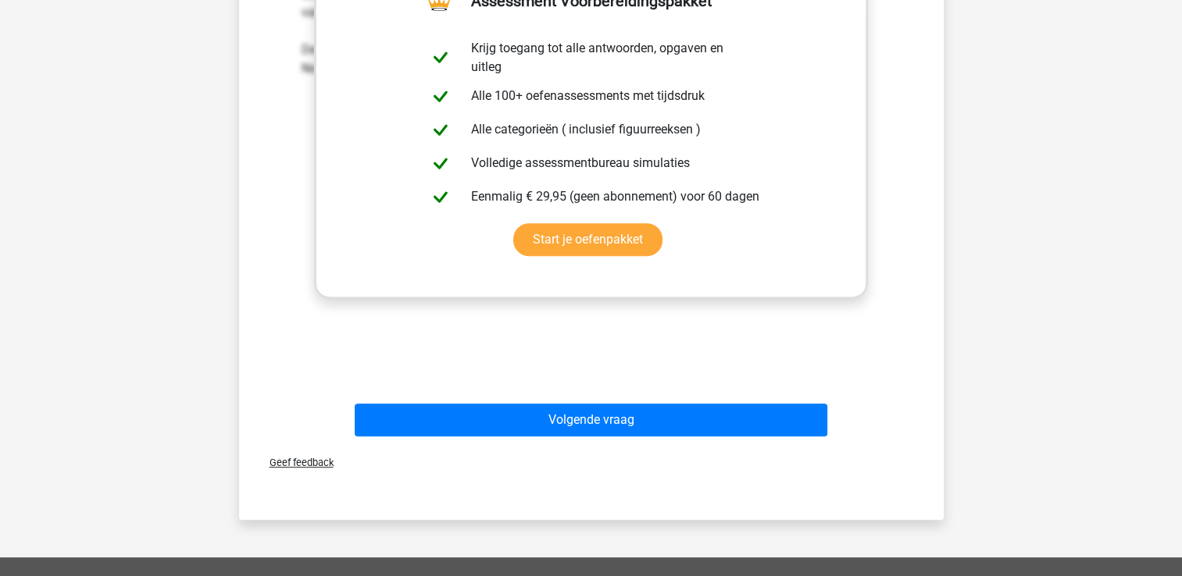
scroll to position [612, 0]
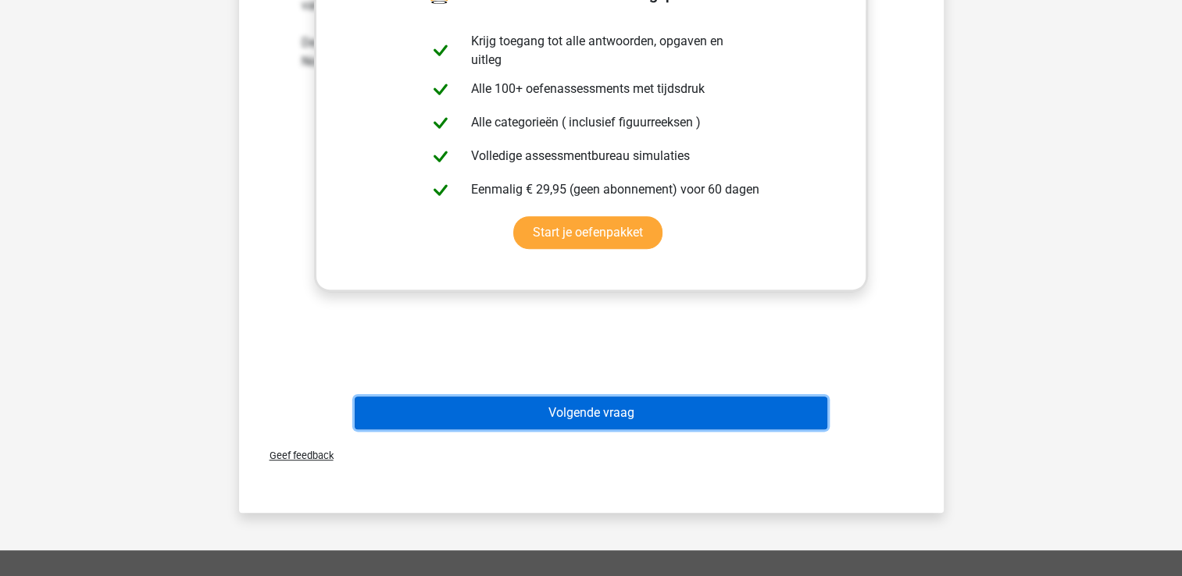
click at [655, 400] on button "Volgende vraag" at bounding box center [591, 413] width 473 height 33
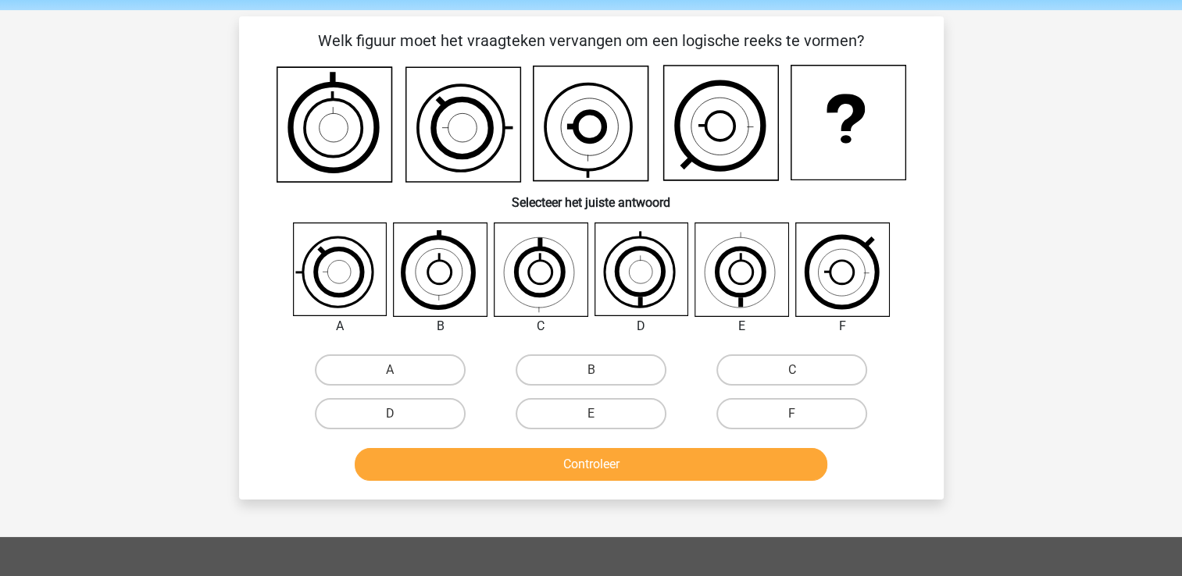
scroll to position [51, 0]
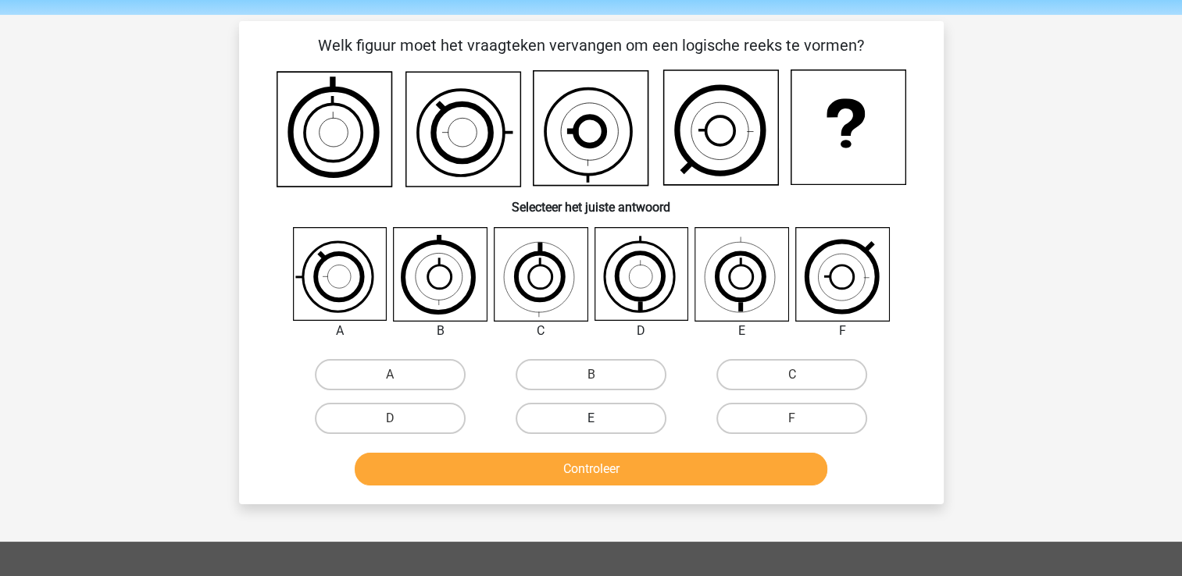
click at [584, 426] on label "E" at bounding box center [590, 418] width 151 height 31
click at [590, 426] on input "E" at bounding box center [595, 424] width 10 height 10
radio input "true"
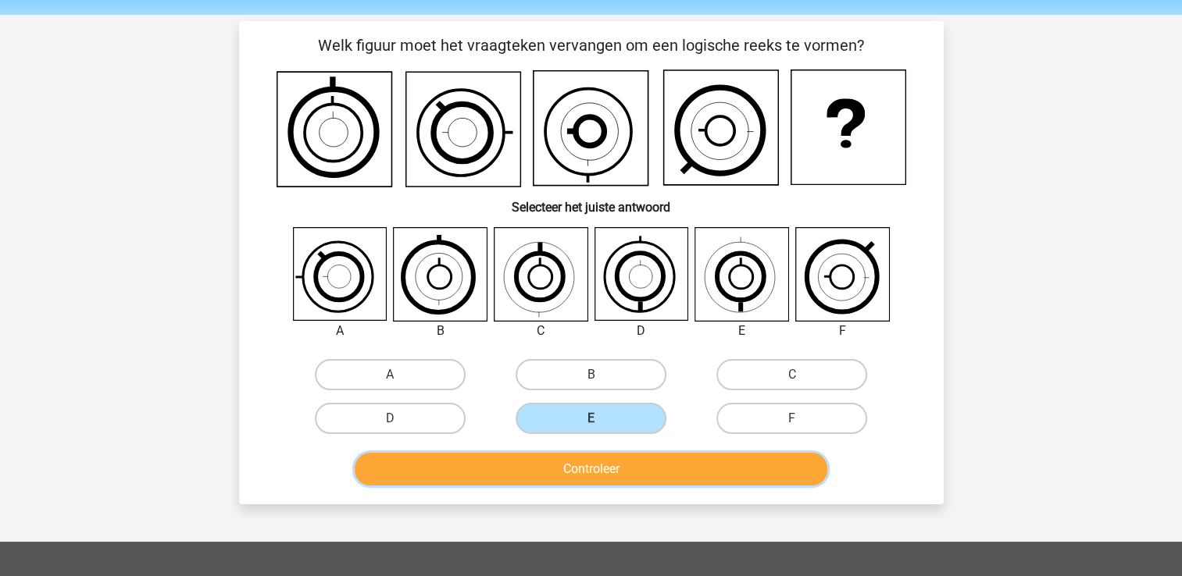
click at [569, 466] on button "Controleer" at bounding box center [591, 469] width 473 height 33
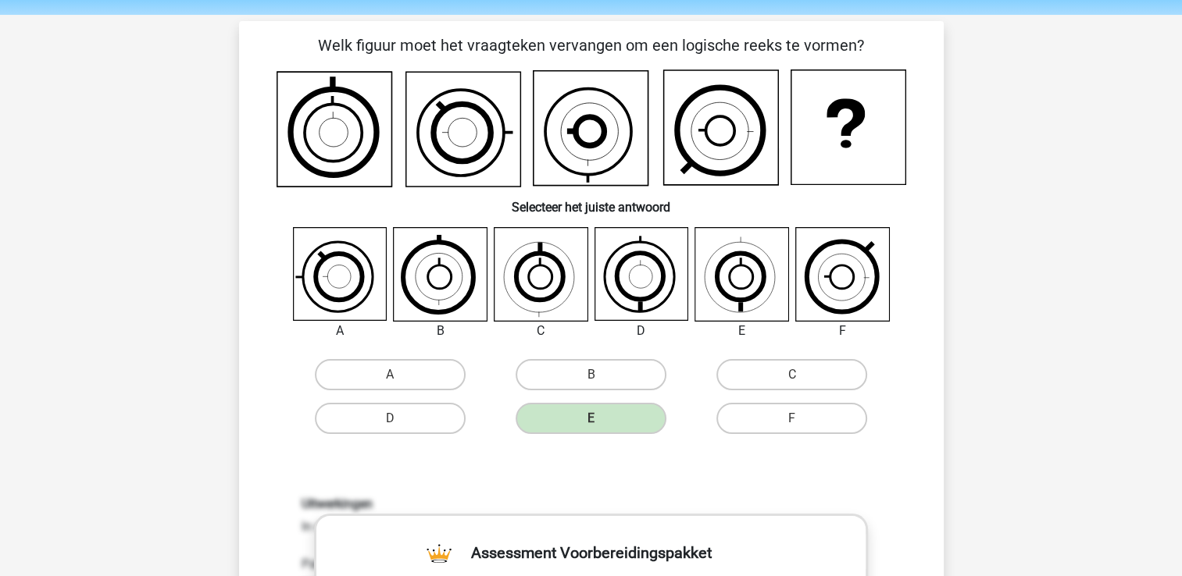
scroll to position [596, 0]
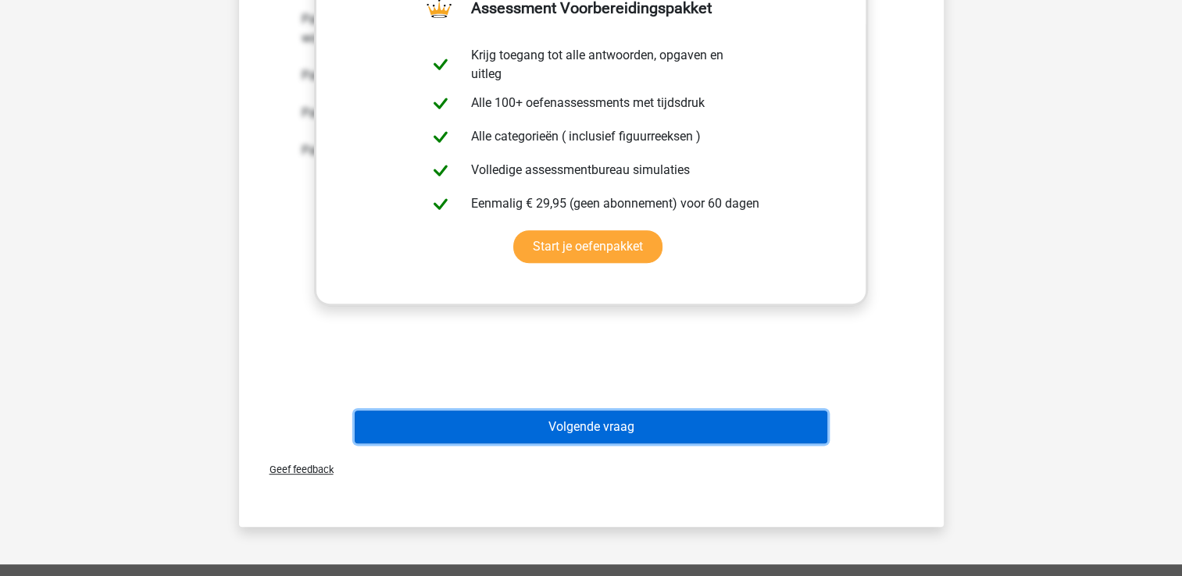
click at [790, 440] on button "Volgende vraag" at bounding box center [591, 427] width 473 height 33
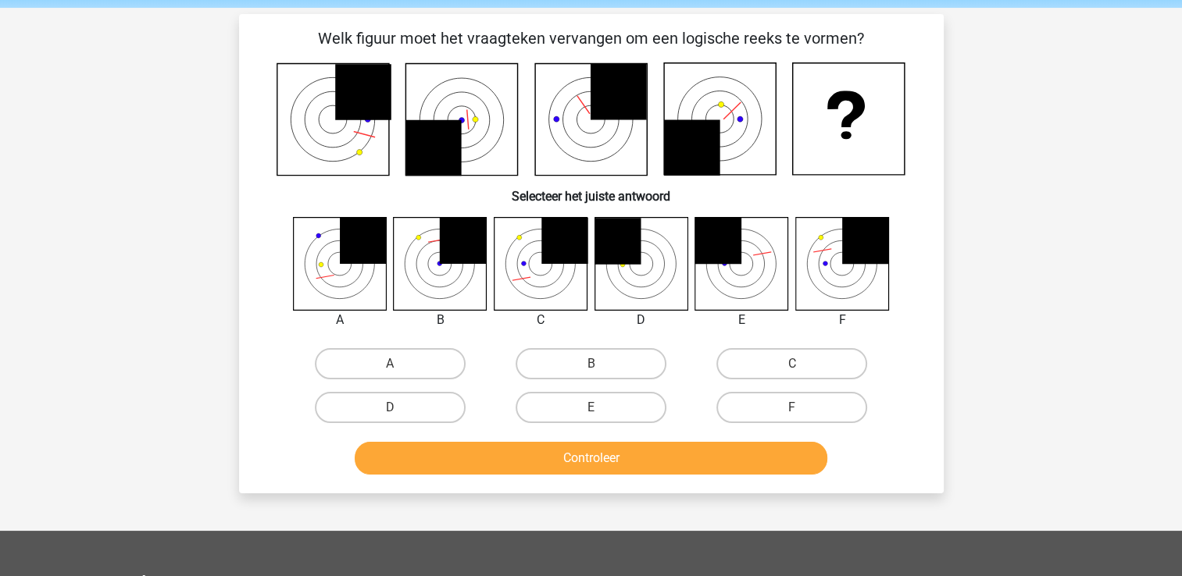
scroll to position [53, 0]
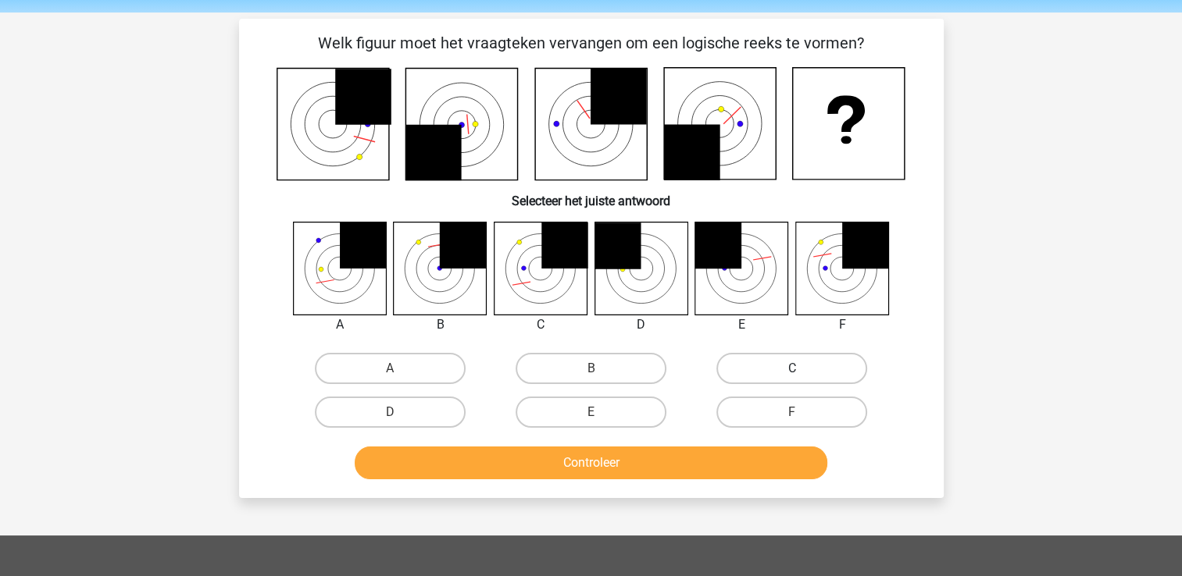
click at [774, 370] on label "C" at bounding box center [791, 368] width 151 height 31
click at [792, 370] on input "C" at bounding box center [797, 374] width 10 height 10
radio input "true"
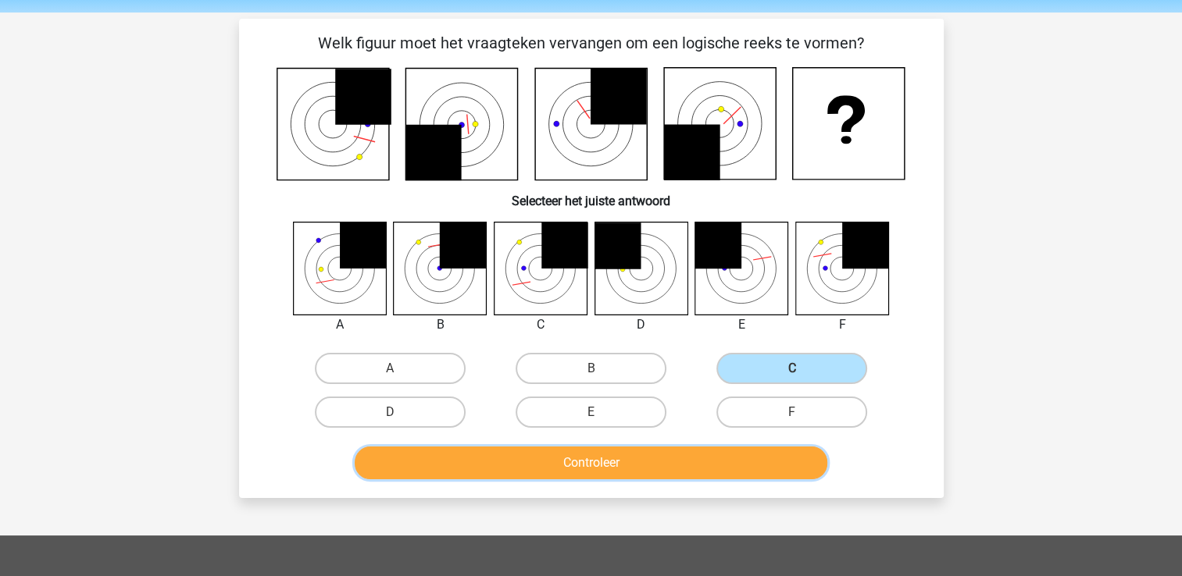
click at [712, 465] on button "Controleer" at bounding box center [591, 463] width 473 height 33
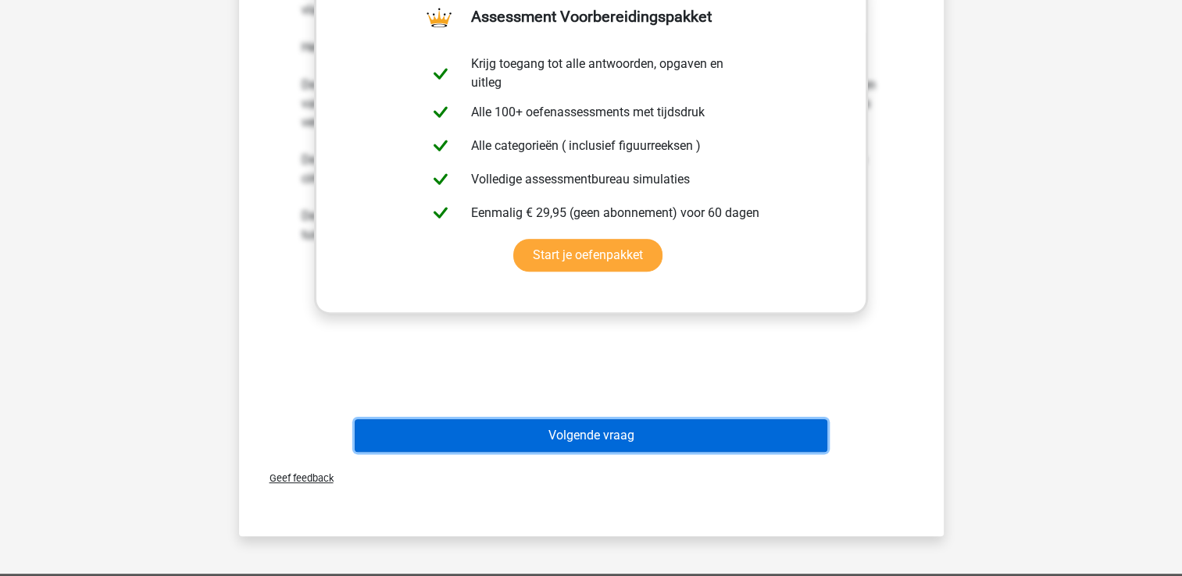
click at [639, 435] on button "Volgende vraag" at bounding box center [591, 435] width 473 height 33
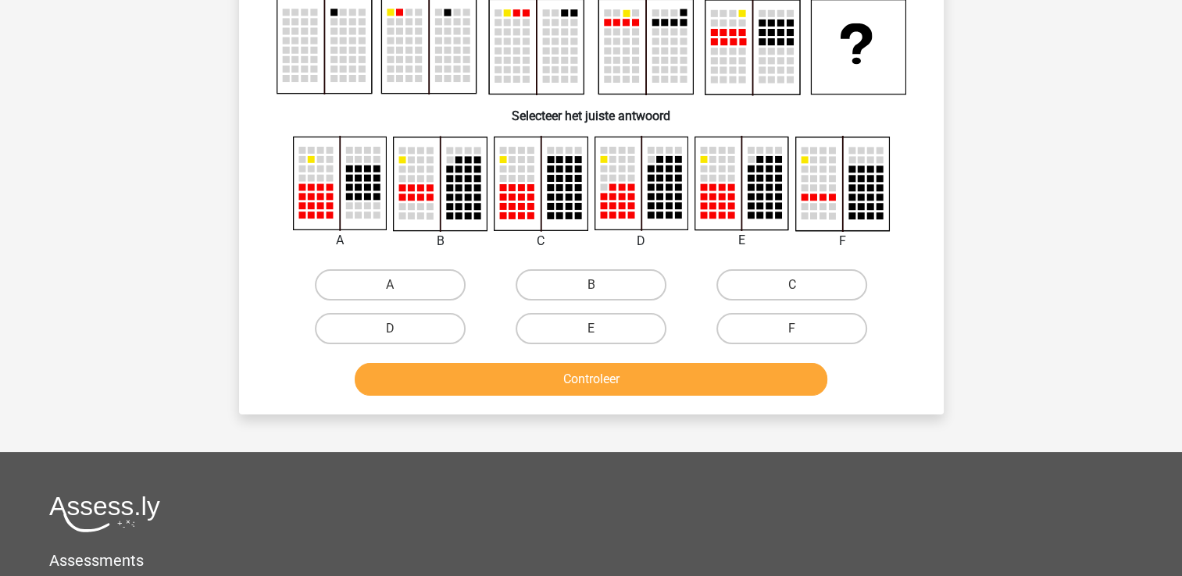
scroll to position [72, 0]
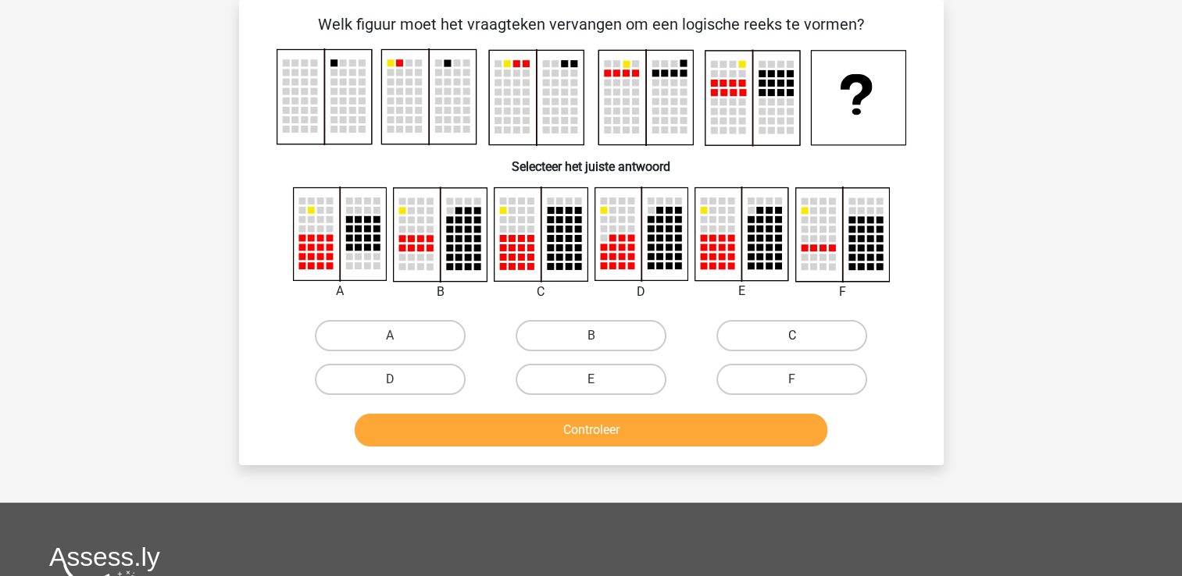
click at [808, 334] on label "C" at bounding box center [791, 335] width 151 height 31
click at [802, 336] on input "C" at bounding box center [797, 341] width 10 height 10
radio input "true"
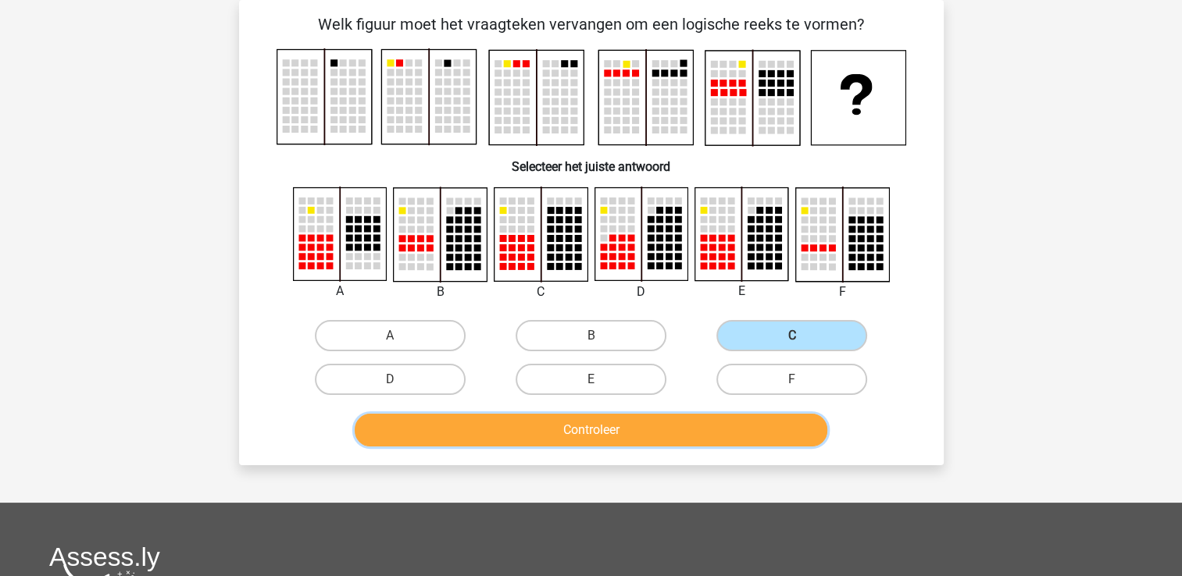
click at [730, 425] on button "Controleer" at bounding box center [591, 430] width 473 height 33
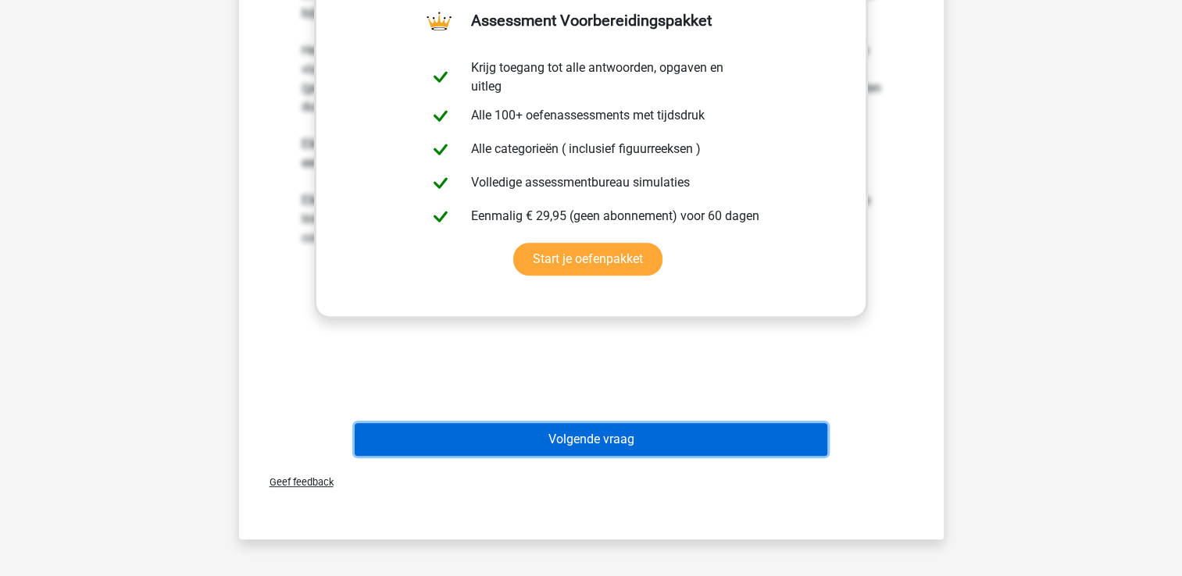
click at [719, 436] on button "Volgende vraag" at bounding box center [591, 439] width 473 height 33
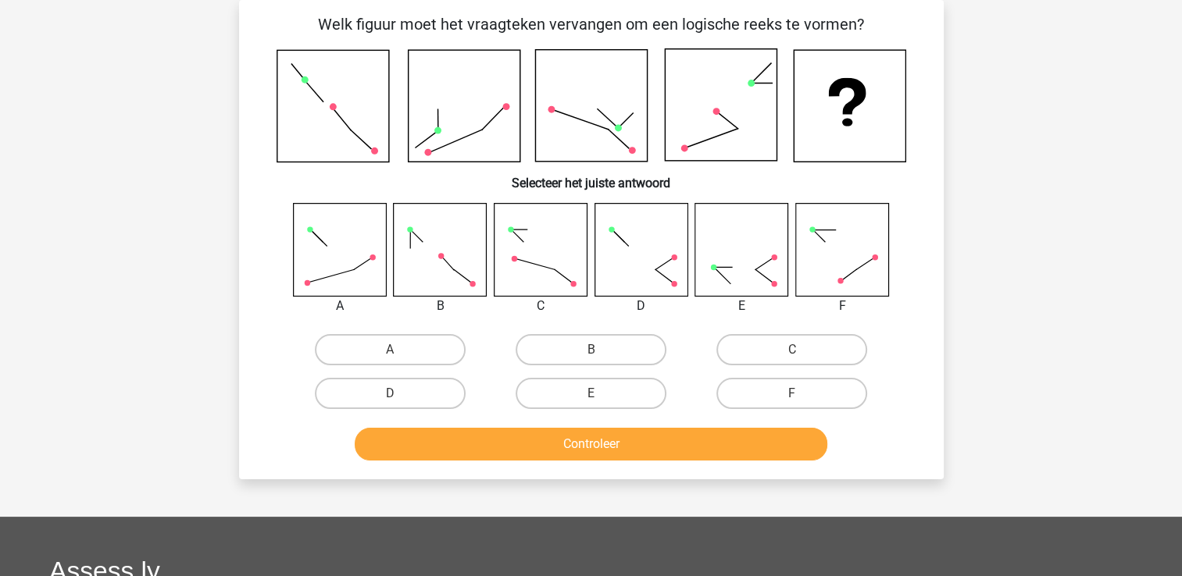
scroll to position [0, 0]
